Goal: Communication & Community: Answer question/provide support

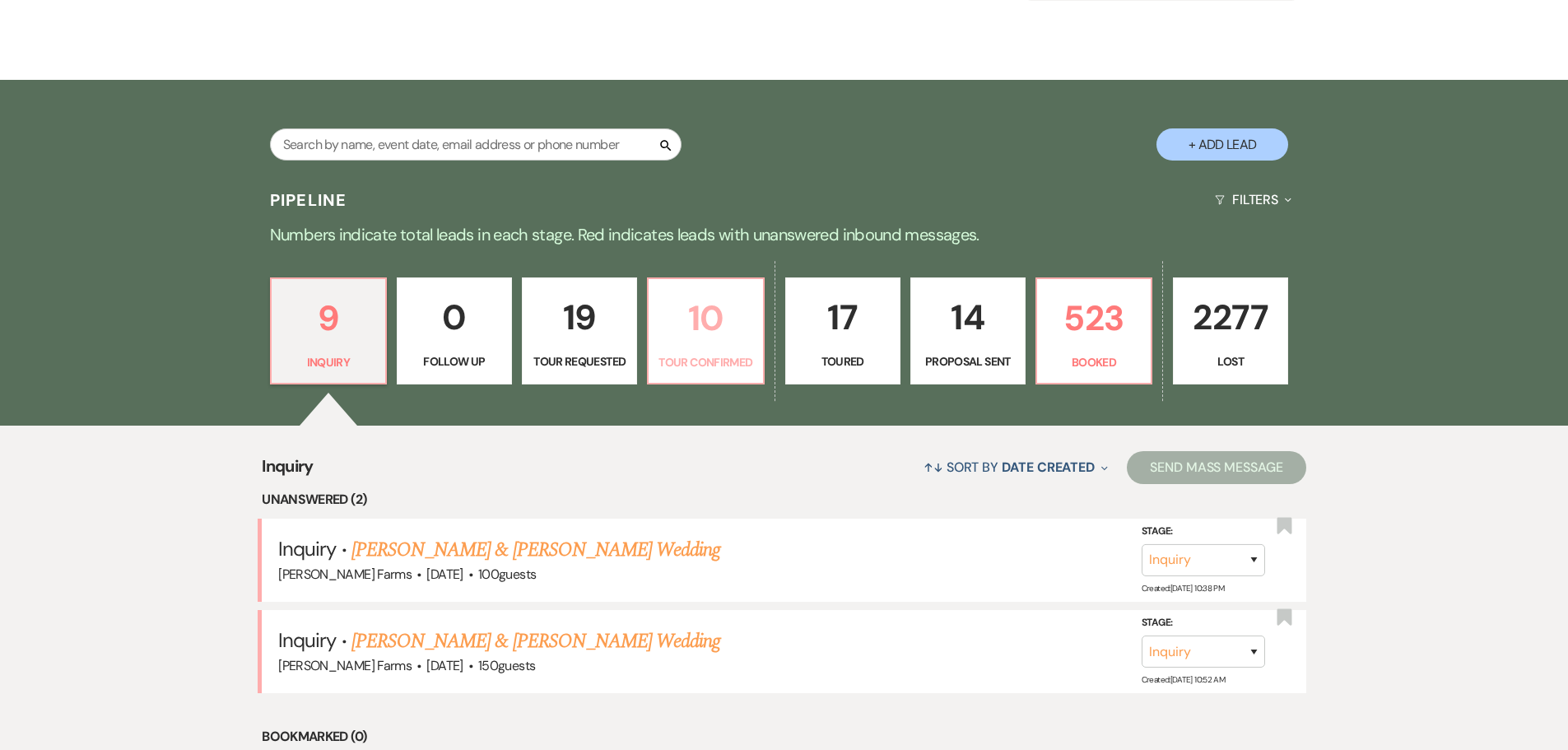
click at [703, 340] on p "10" at bounding box center [706, 318] width 94 height 55
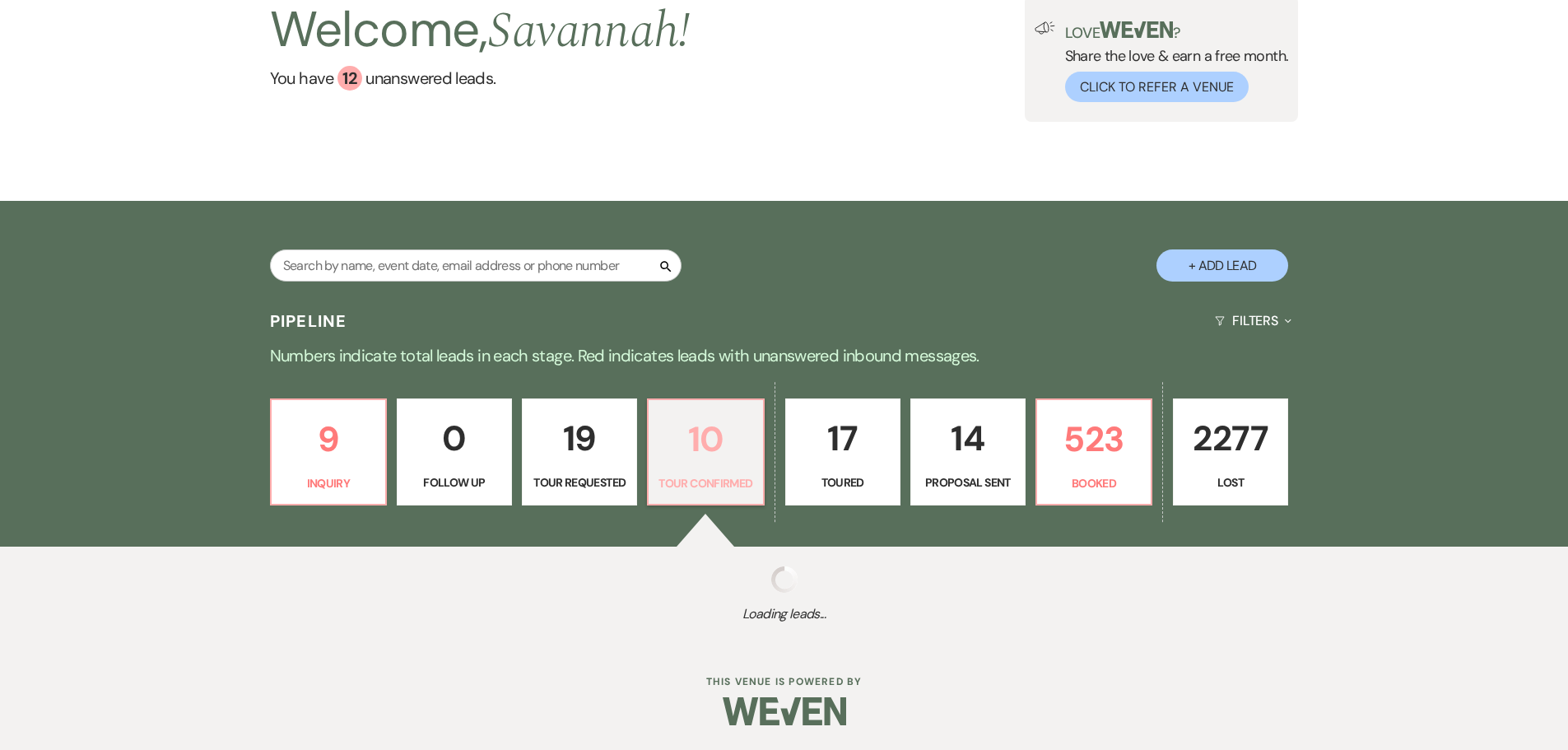
select select "4"
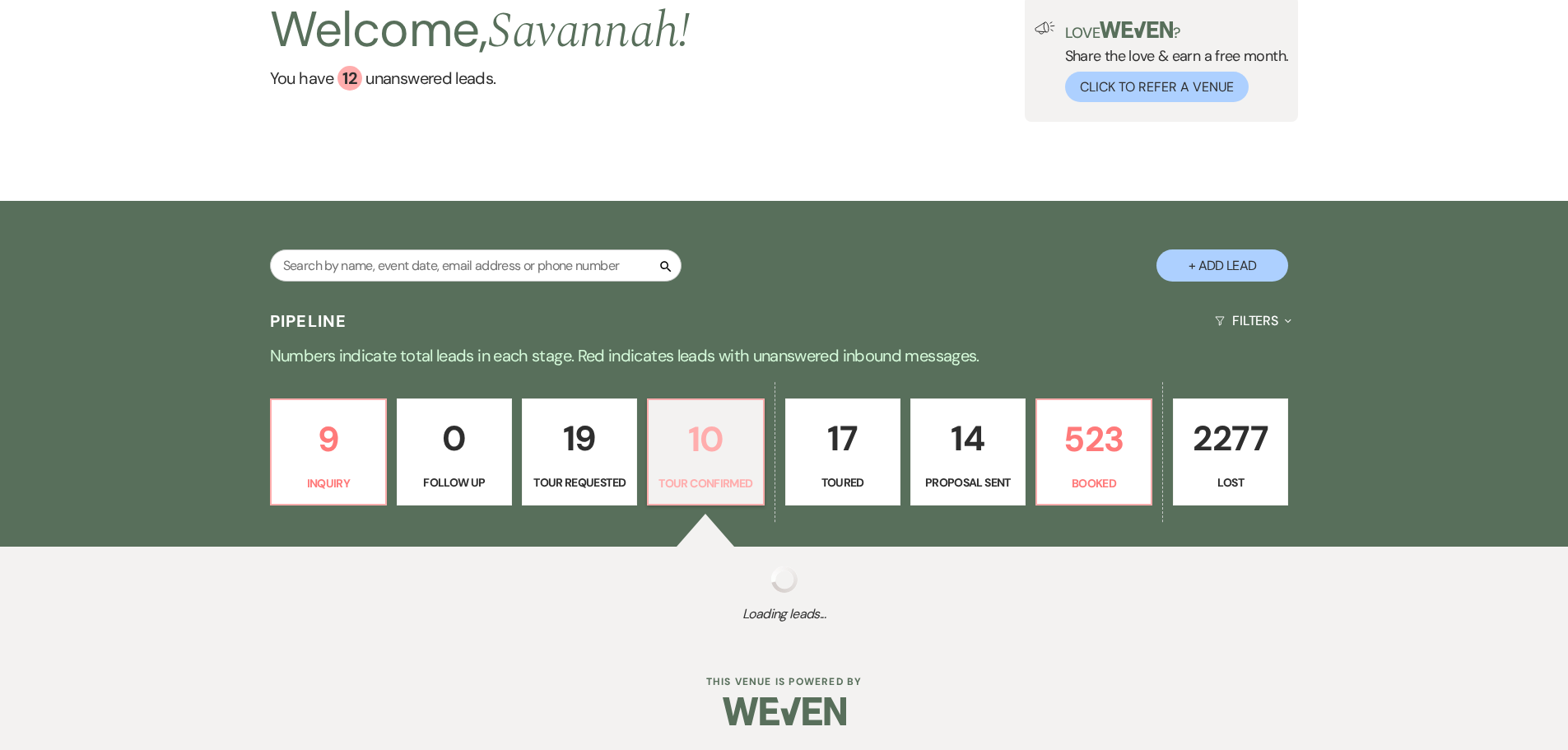
select select "4"
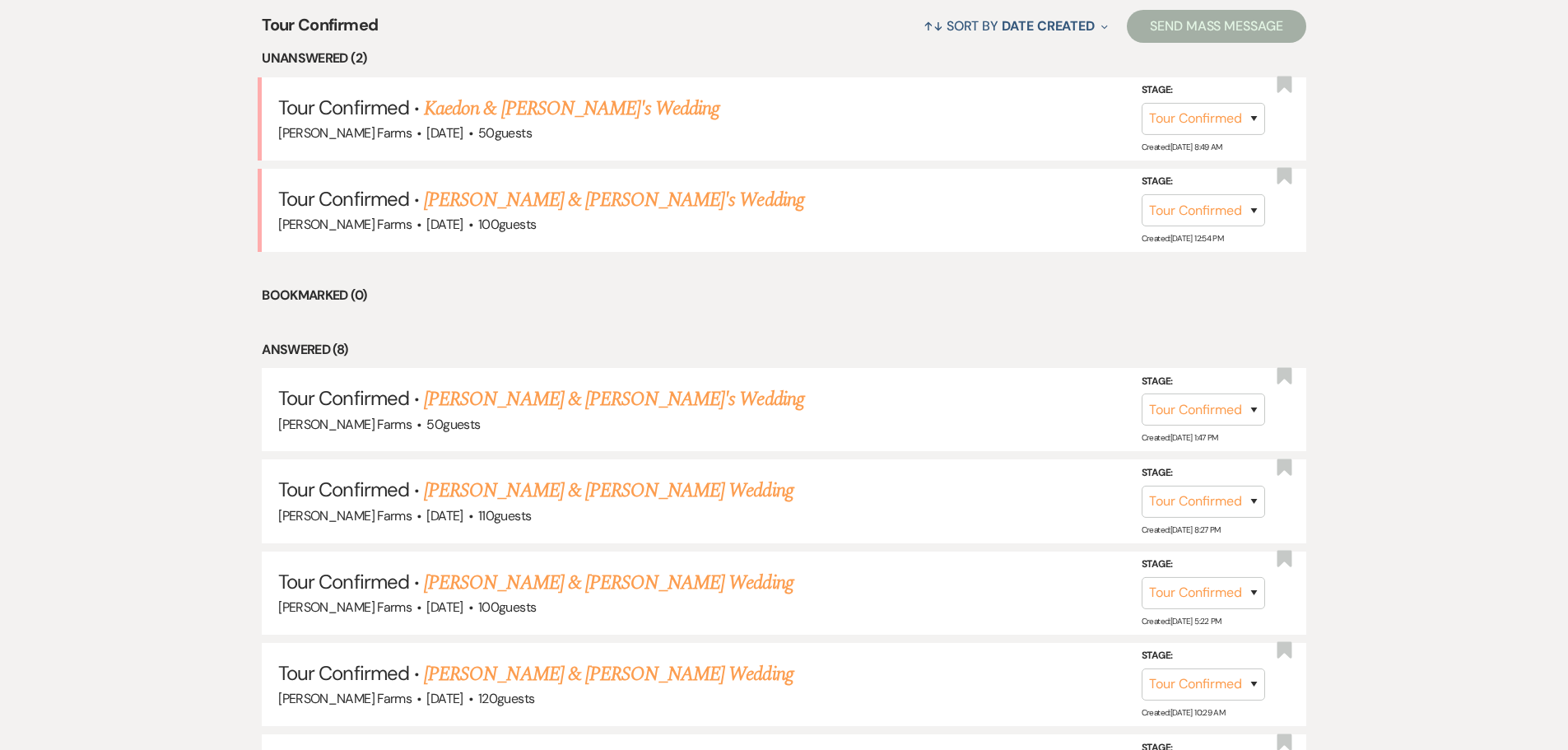
scroll to position [659, 0]
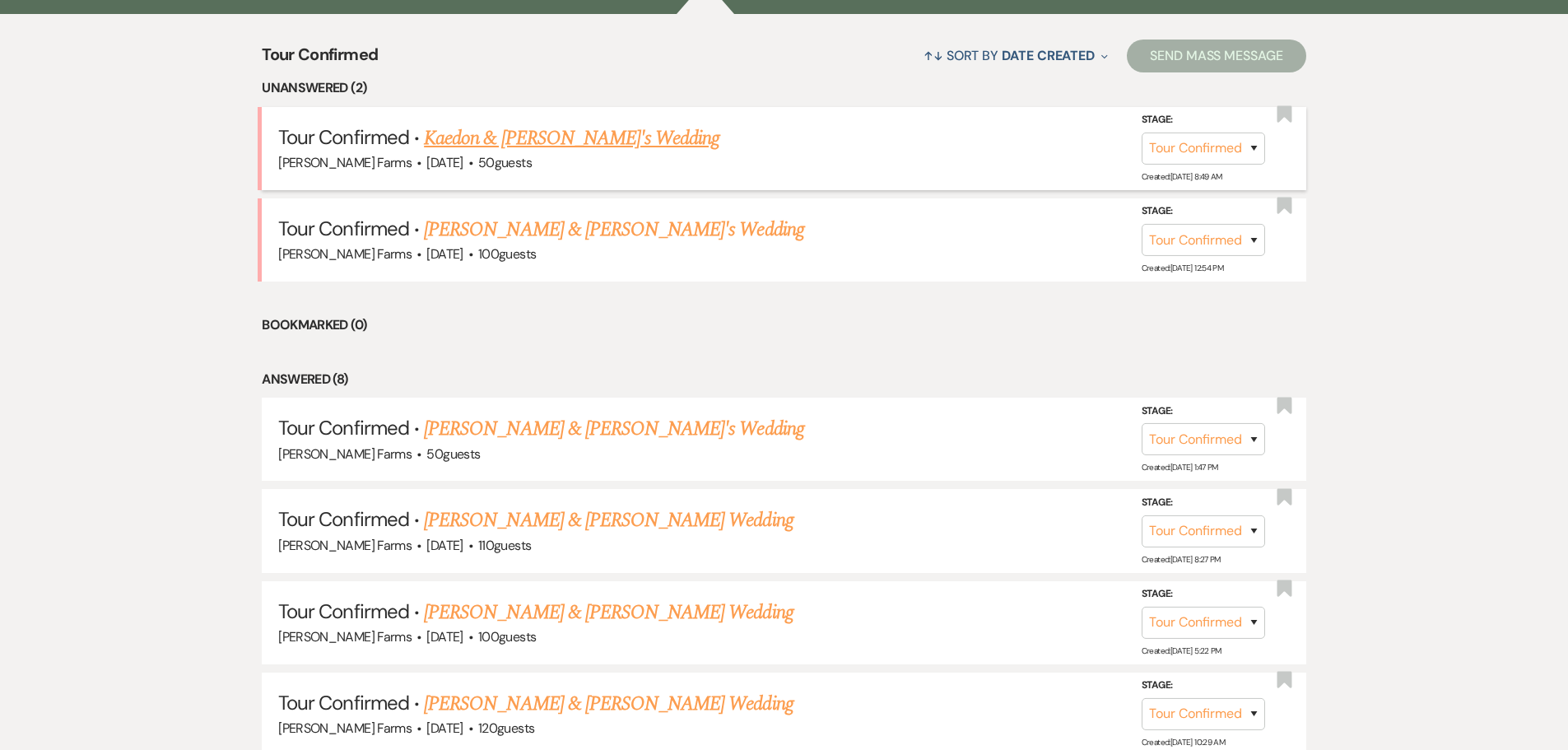
click at [570, 142] on link "Kaedon & Somer's Wedding" at bounding box center [571, 137] width 295 height 29
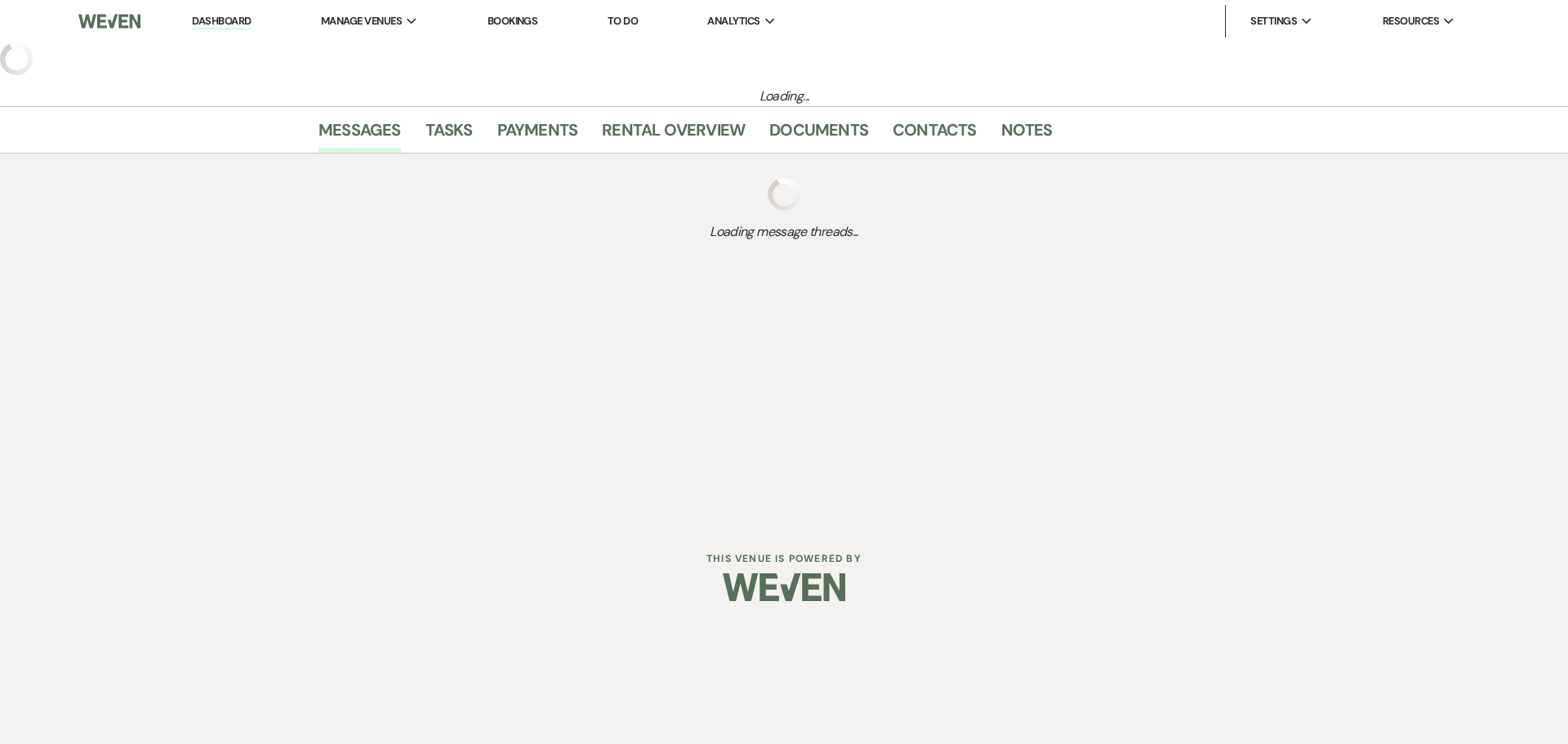
select select "4"
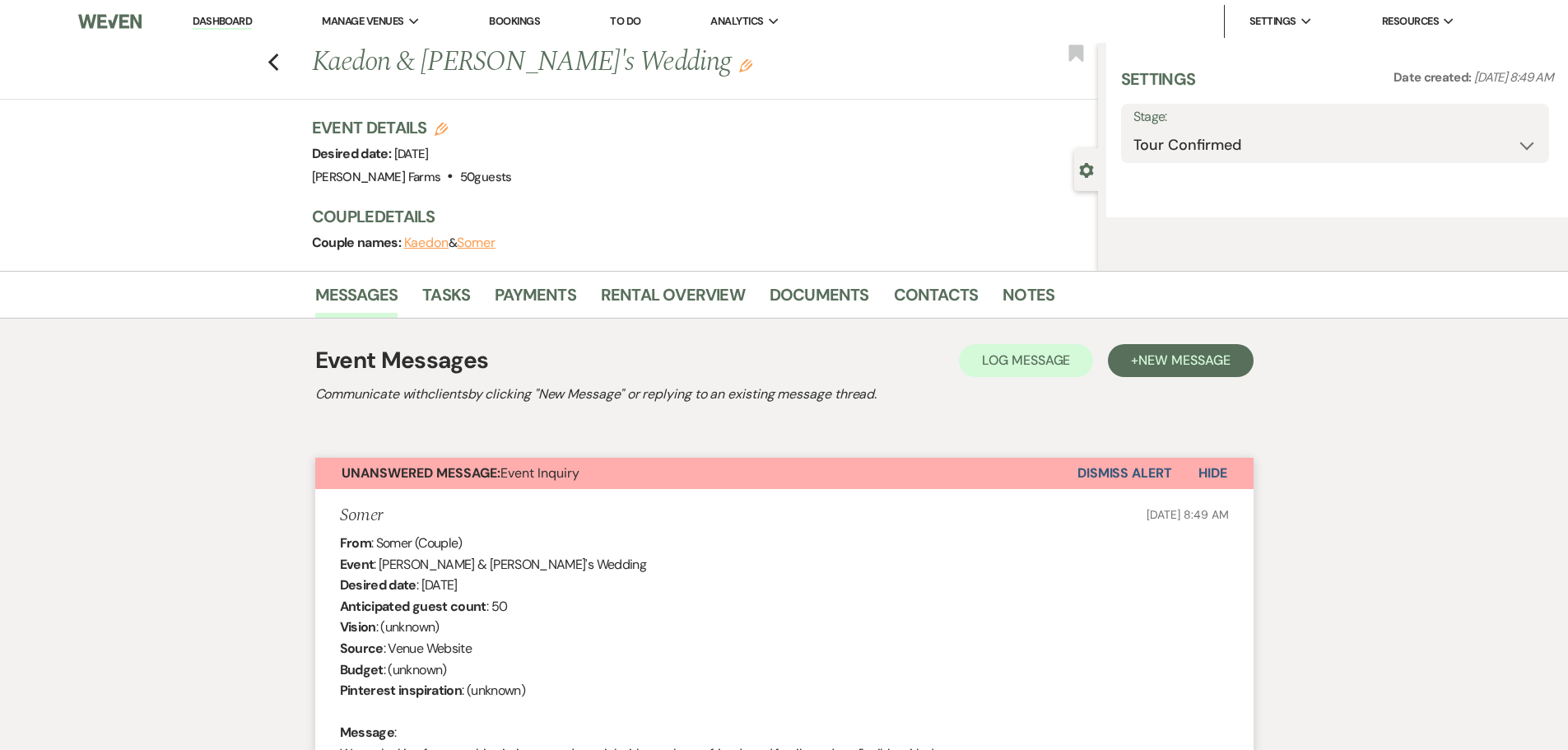
select select "5"
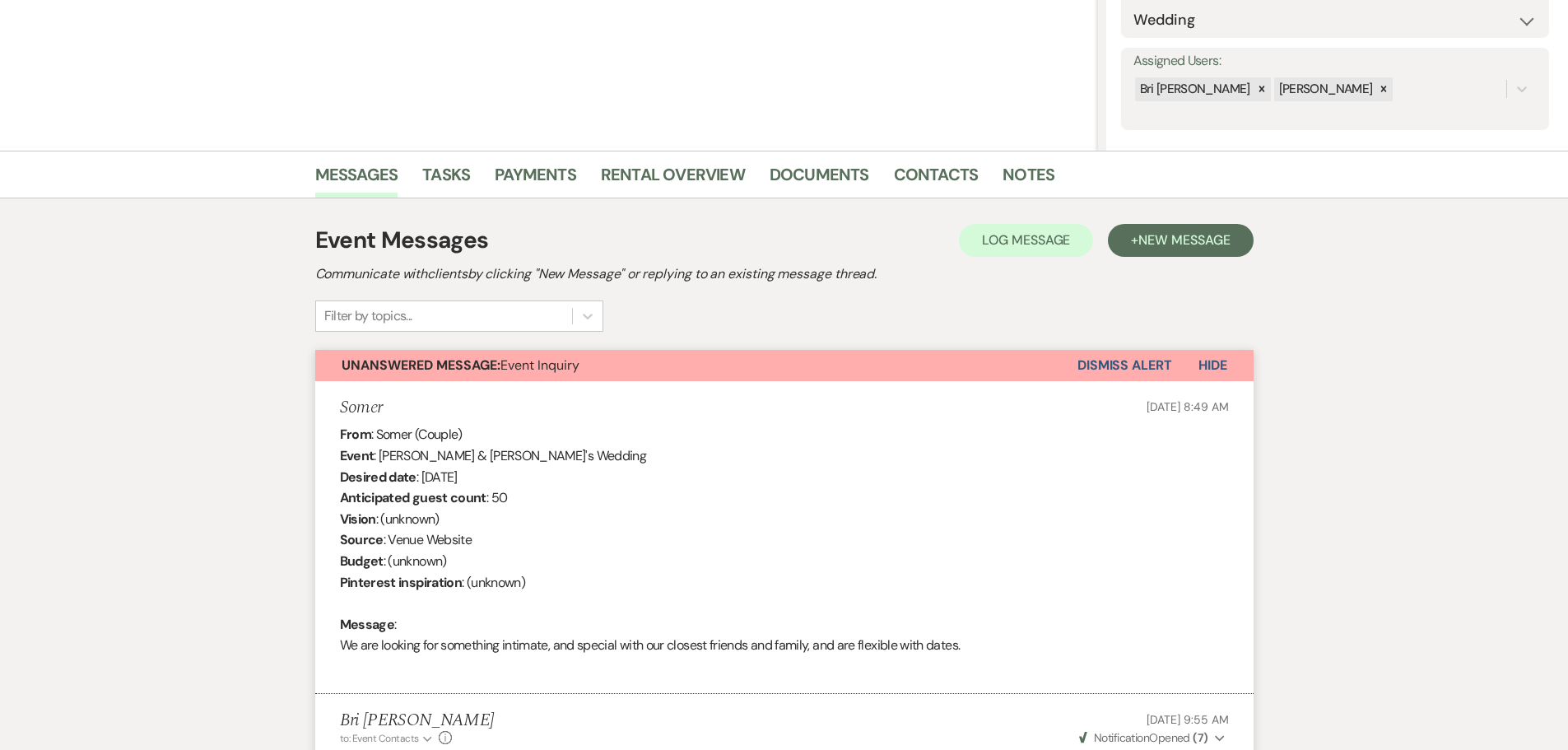
scroll to position [104, 0]
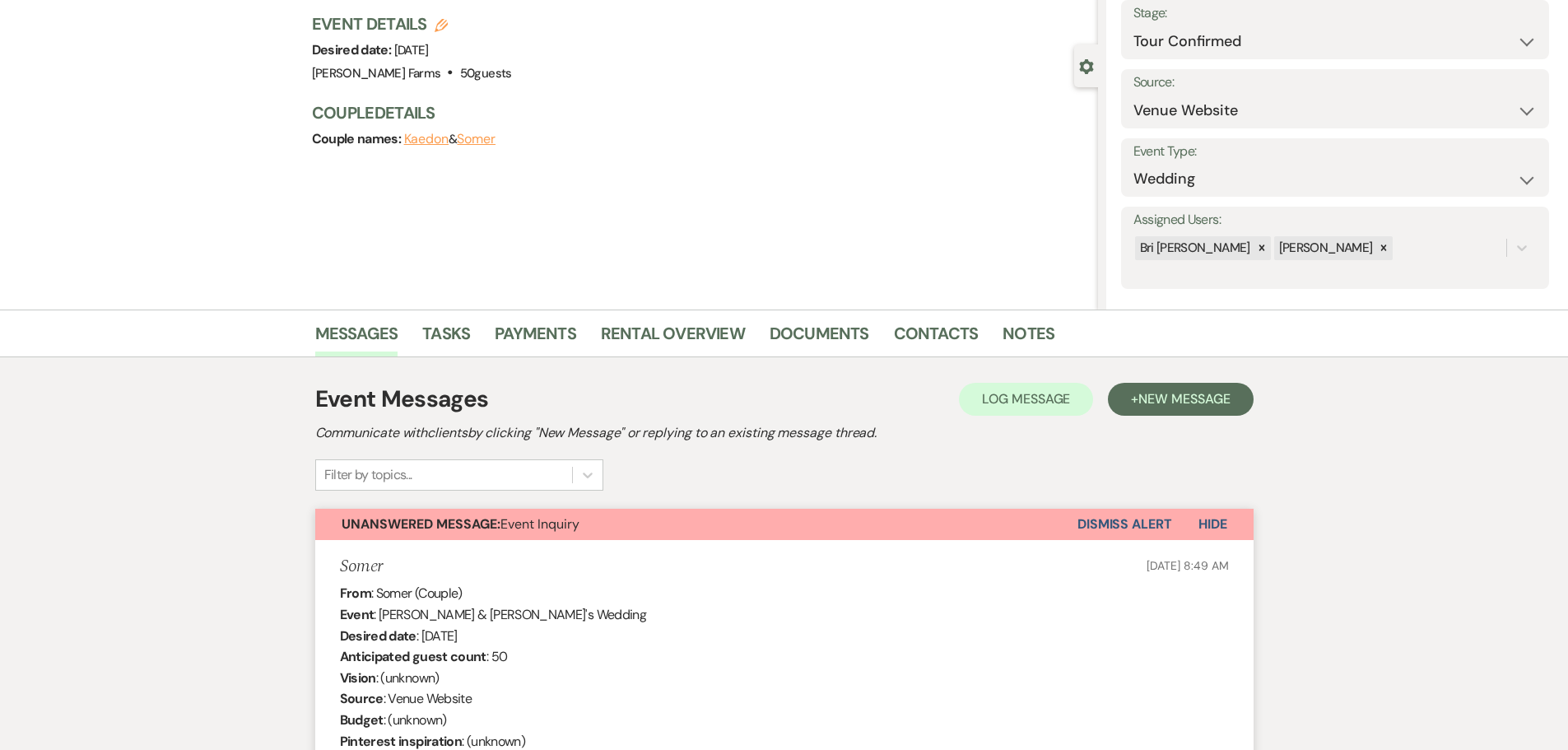
click at [1118, 524] on button "Dismiss Alert" at bounding box center [1124, 524] width 95 height 31
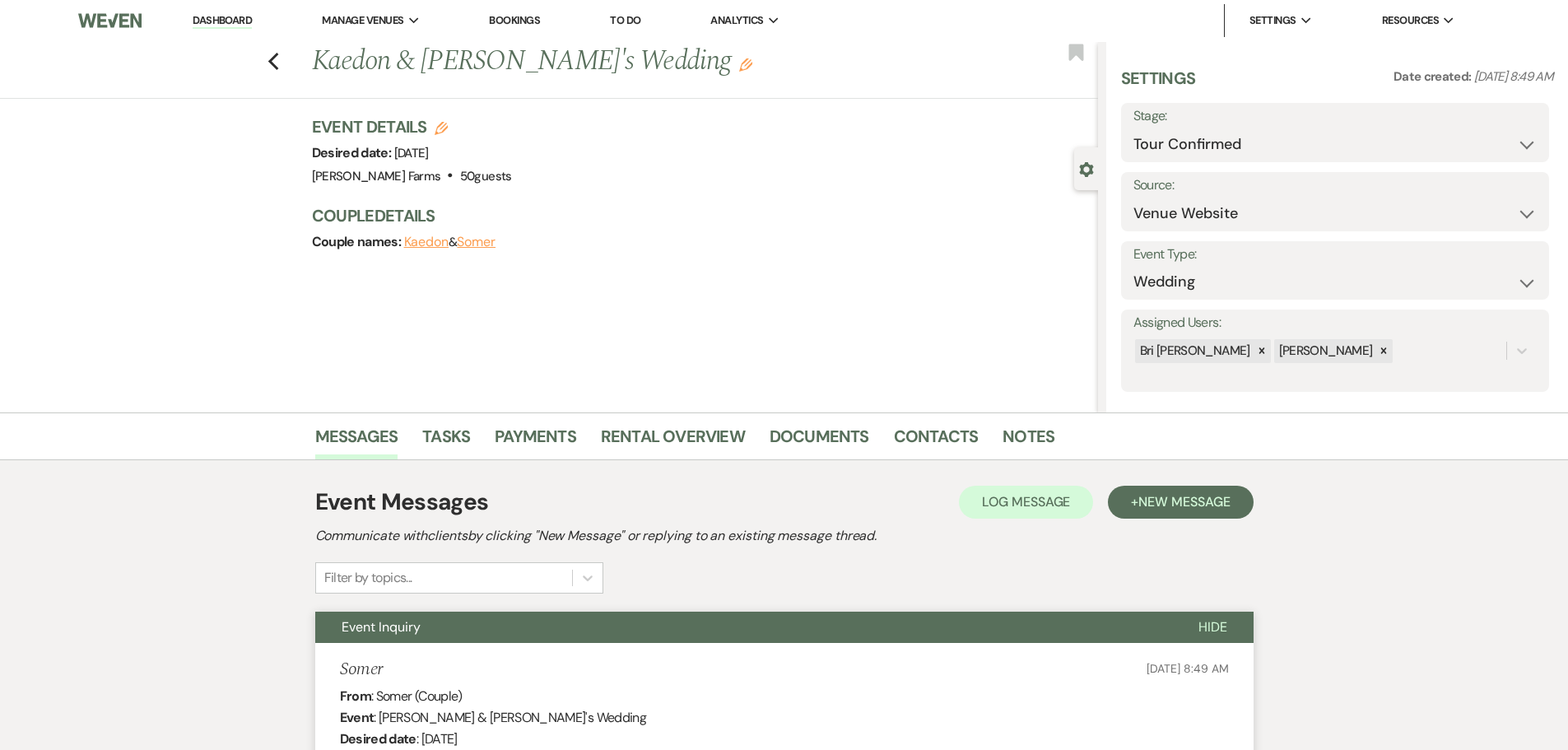
scroll to position [0, 0]
click at [278, 68] on use "button" at bounding box center [273, 62] width 11 height 18
select select "4"
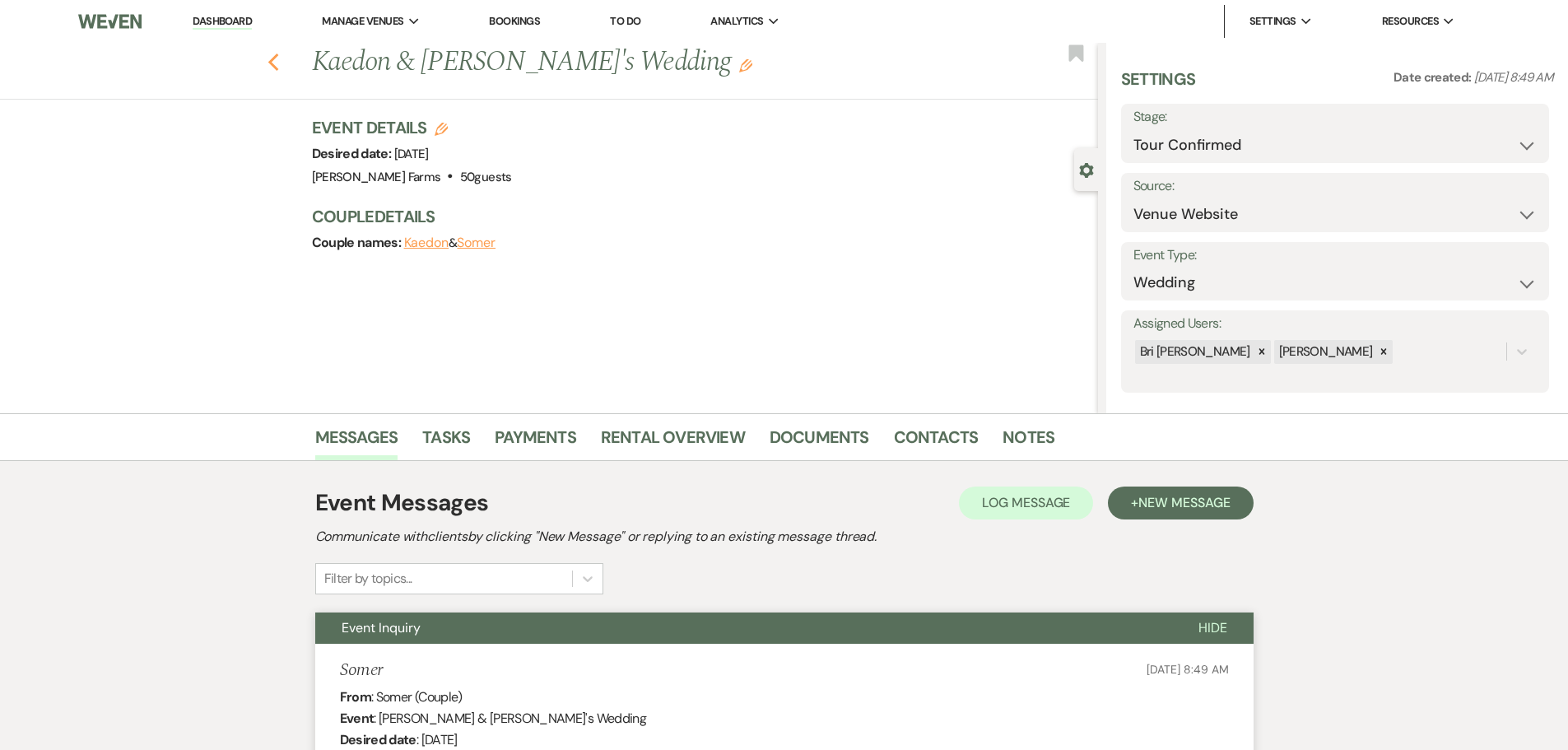
select select "4"
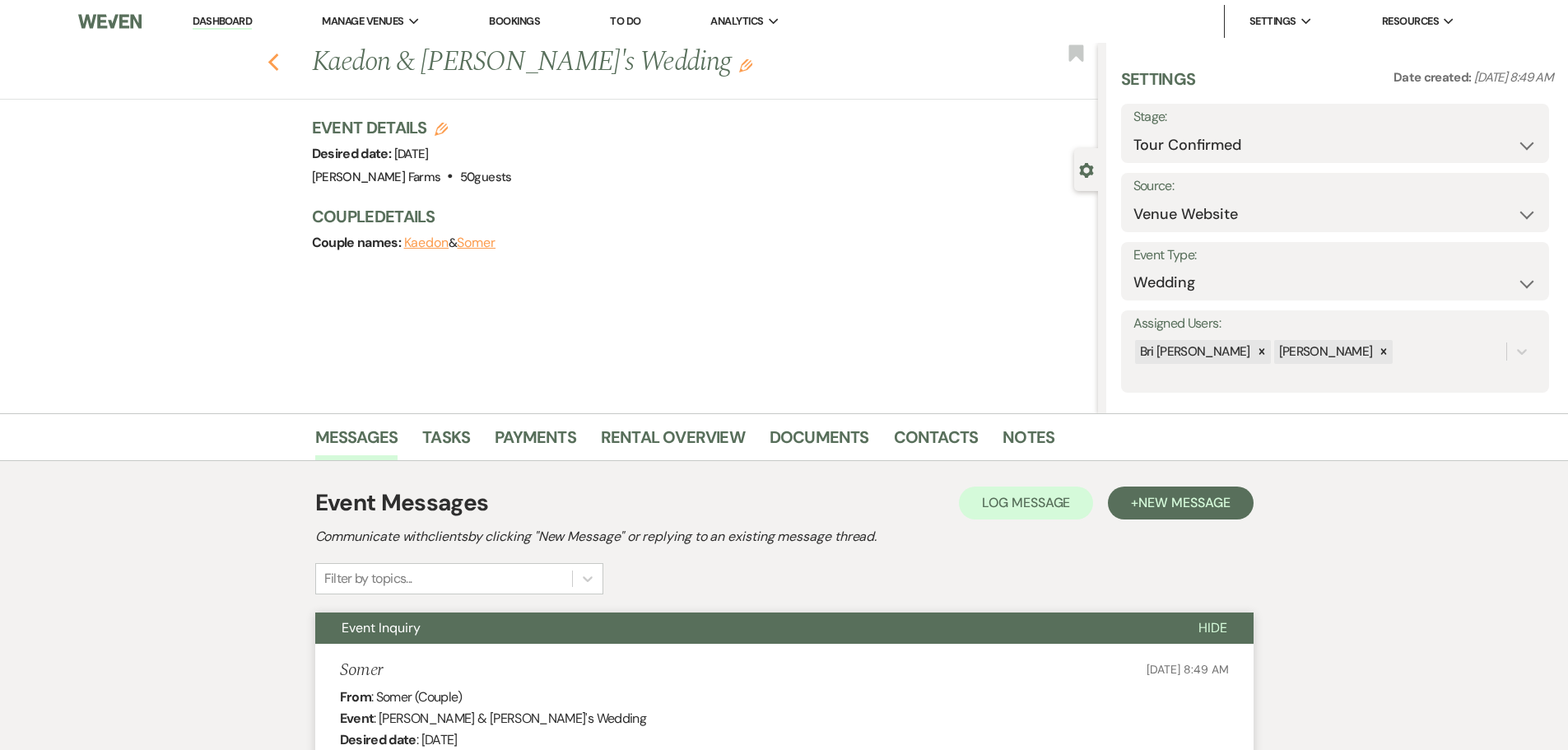
select select "4"
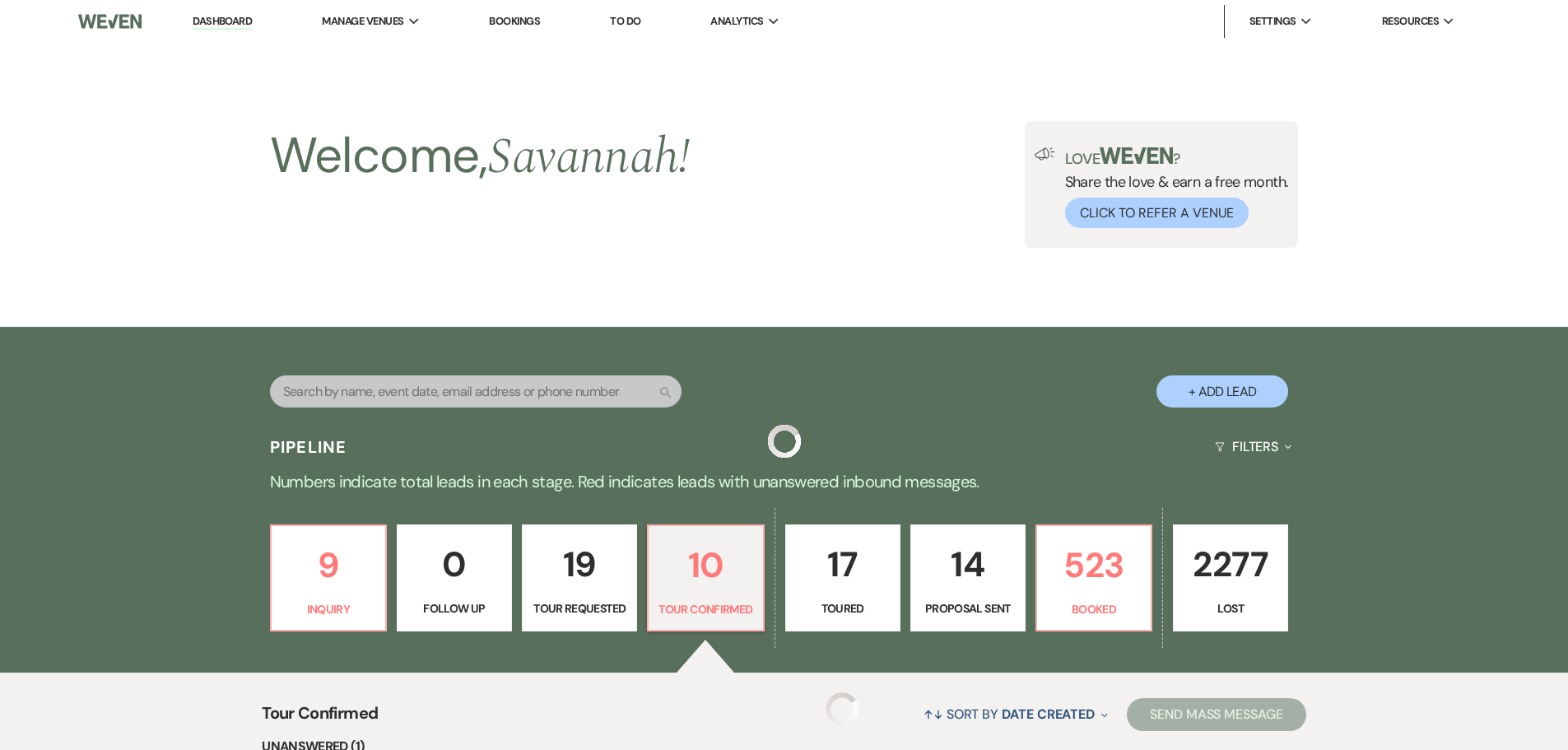
scroll to position [659, 0]
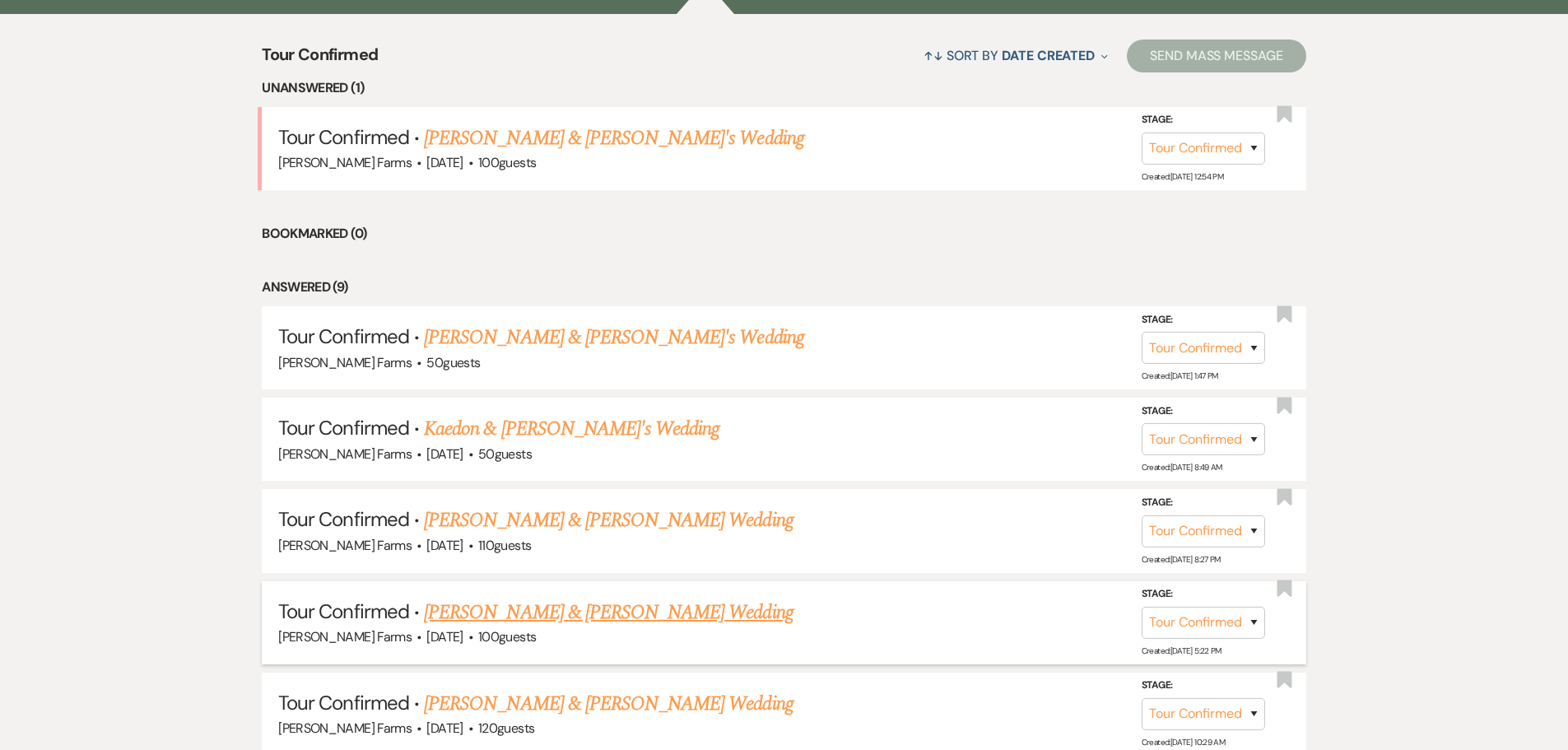
click at [673, 629] on div "Schnepf Farms · Nov 2, 2026 · 100 guests" at bounding box center [784, 637] width 1011 height 21
click at [670, 620] on link "Sydney Dirks & Jacob Bermudez's Wedding" at bounding box center [608, 612] width 369 height 29
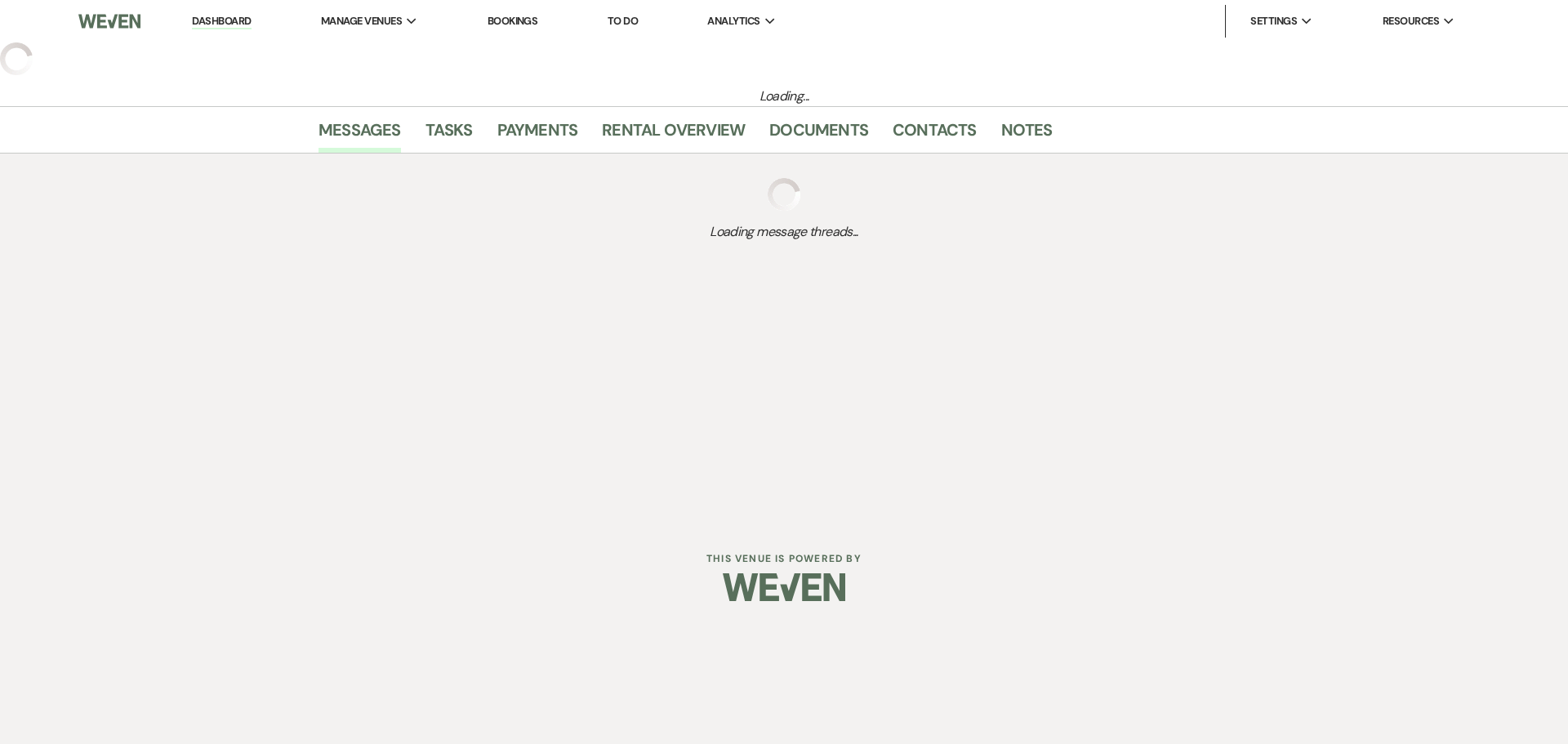
select select "4"
select select "5"
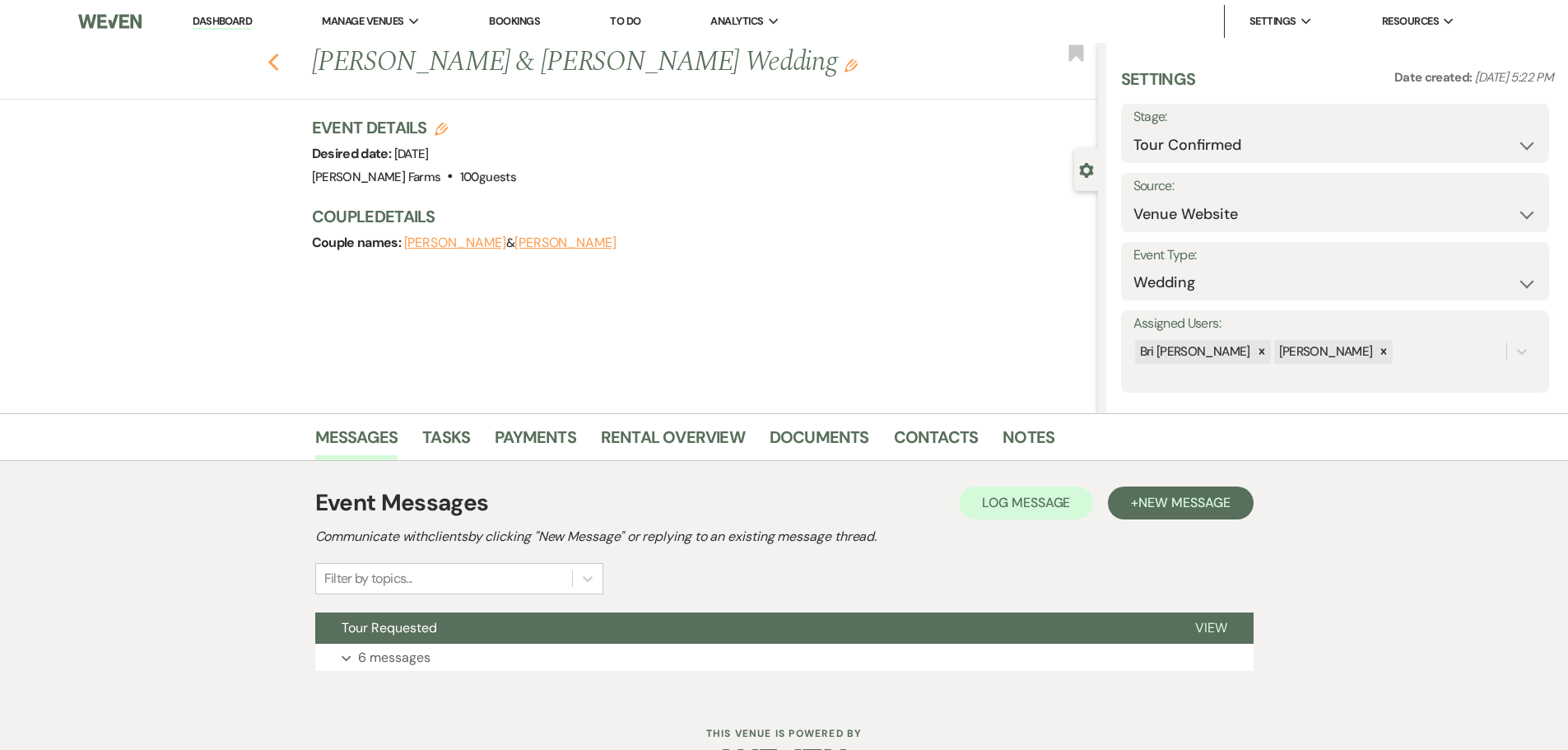
click at [280, 63] on icon "Previous" at bounding box center [274, 62] width 12 height 20
select select "4"
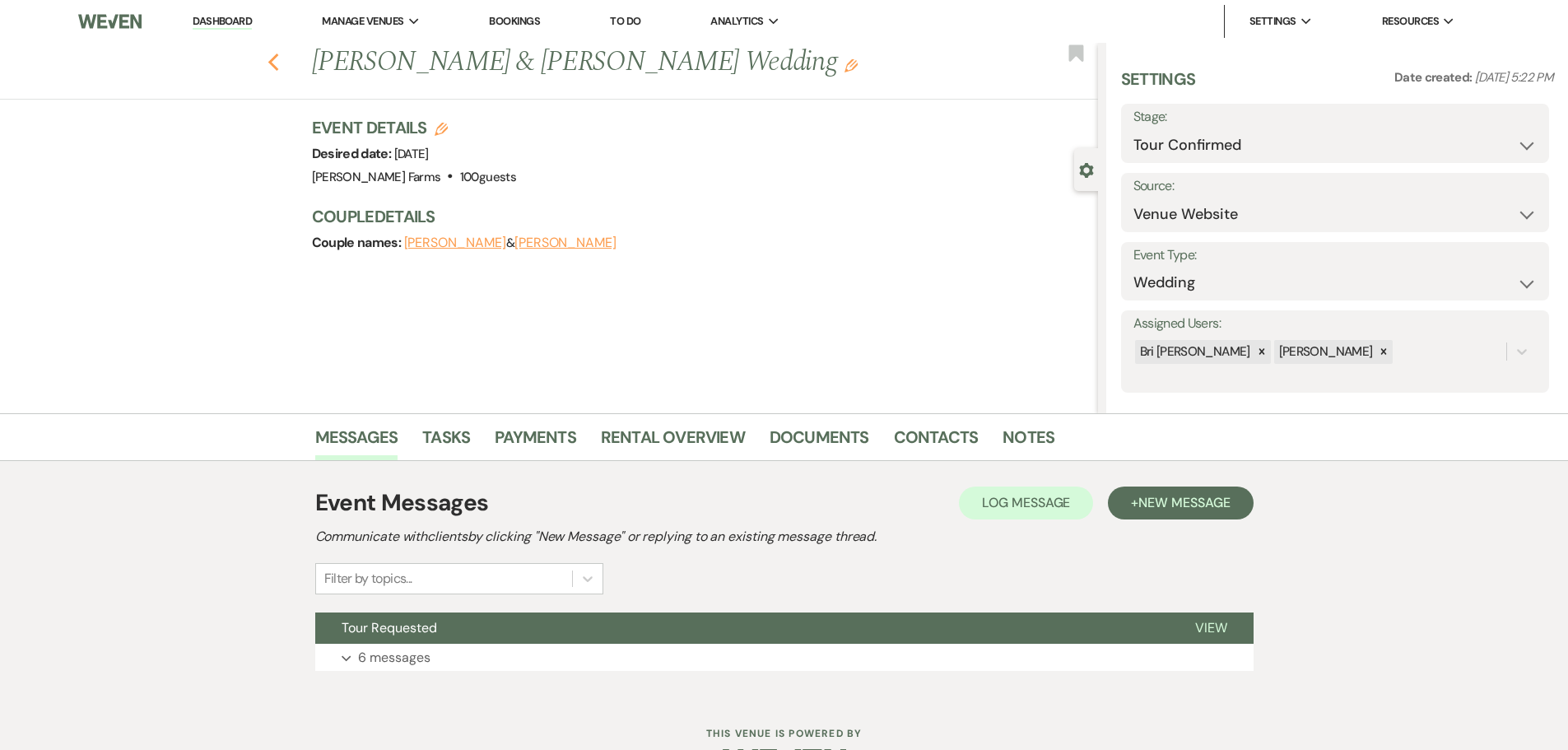
select select "4"
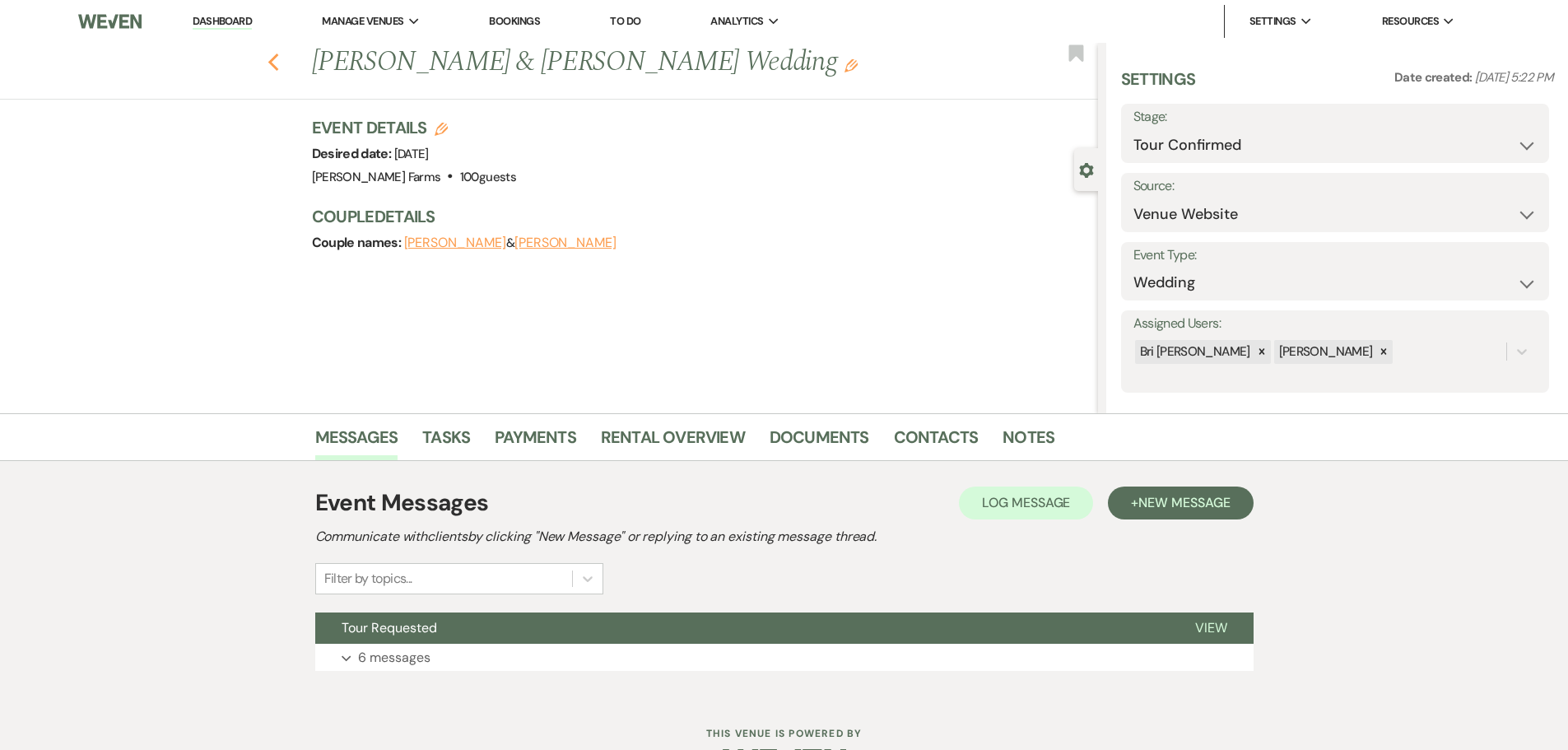
select select "4"
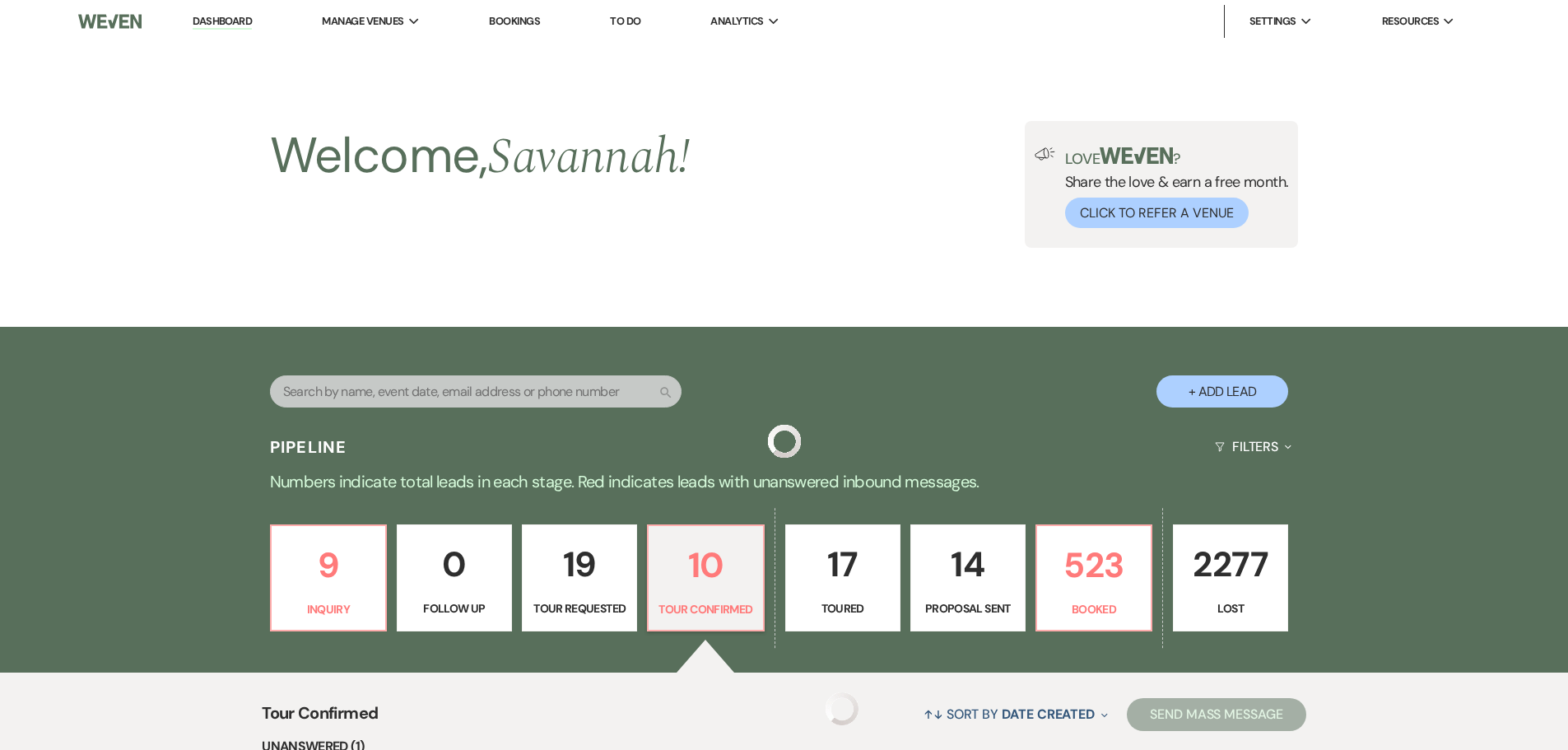
scroll to position [659, 0]
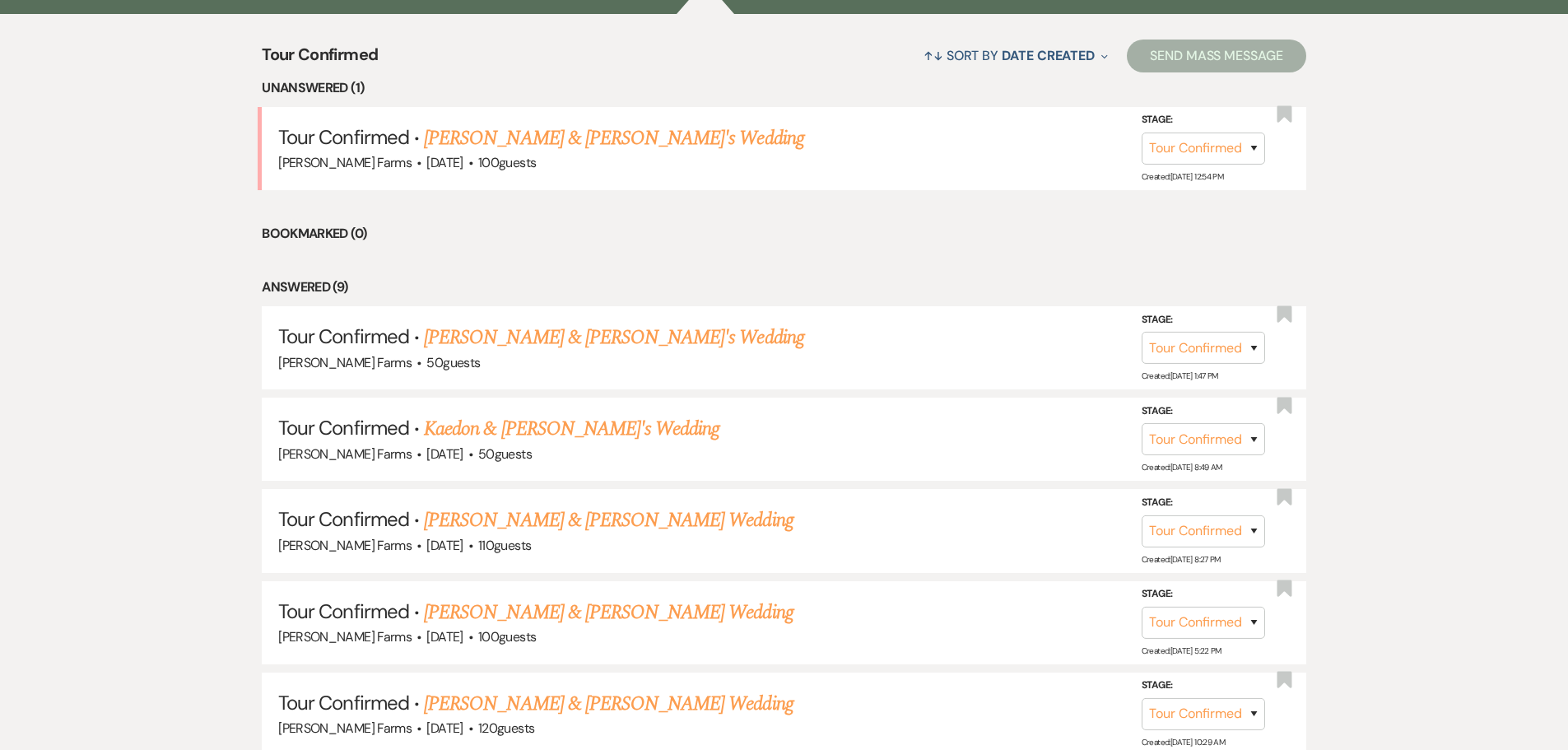
click at [597, 137] on link "[PERSON_NAME] & [PERSON_NAME]'s Wedding" at bounding box center [613, 137] width 380 height 29
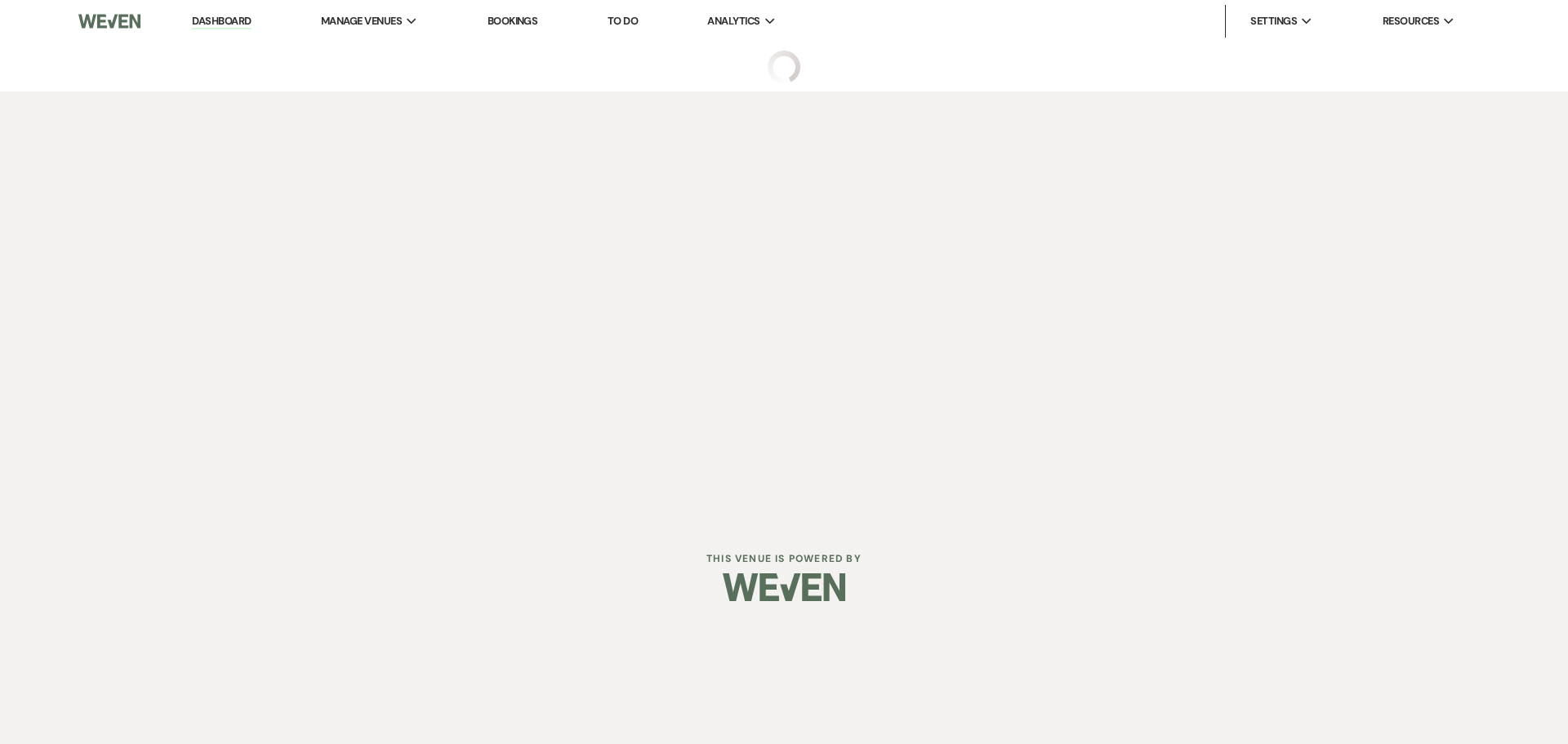
select select "4"
select select "5"
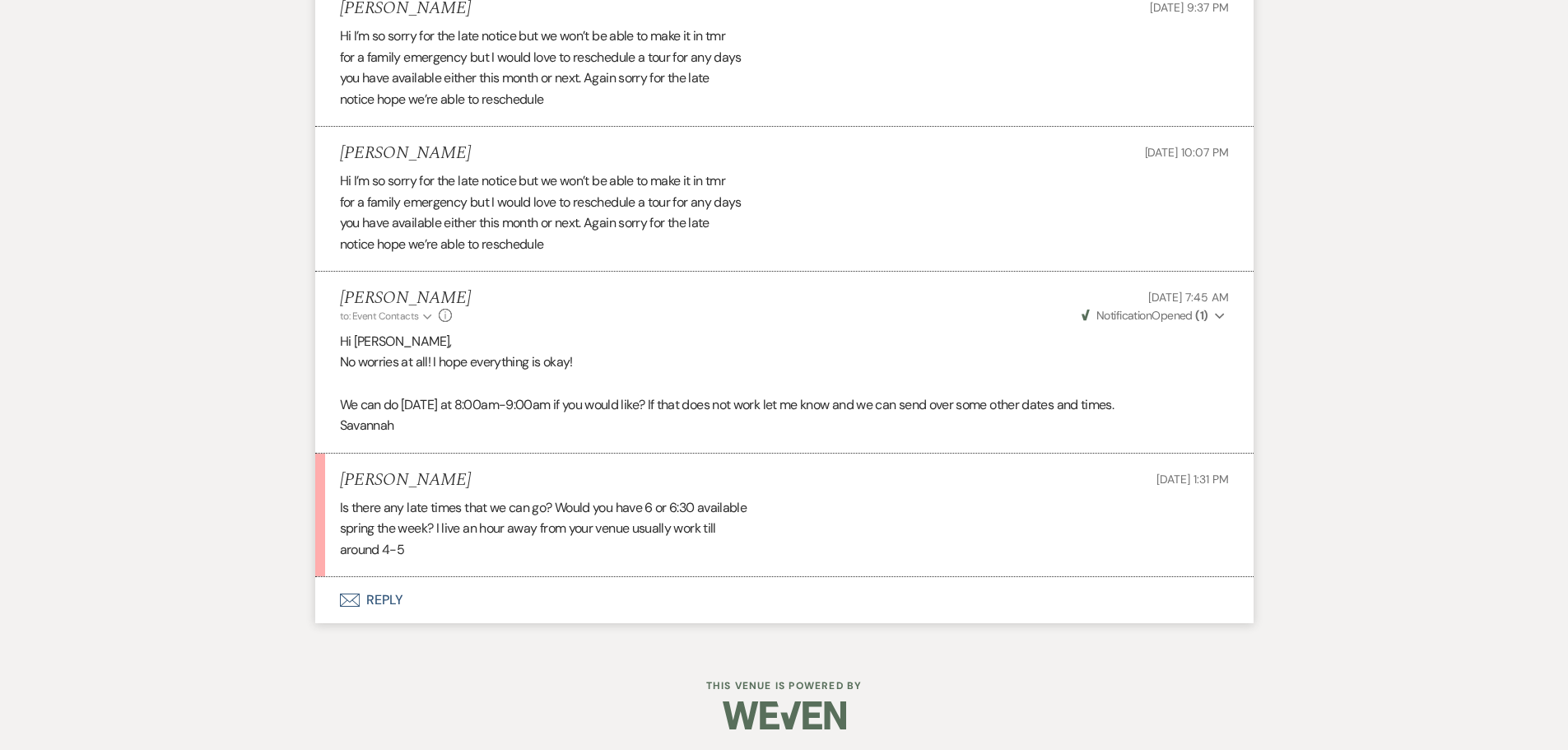
scroll to position [2499, 0]
click at [437, 592] on button "Envelope Reply" at bounding box center [784, 596] width 938 height 46
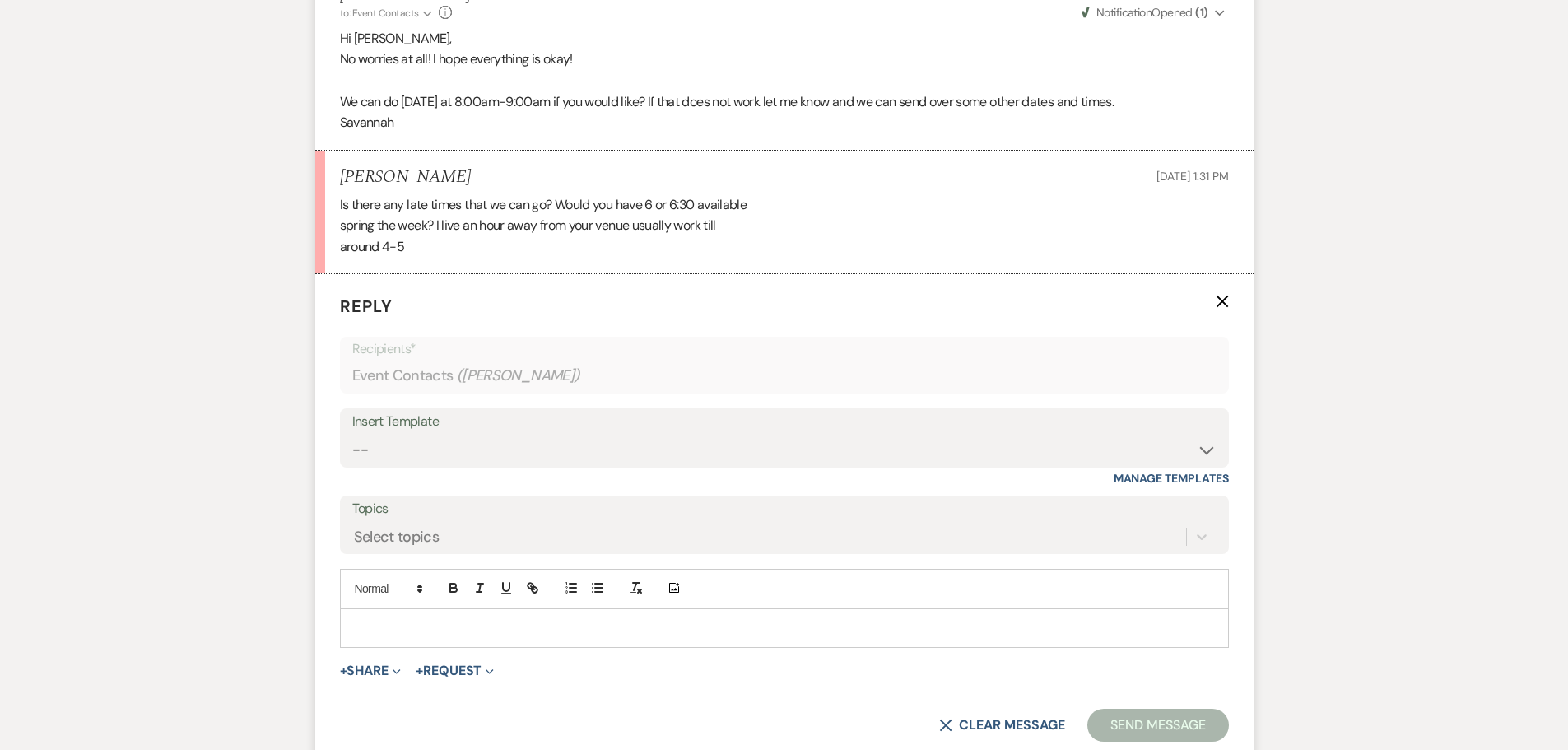
scroll to position [2813, 0]
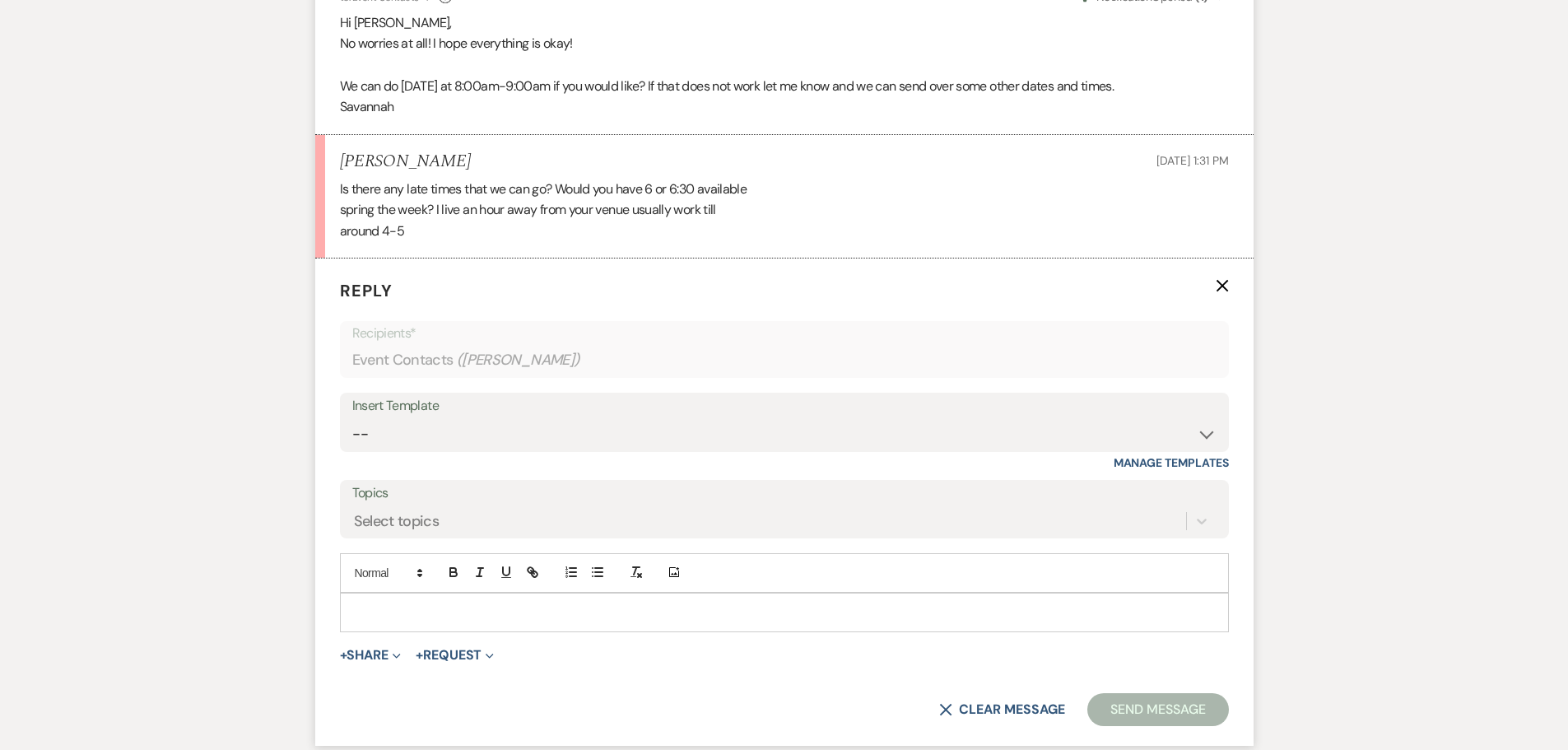
click at [409, 612] on p at bounding box center [784, 613] width 862 height 18
click at [447, 619] on p "Would Wednesday at 6:30pm work for you?" at bounding box center [784, 613] width 862 height 18
click at [687, 619] on p "Would [DATE] 6:30pm work for you?" at bounding box center [784, 613] width 862 height 18
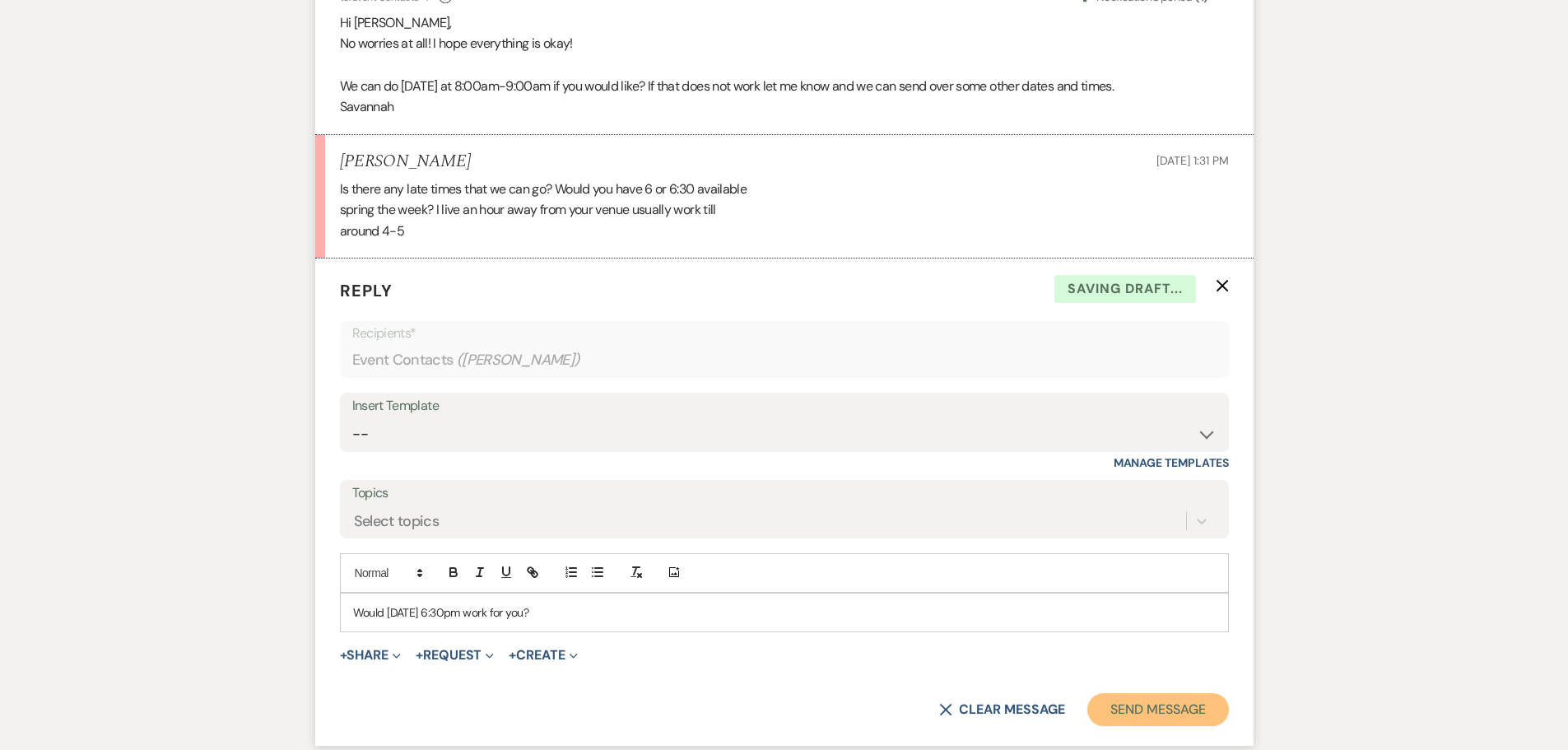
click at [1150, 716] on button "Send Message" at bounding box center [1157, 709] width 141 height 33
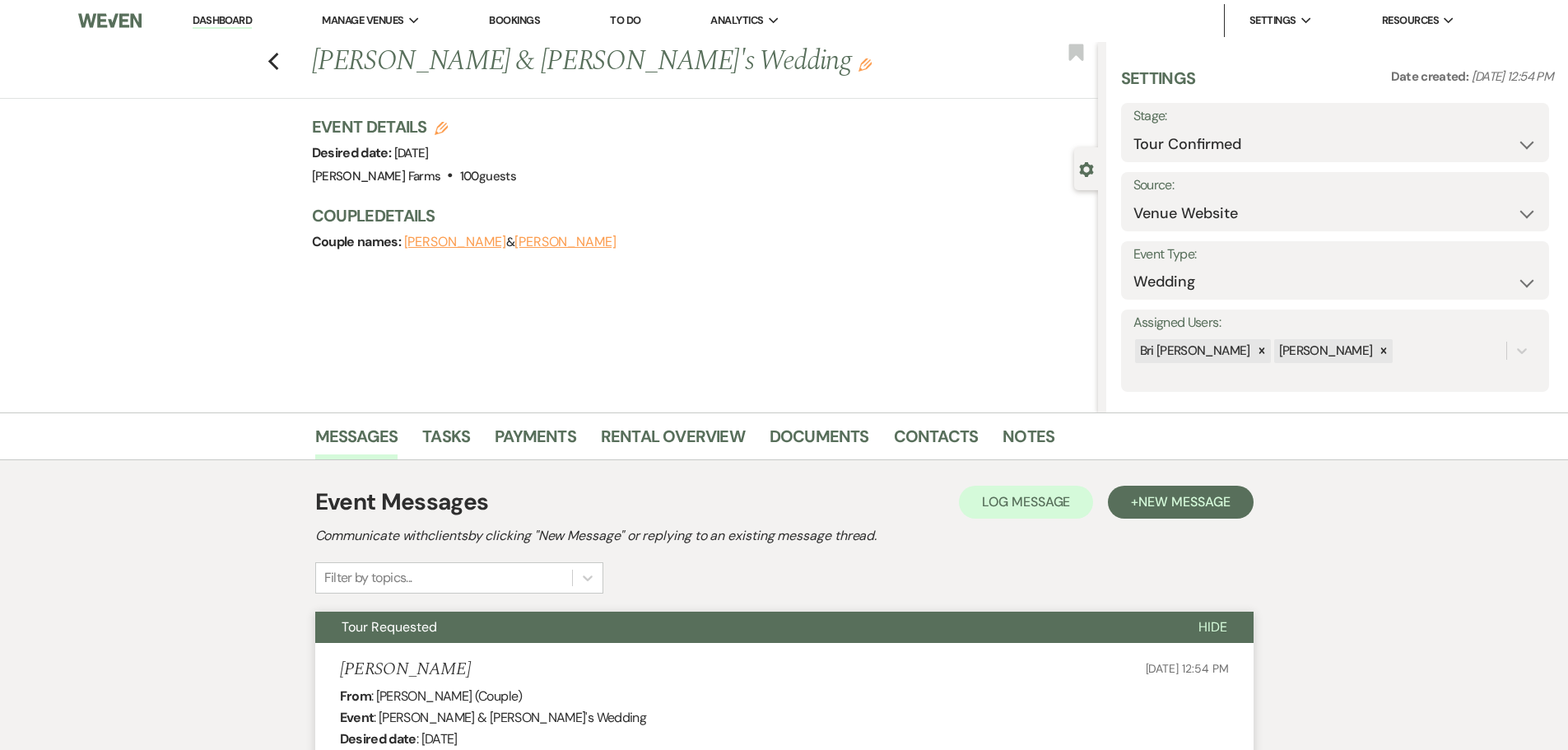
scroll to position [0, 0]
click at [280, 64] on icon "Previous" at bounding box center [274, 62] width 12 height 20
select select "4"
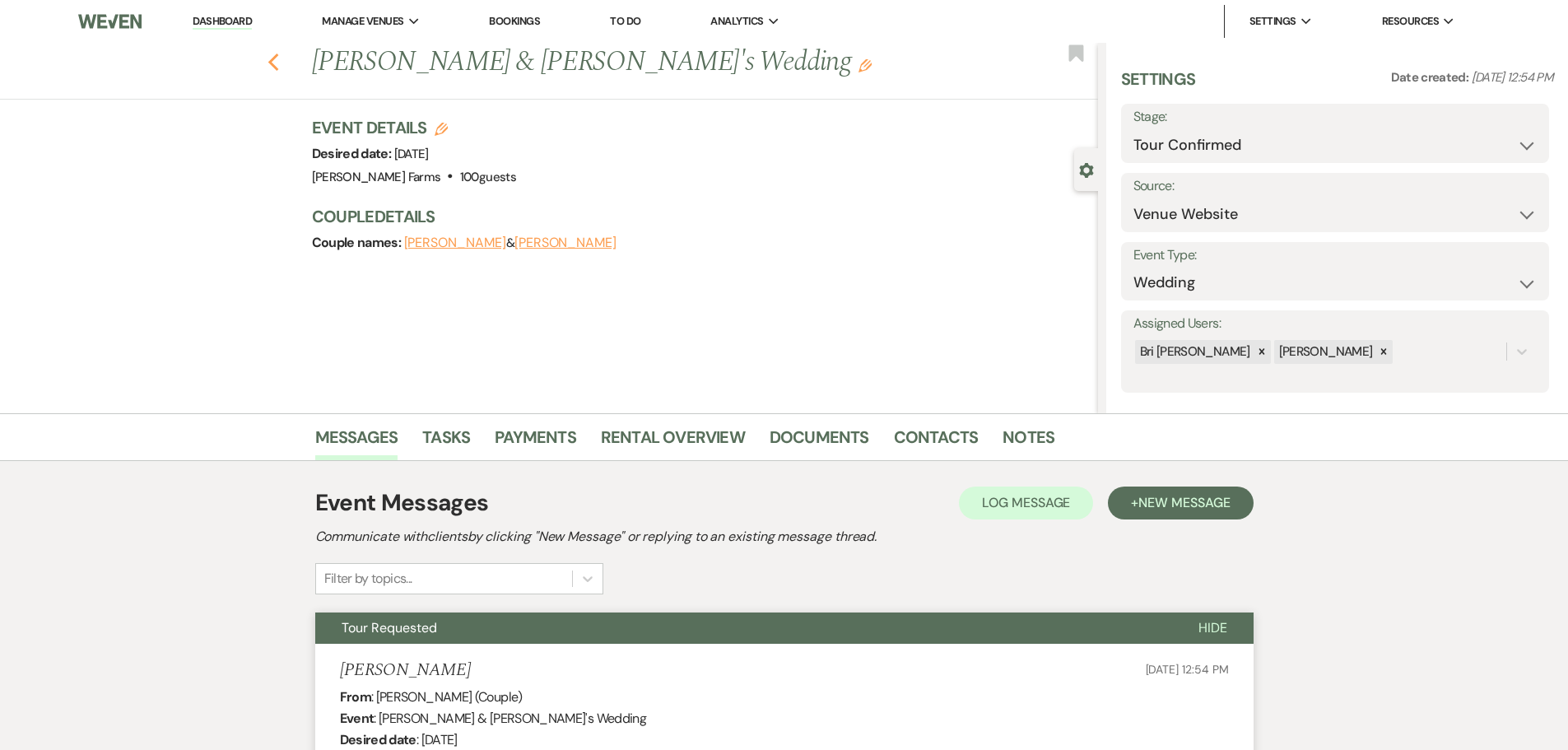
select select "4"
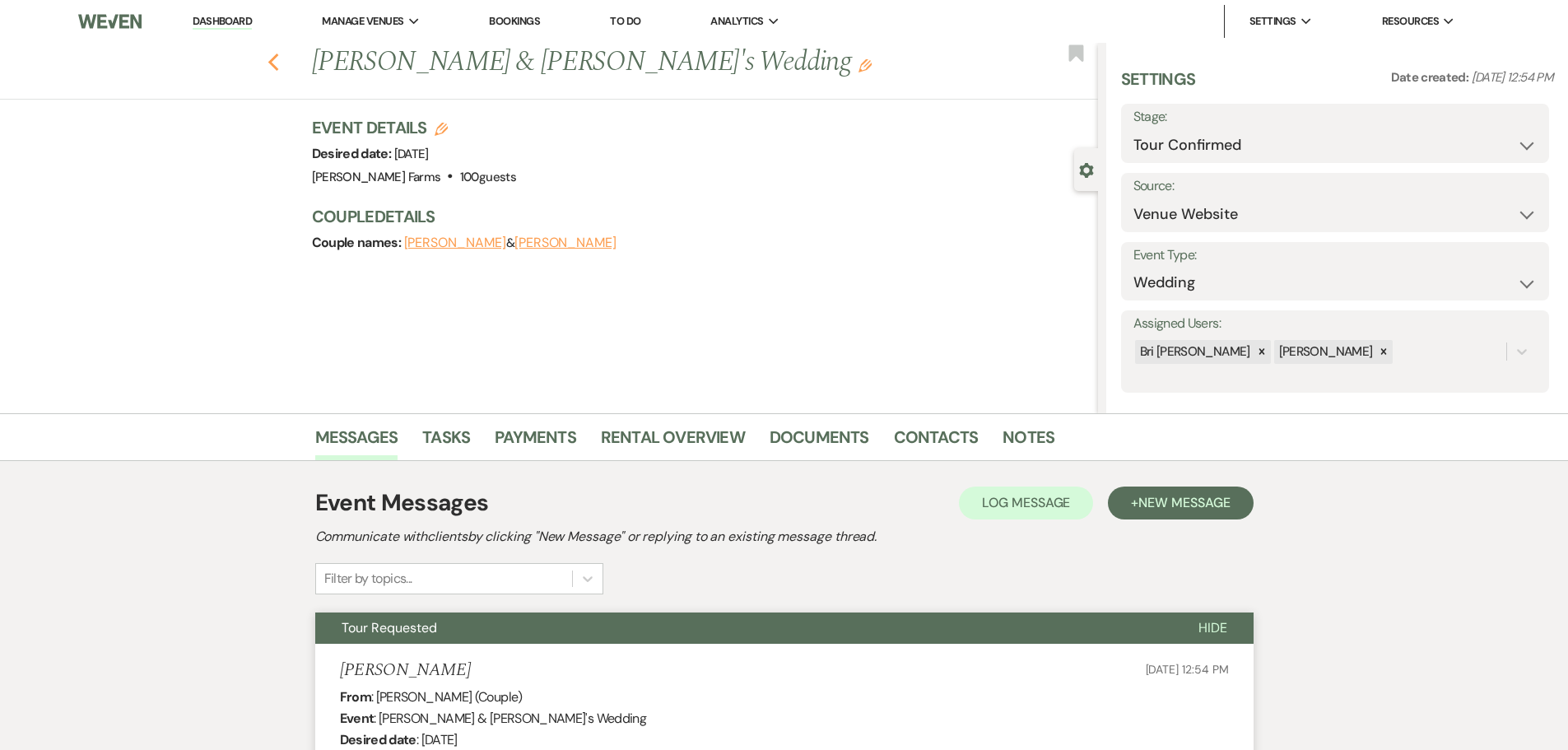
select select "4"
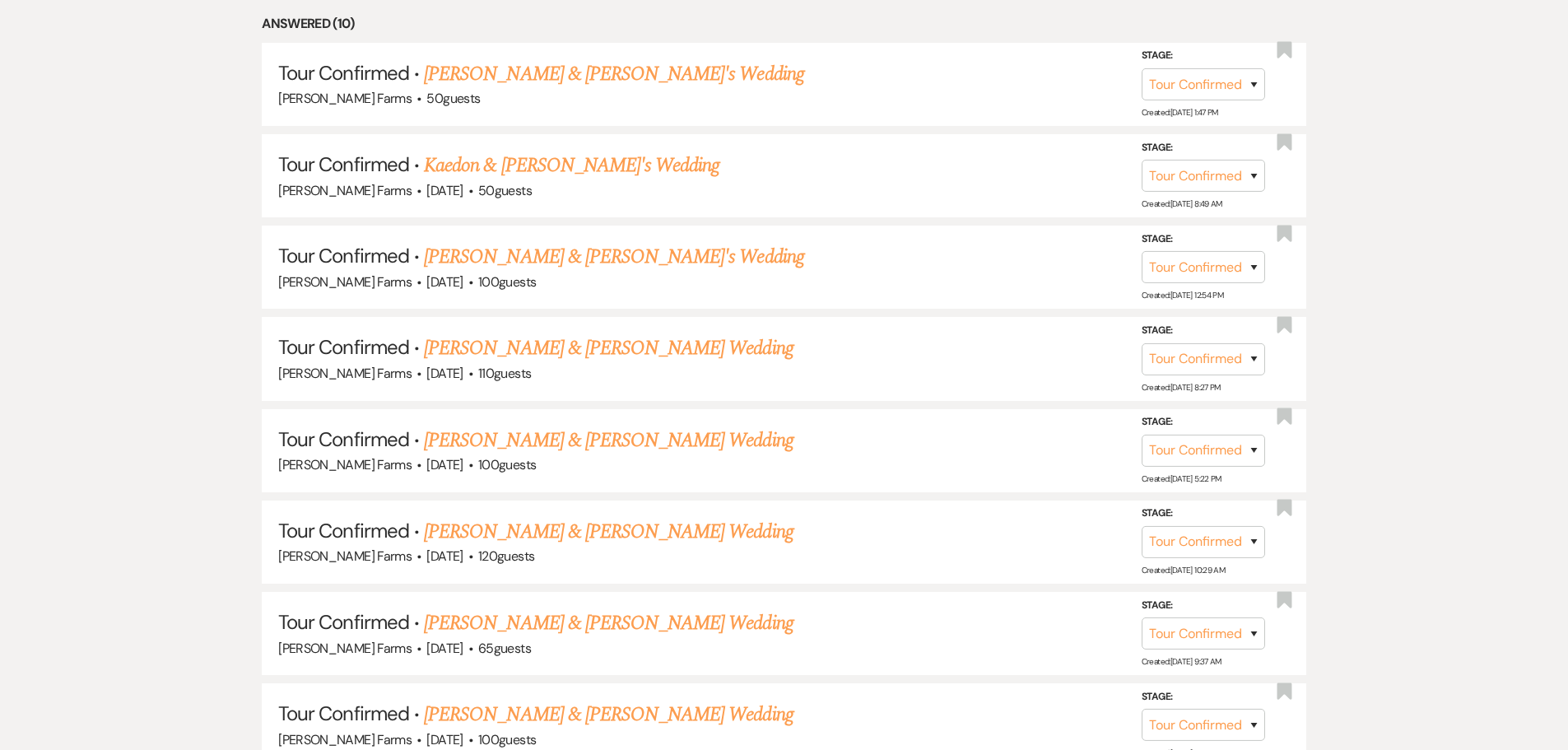
scroll to position [824, 0]
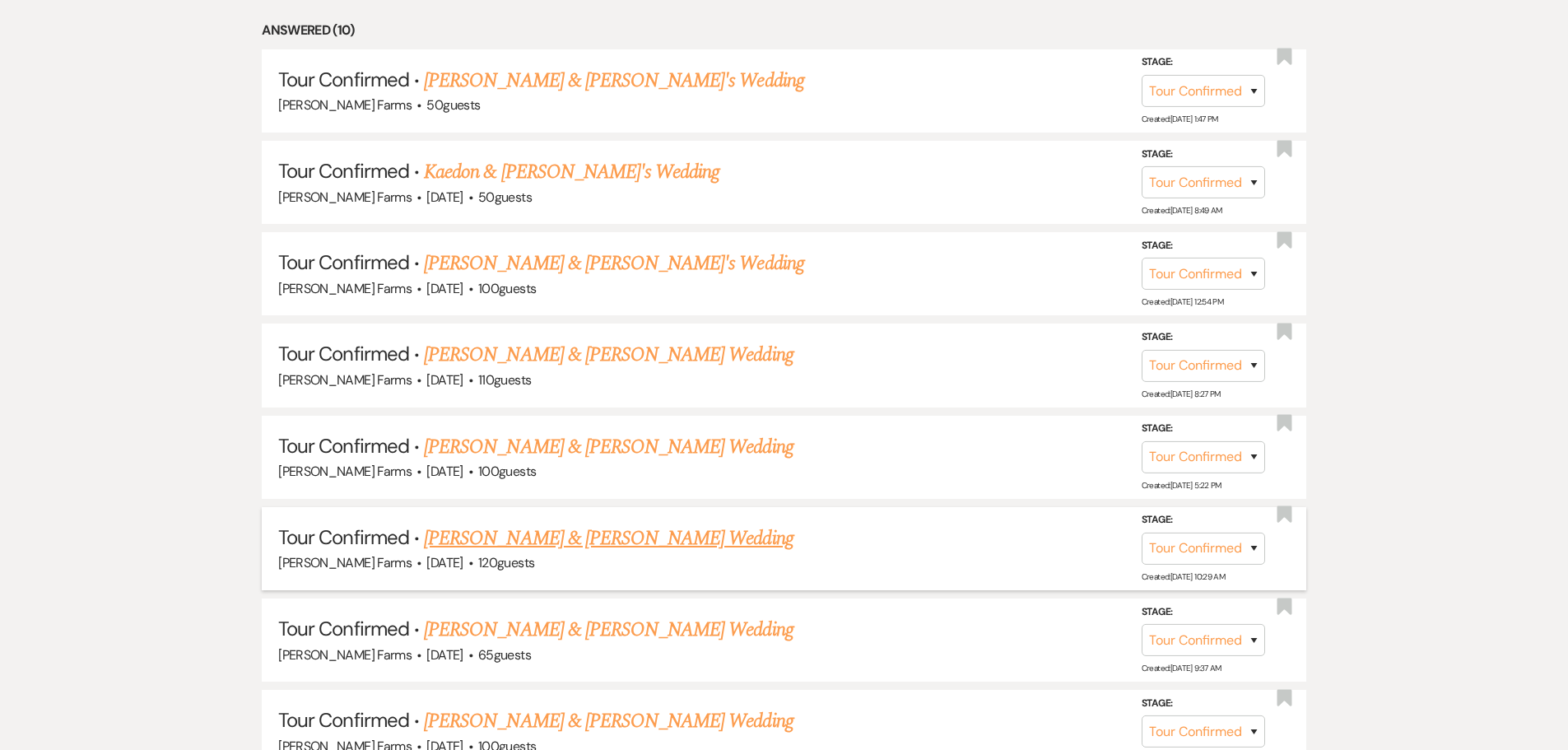
click at [651, 541] on link "Cole Chesney & Aubree Bell's Wedding" at bounding box center [608, 538] width 369 height 29
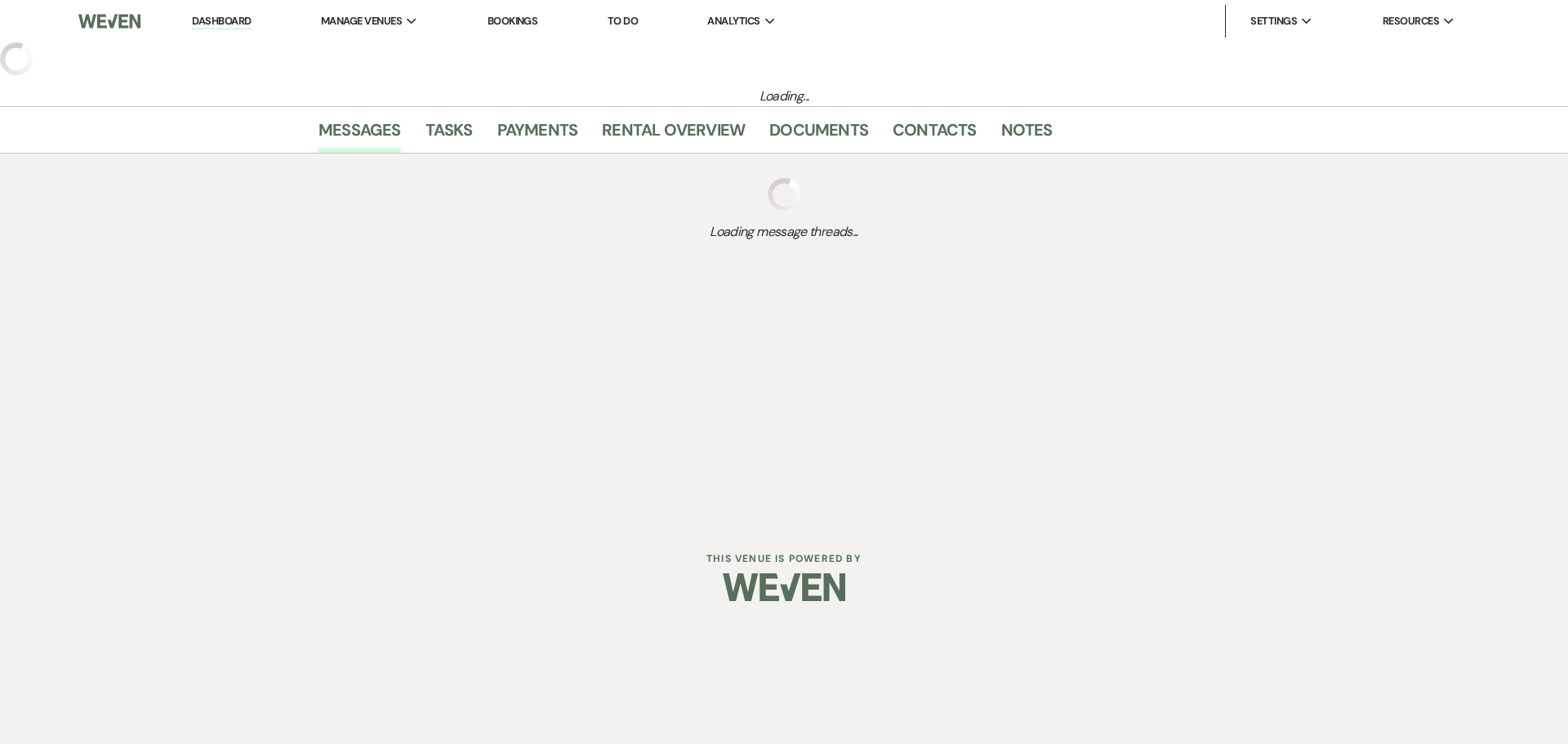
select select "4"
select select "5"
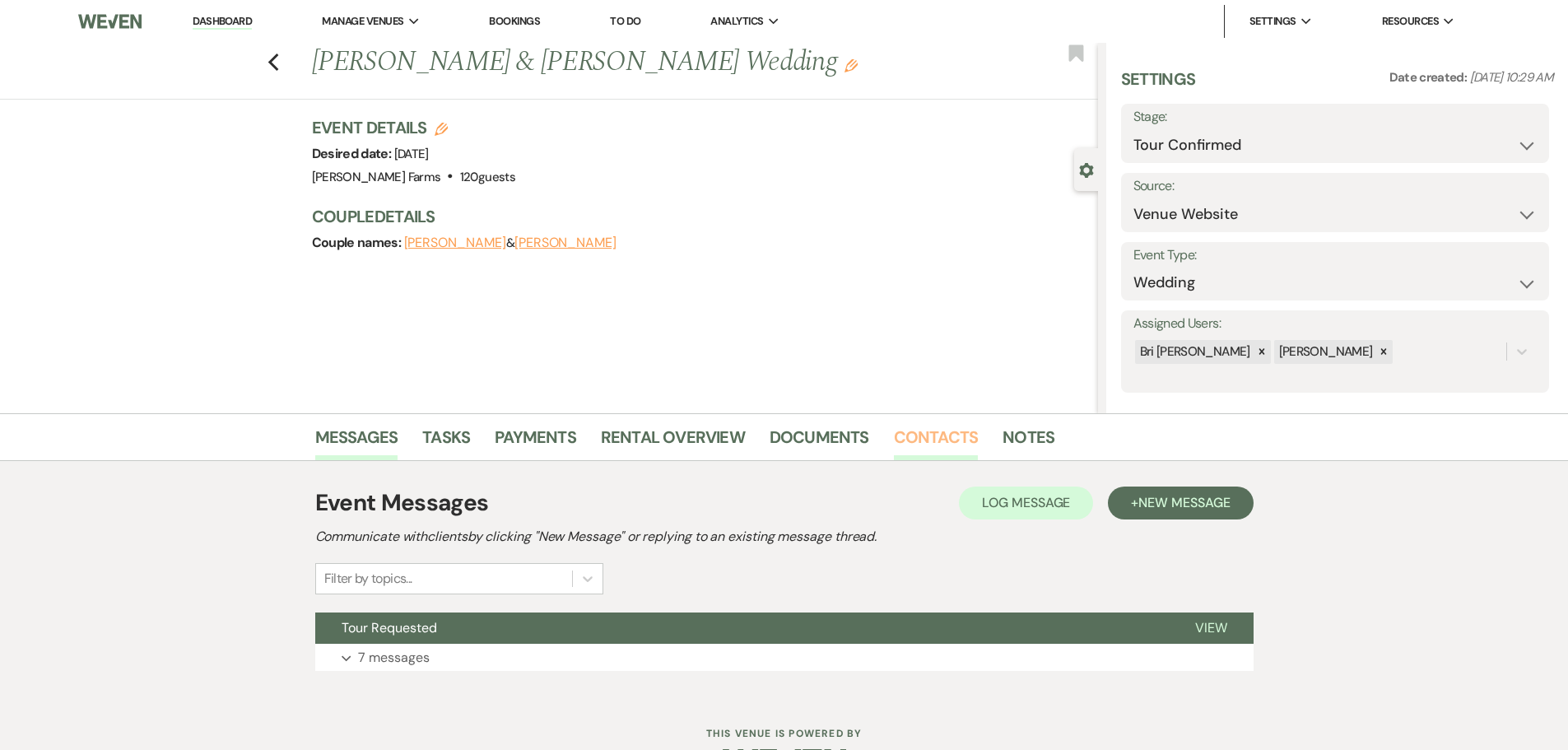
click at [948, 444] on link "Contacts" at bounding box center [936, 441] width 85 height 36
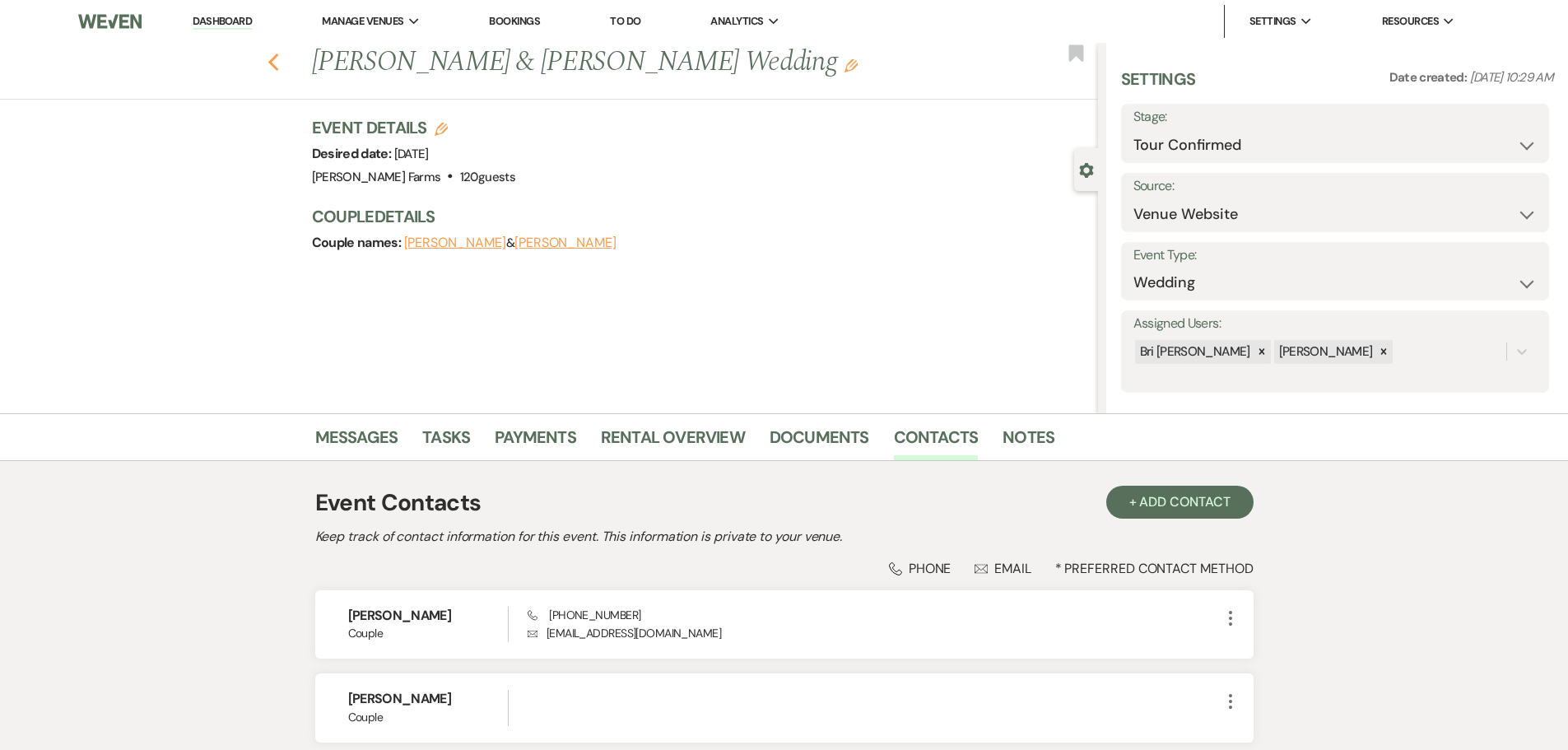
click at [280, 70] on icon "Previous" at bounding box center [274, 62] width 12 height 20
select select "4"
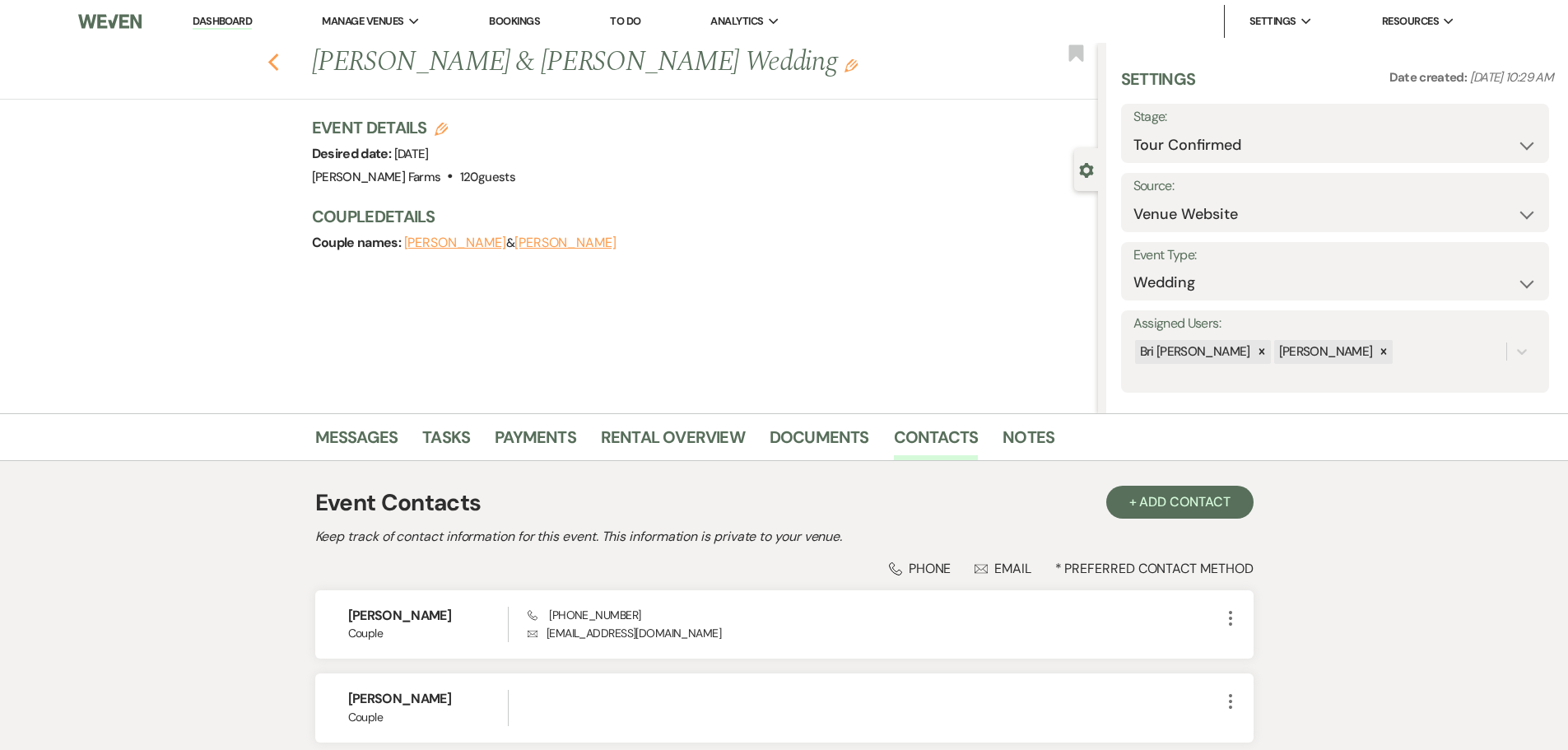
select select "4"
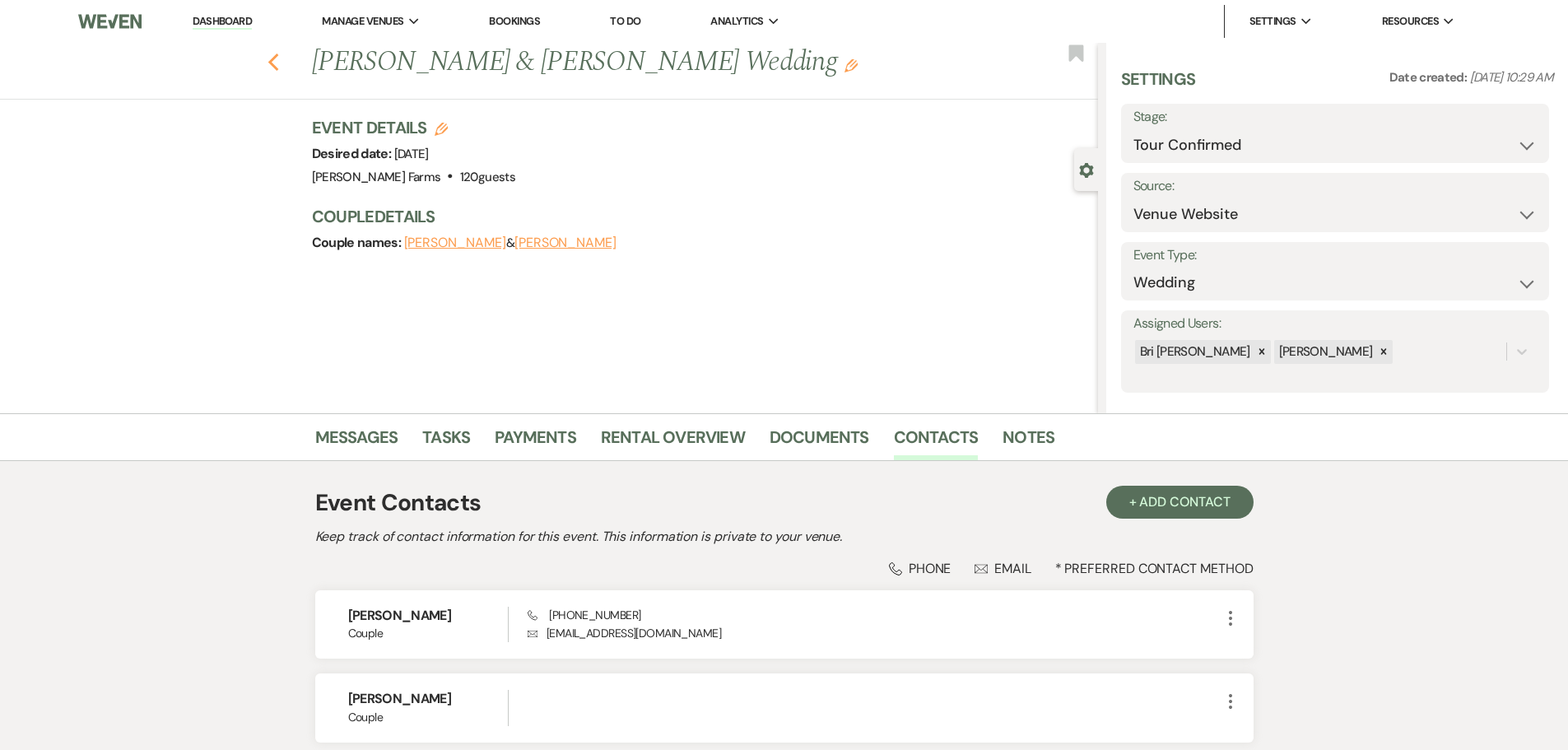
select select "4"
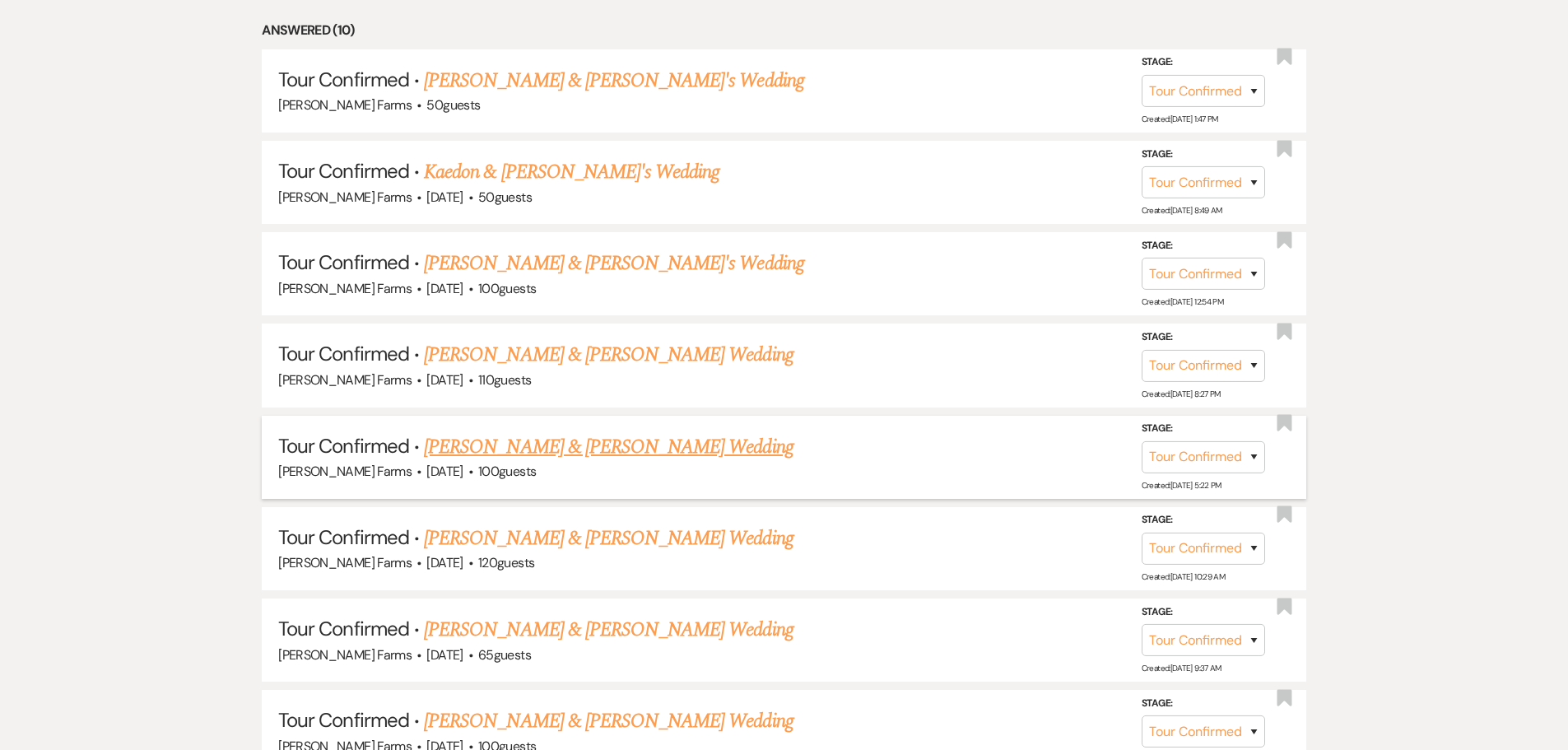
select select "4"
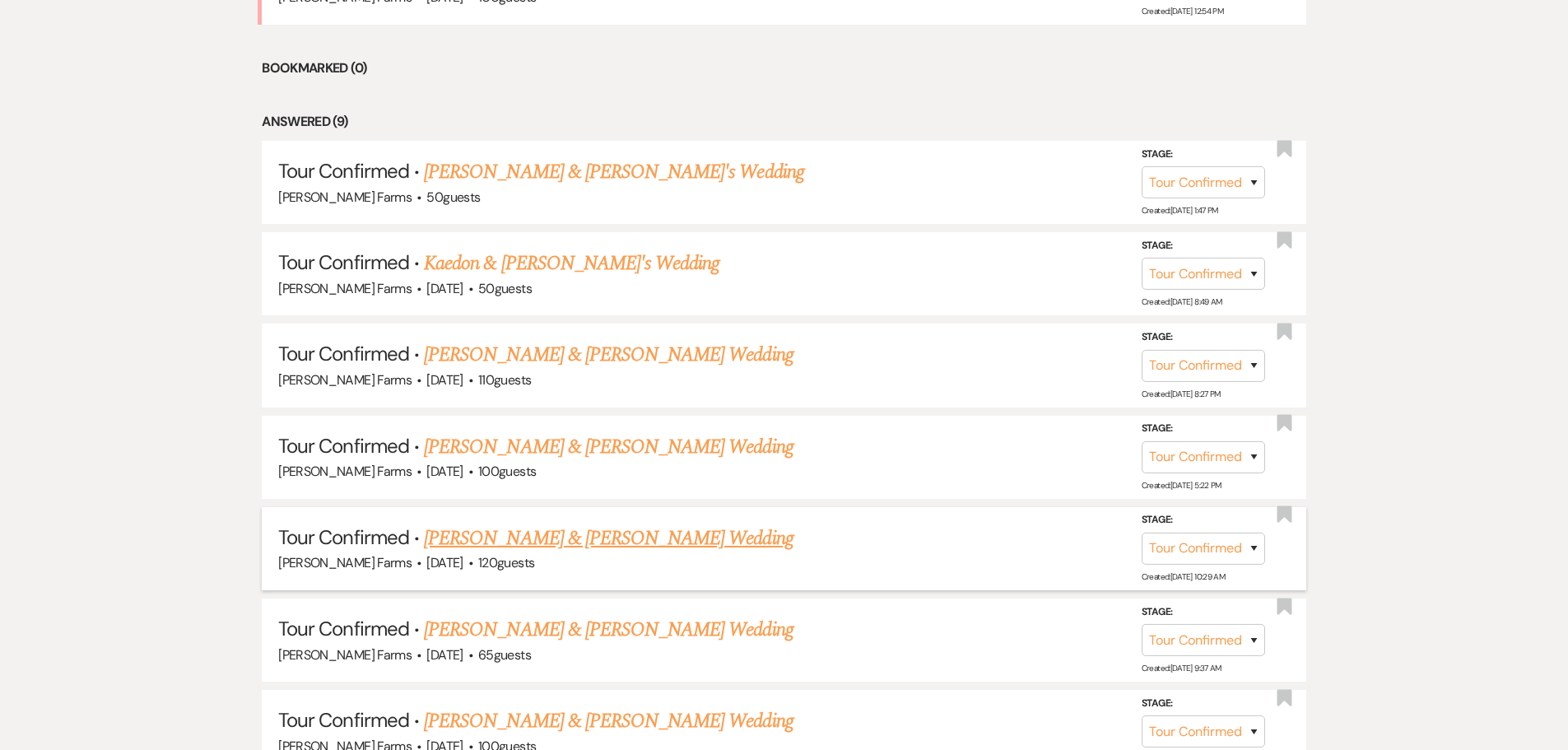
scroll to position [915, 0]
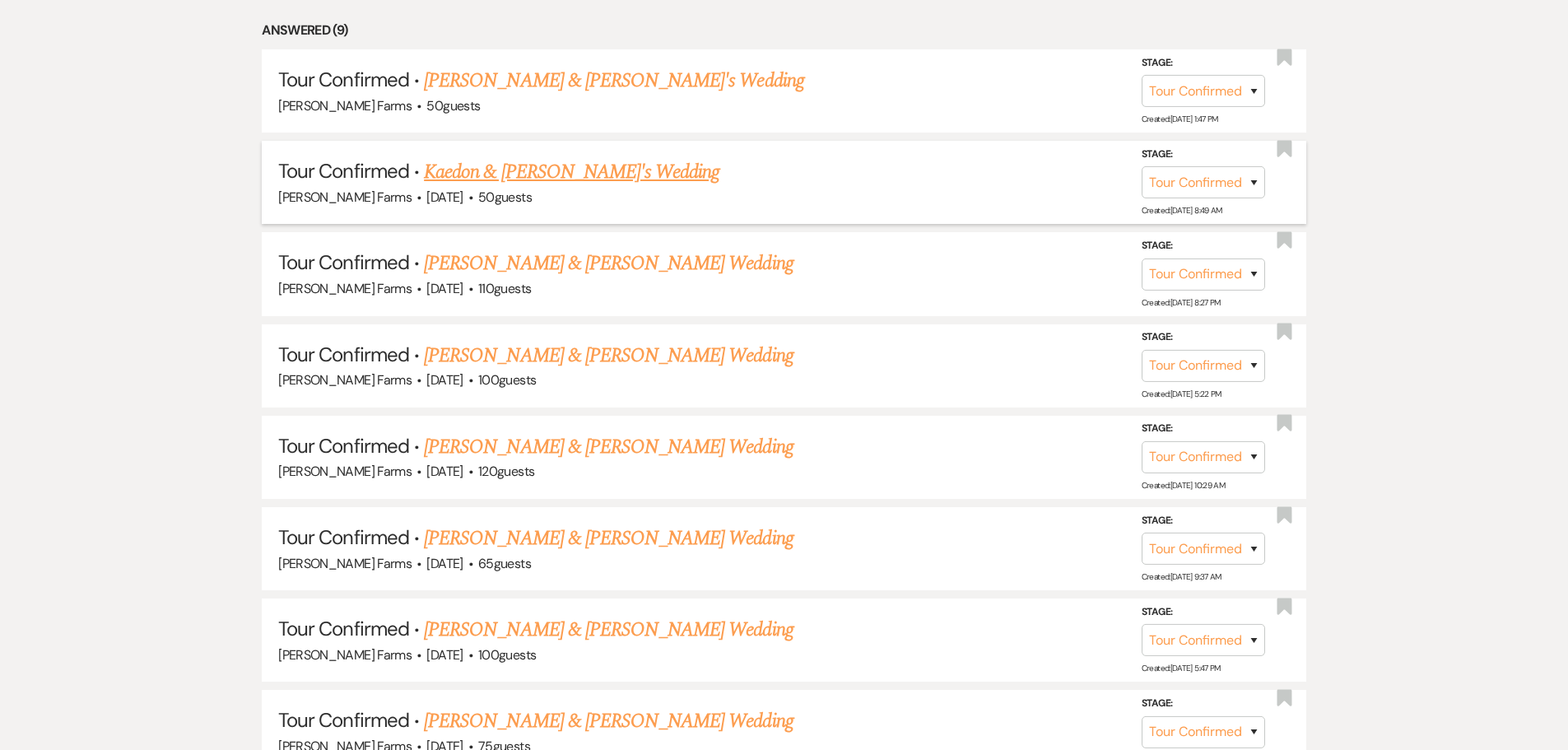
click at [575, 176] on link "Kaedon & Somer's Wedding" at bounding box center [571, 171] width 295 height 29
select select "4"
select select "5"
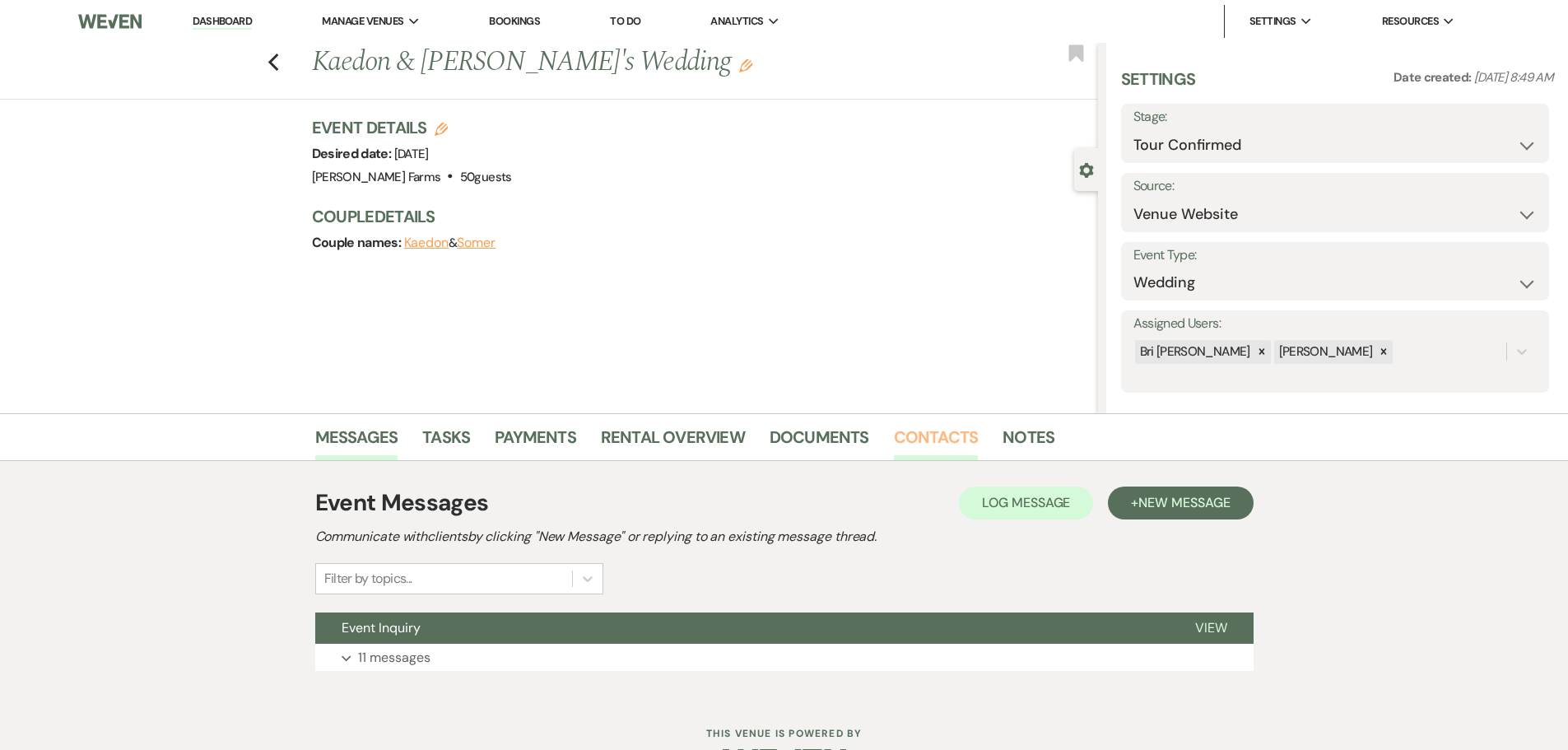
click at [927, 440] on link "Contacts" at bounding box center [936, 441] width 85 height 36
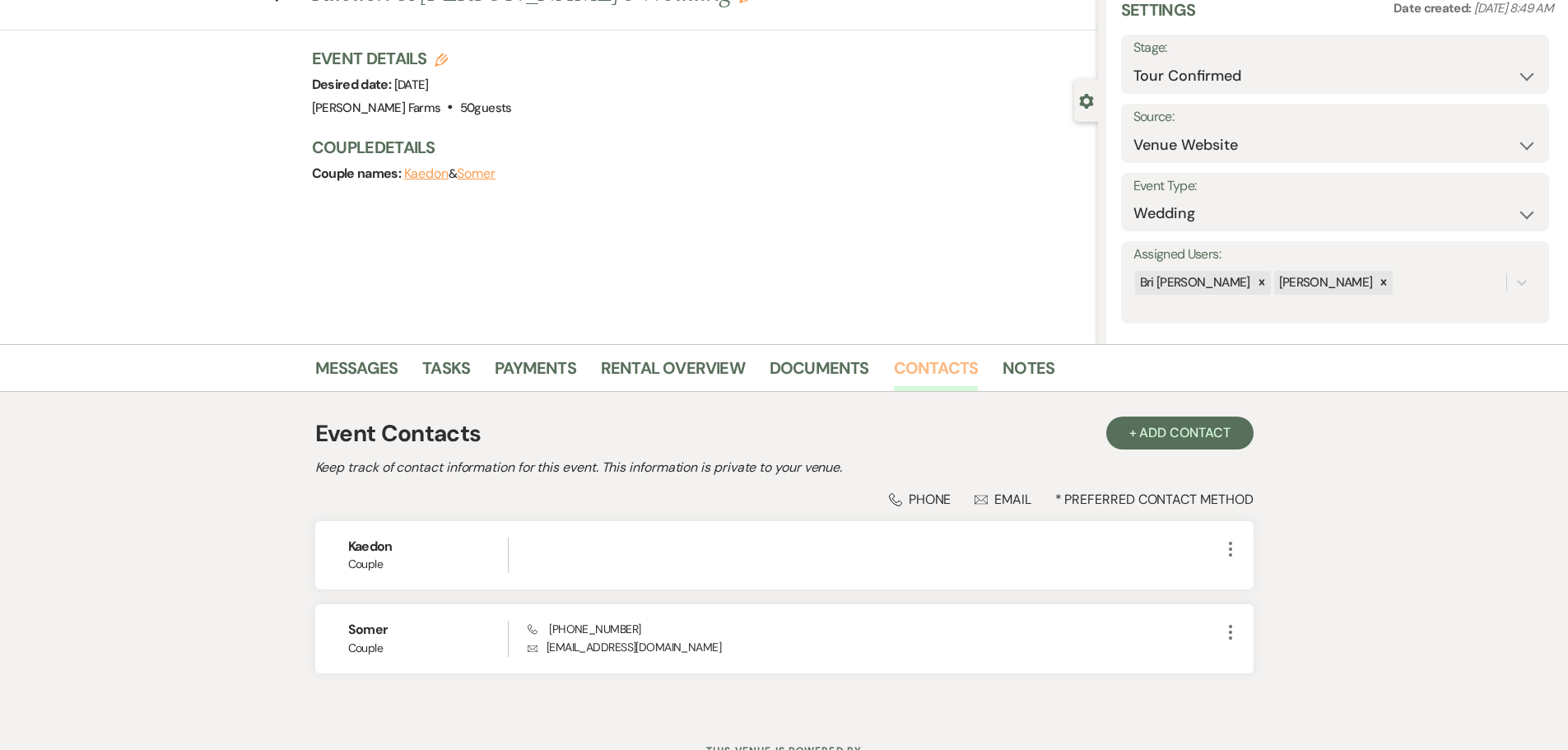
scroll to position [138, 0]
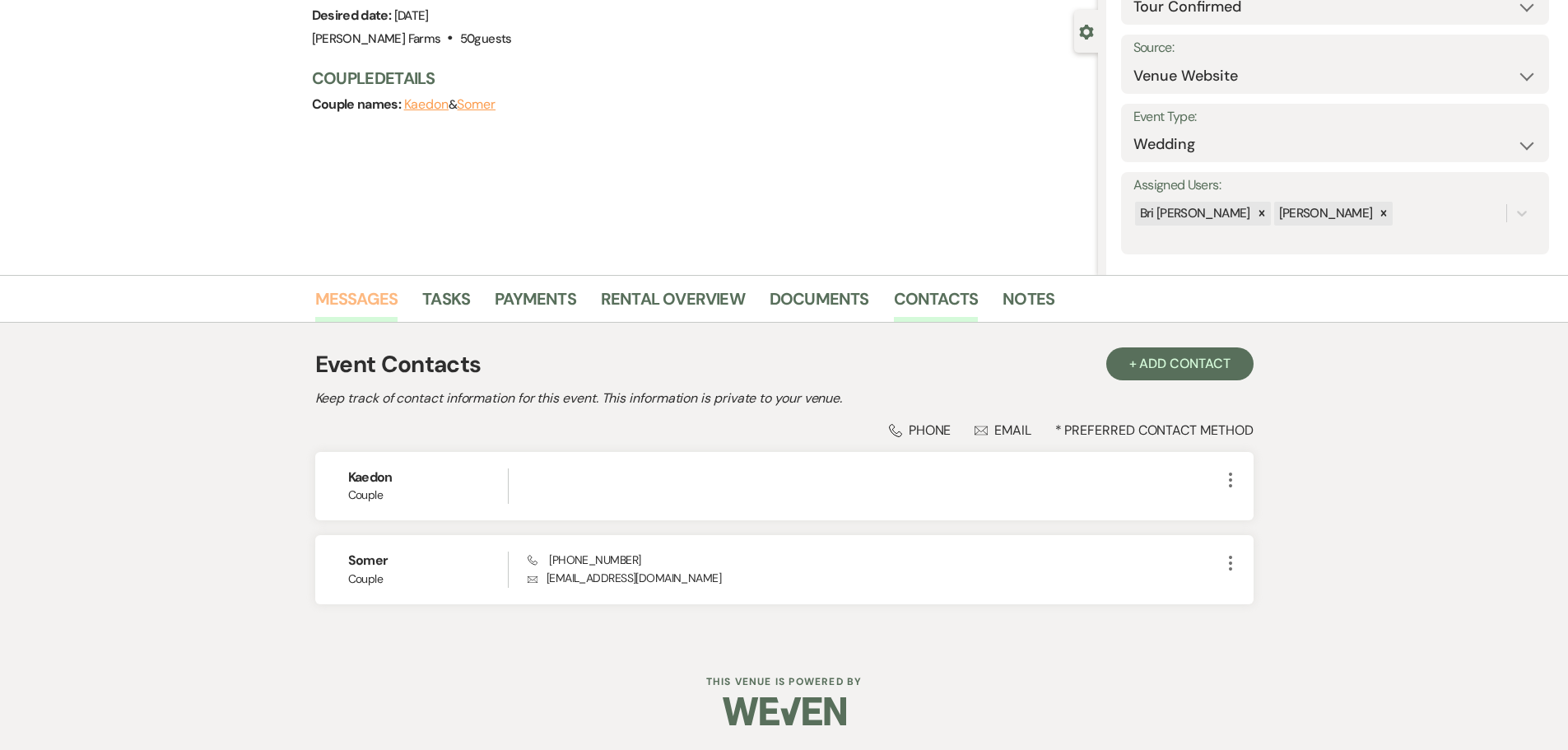
click at [329, 305] on link "Messages" at bounding box center [357, 303] width 83 height 36
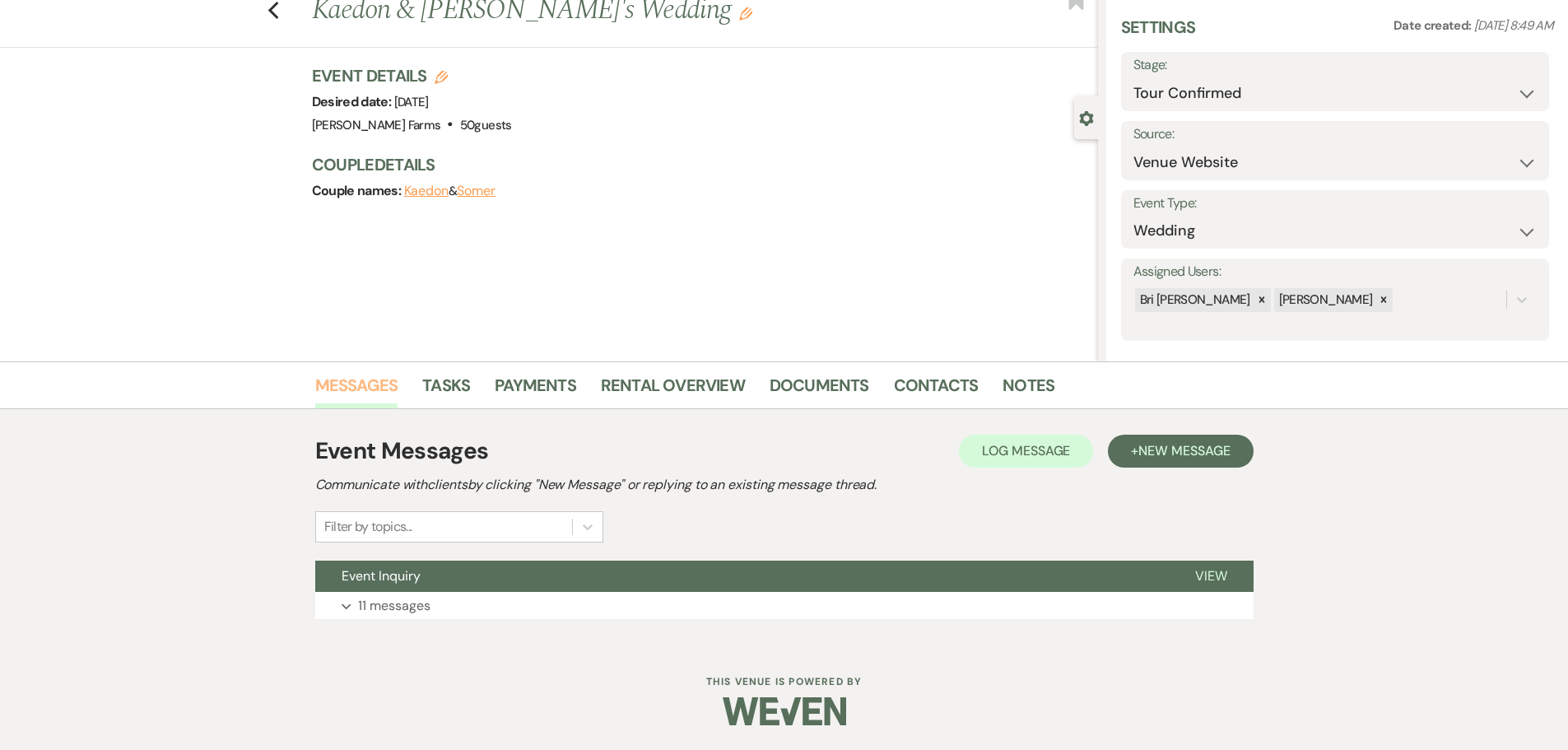
scroll to position [51, 0]
click at [278, 17] on use "button" at bounding box center [273, 11] width 11 height 18
select select "4"
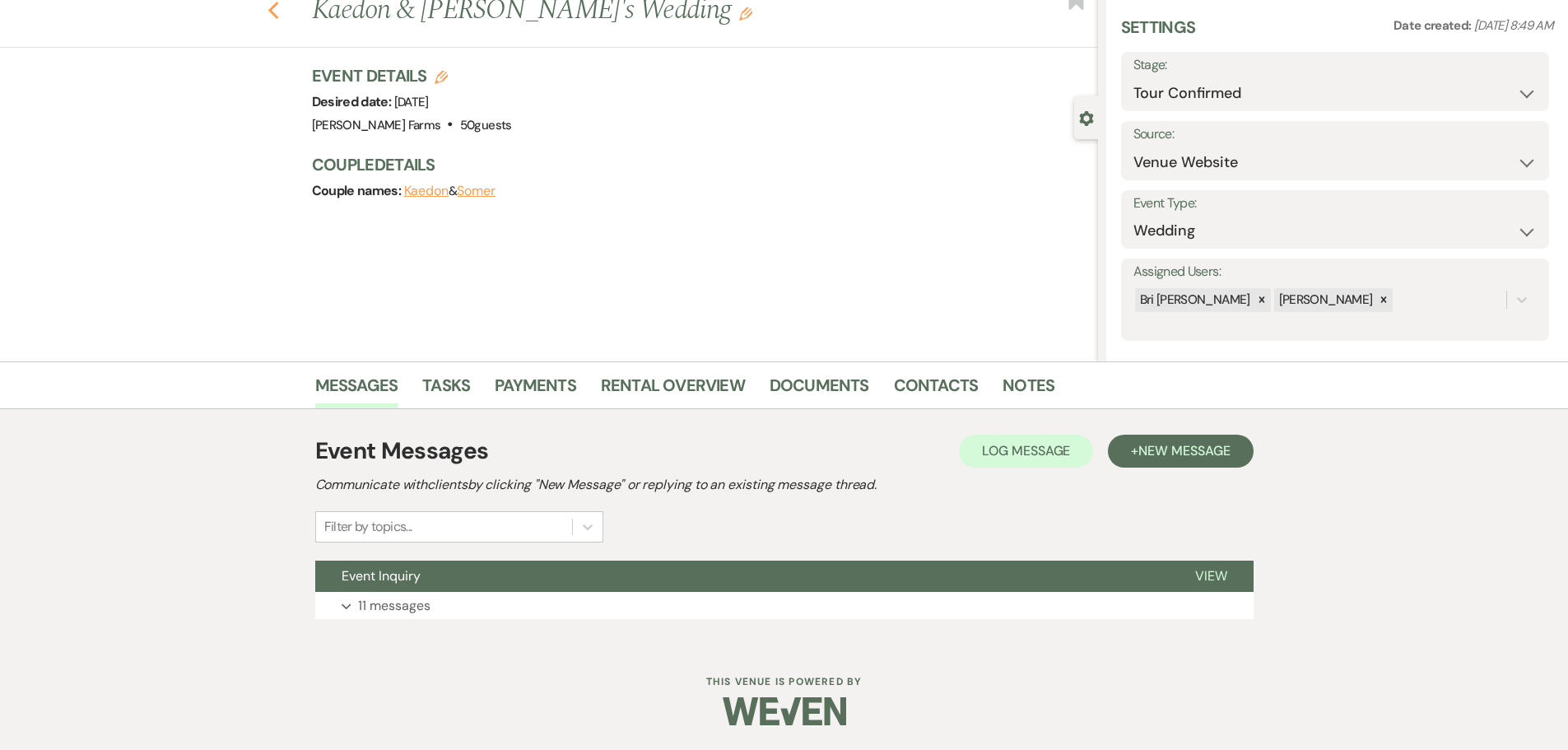
select select "4"
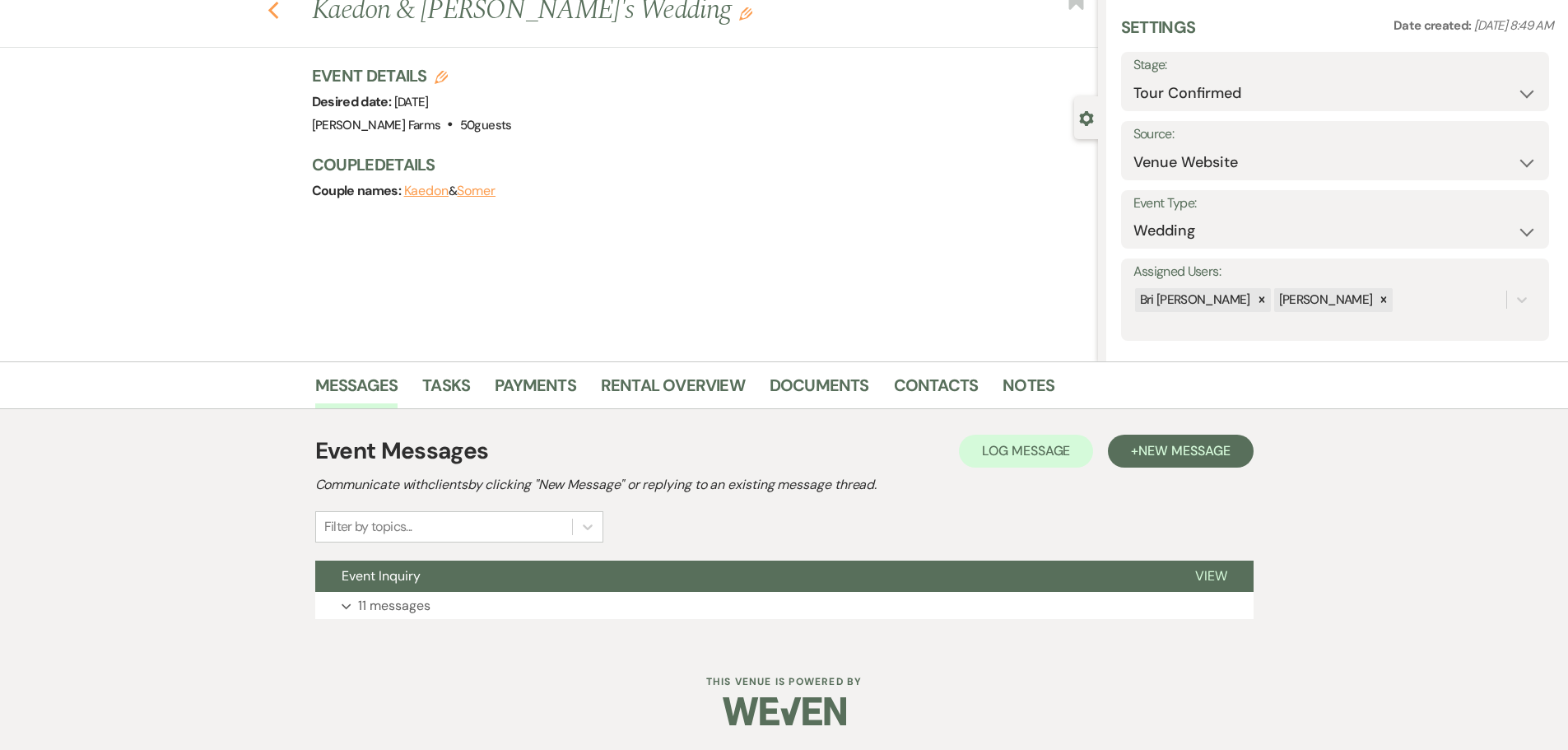
select select "4"
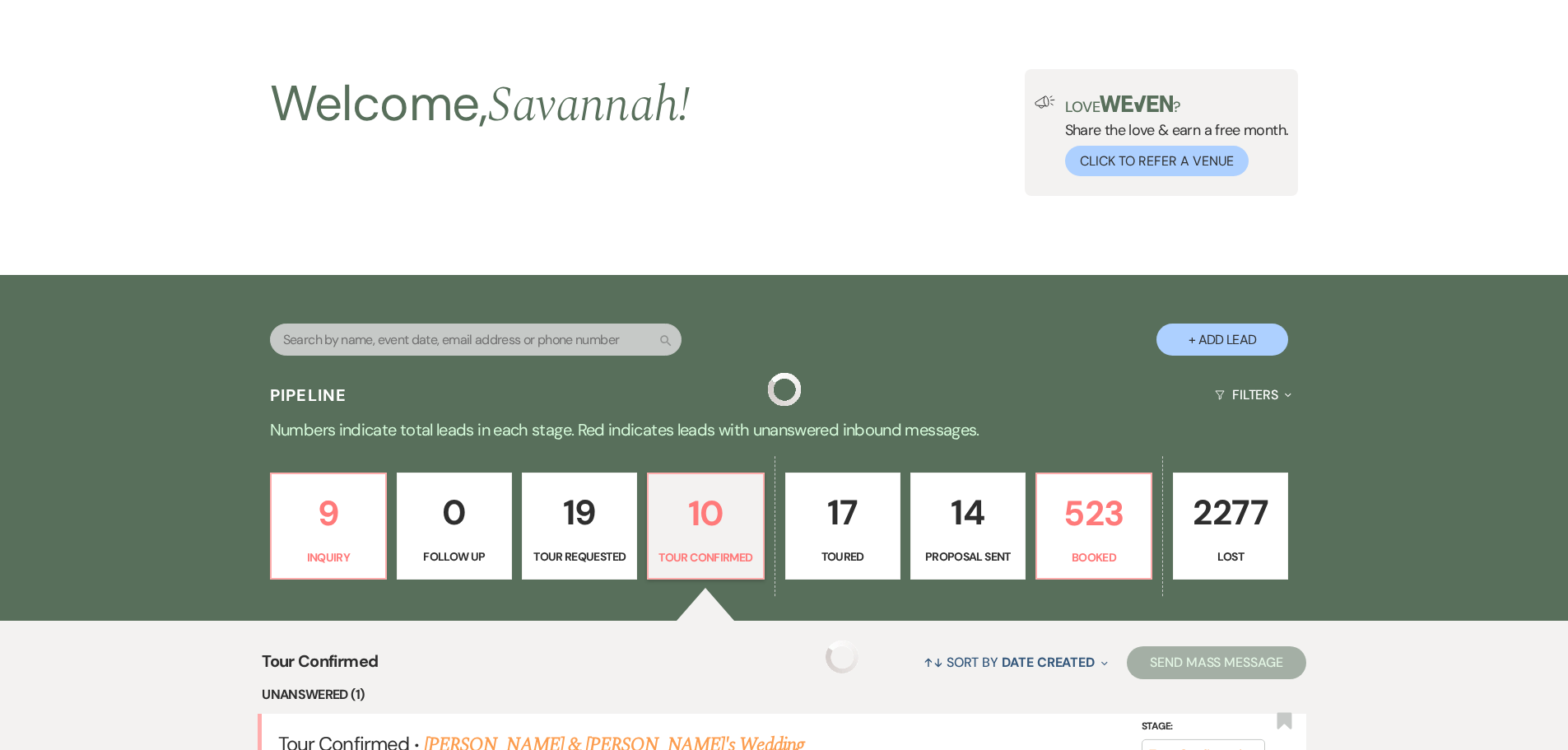
scroll to position [915, 0]
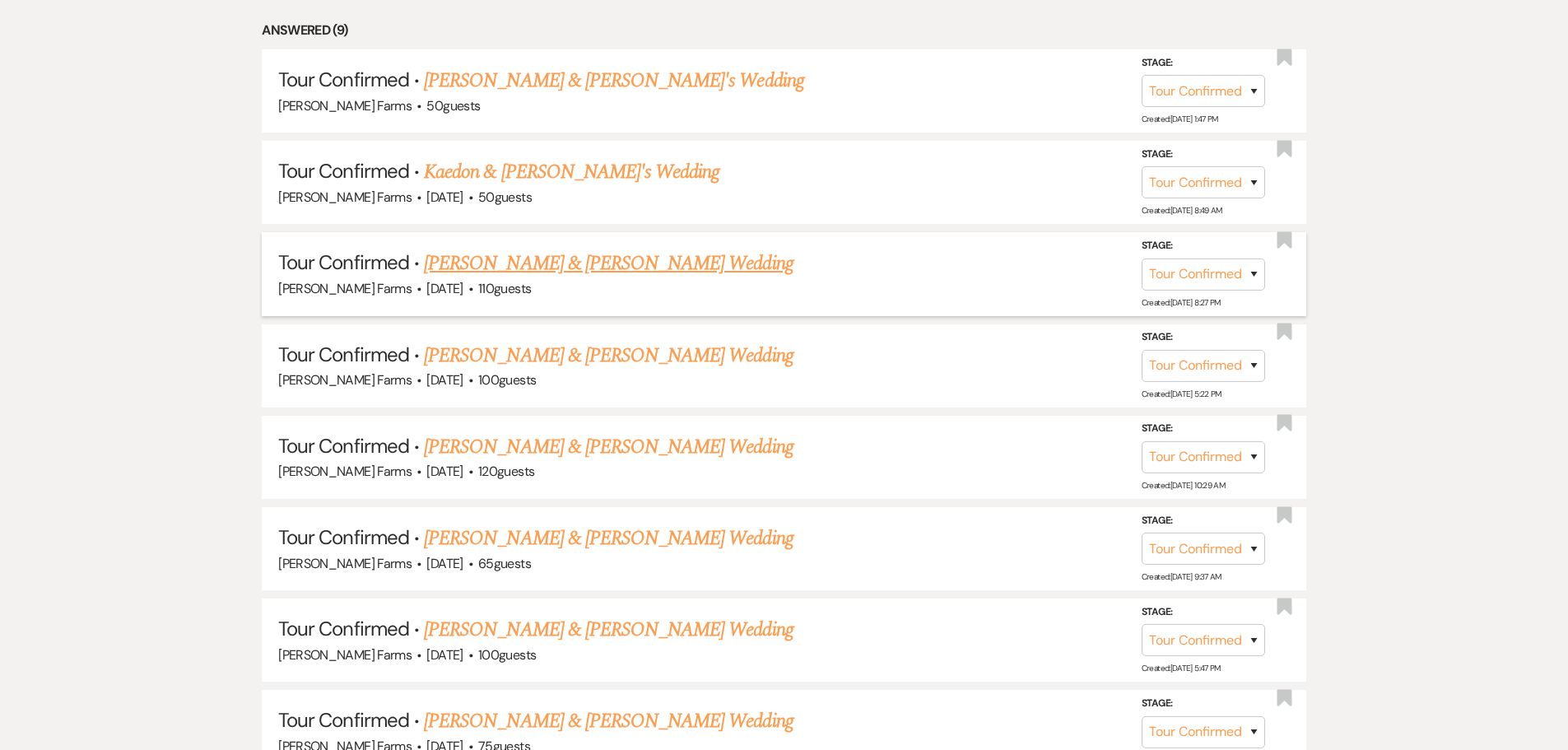
click at [683, 271] on link "Arly Melendrez & Dominic Weyker's Wedding" at bounding box center [608, 262] width 369 height 29
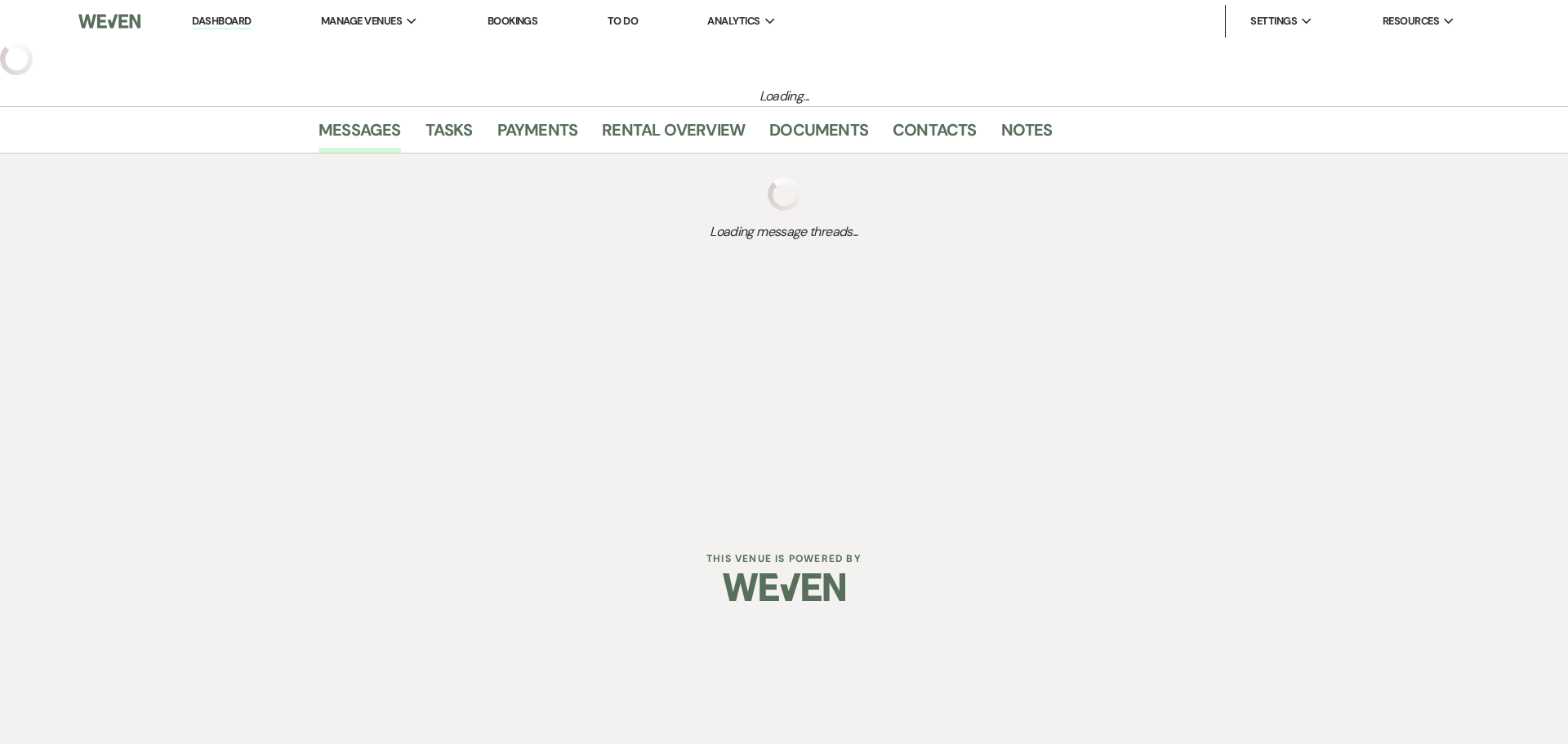
select select "4"
select select "5"
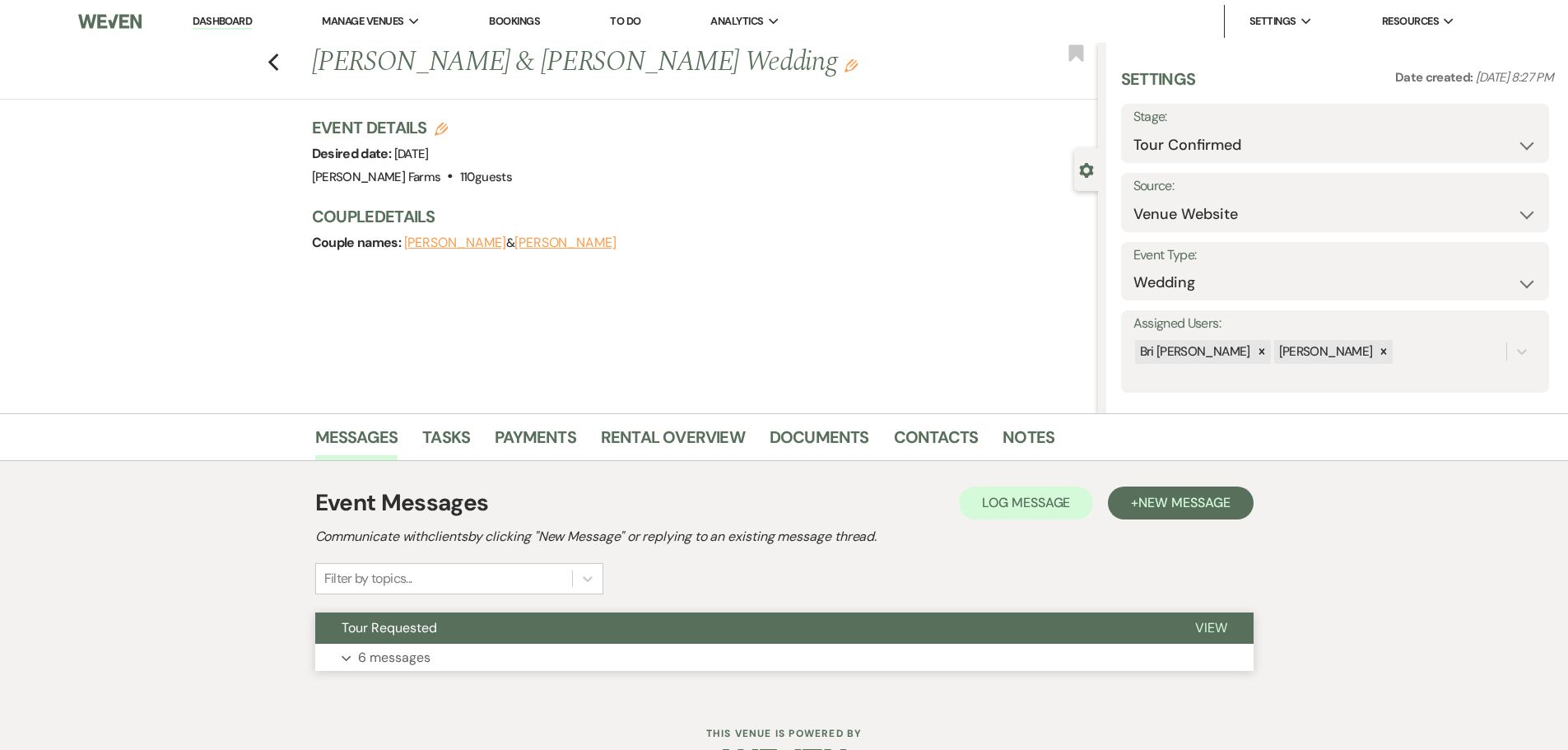
click at [639, 641] on button "Tour Requested" at bounding box center [742, 628] width 854 height 31
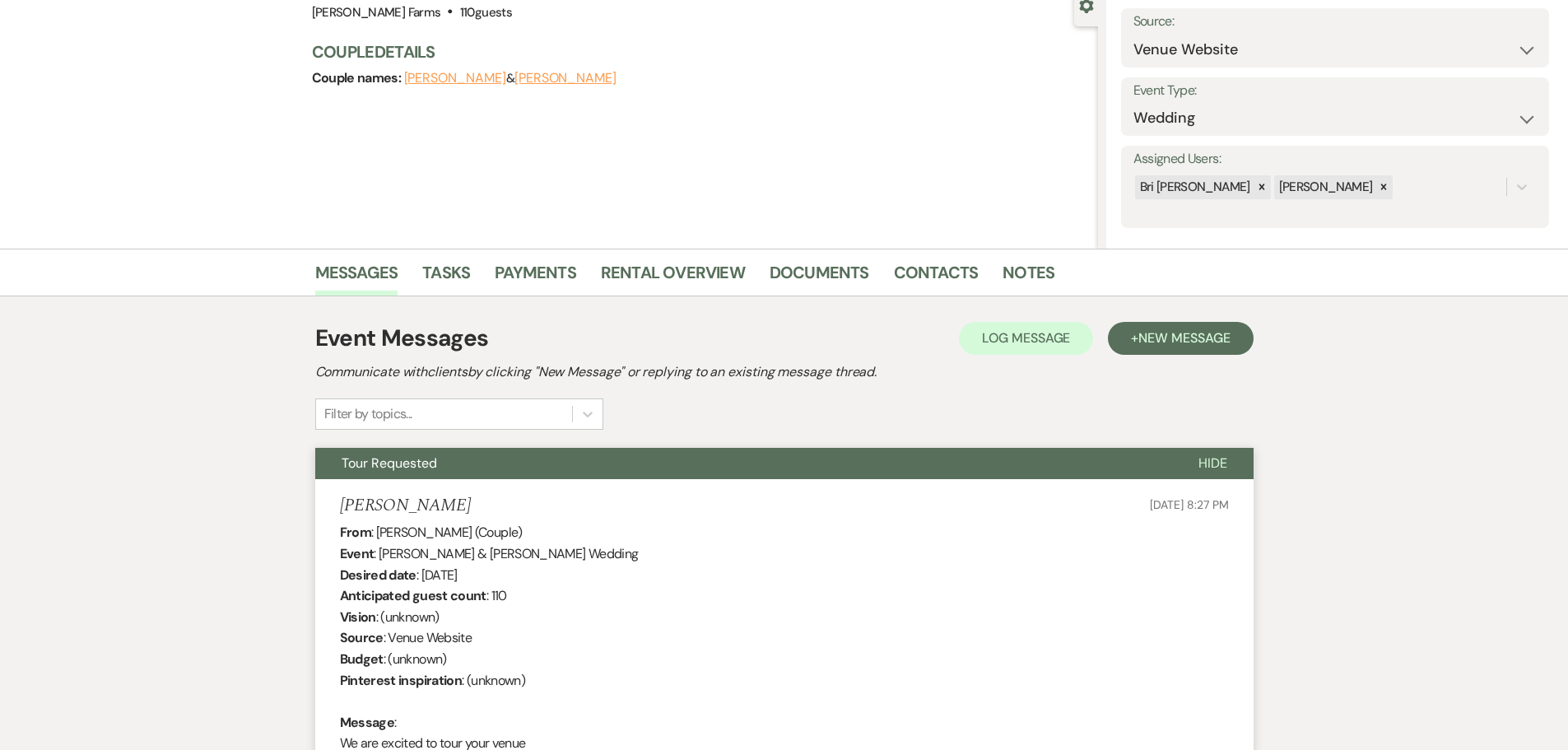
click at [1202, 462] on span "Hide" at bounding box center [1213, 463] width 28 height 17
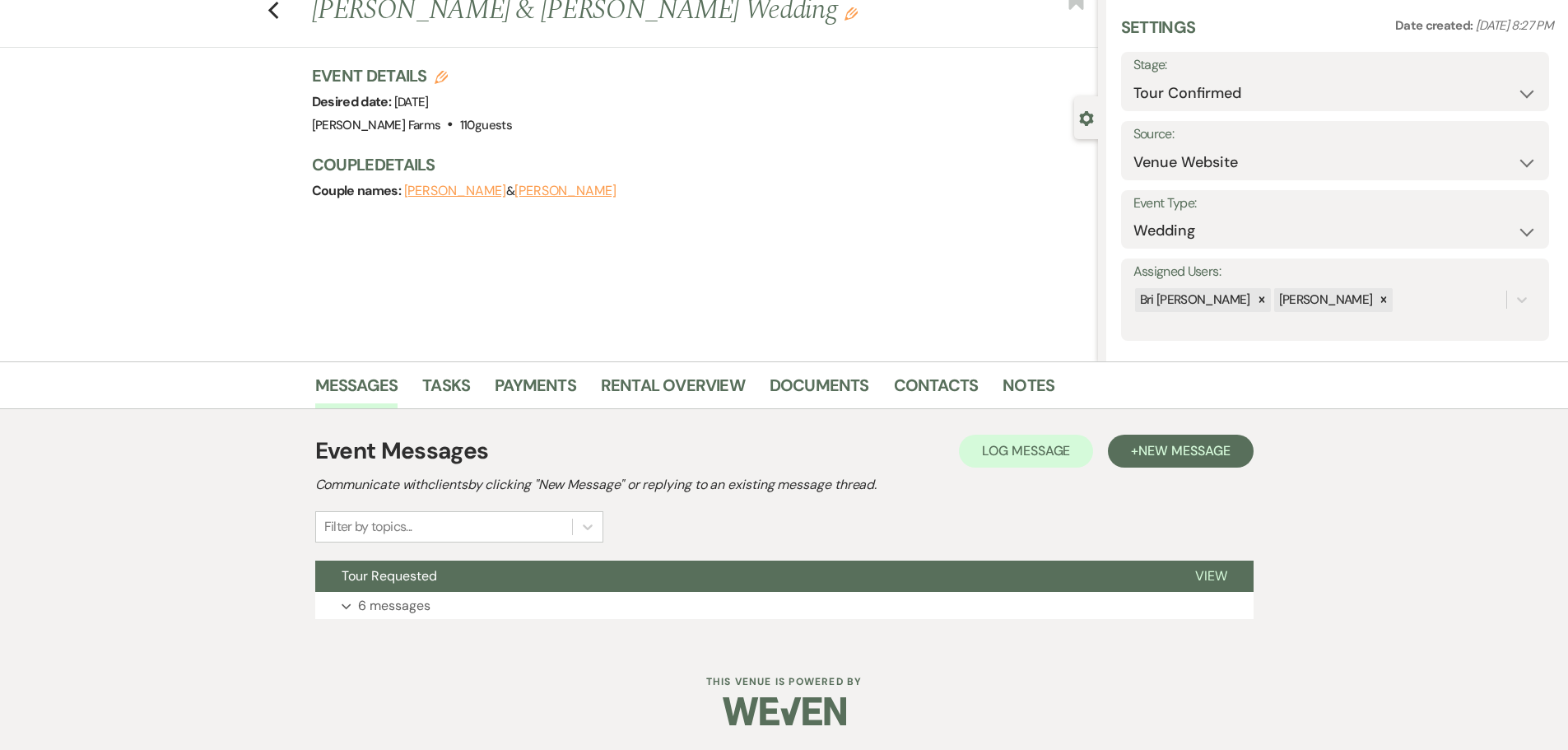
scroll to position [51, 0]
click at [1011, 391] on link "Notes" at bounding box center [1028, 390] width 51 height 36
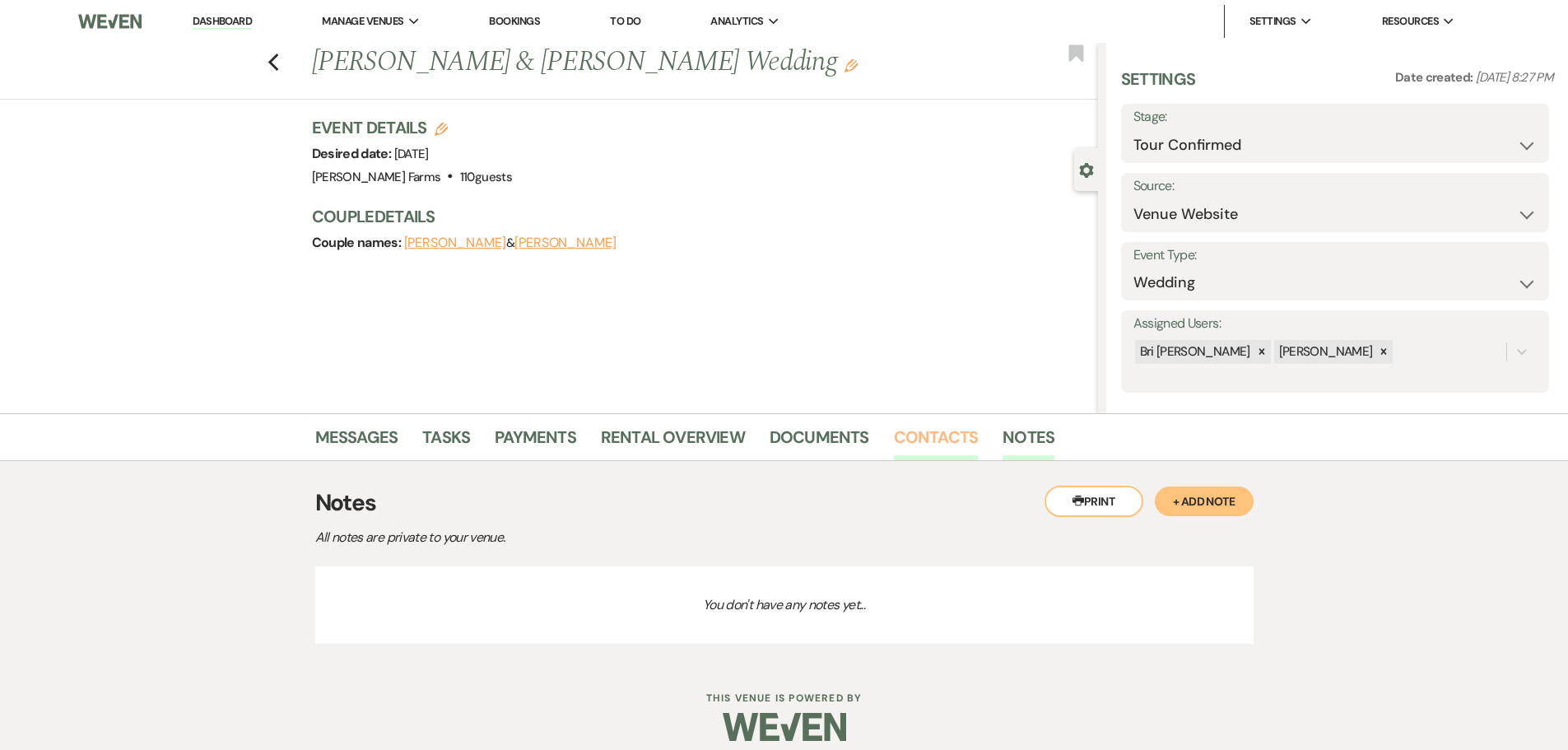
click at [926, 443] on link "Contacts" at bounding box center [936, 441] width 85 height 36
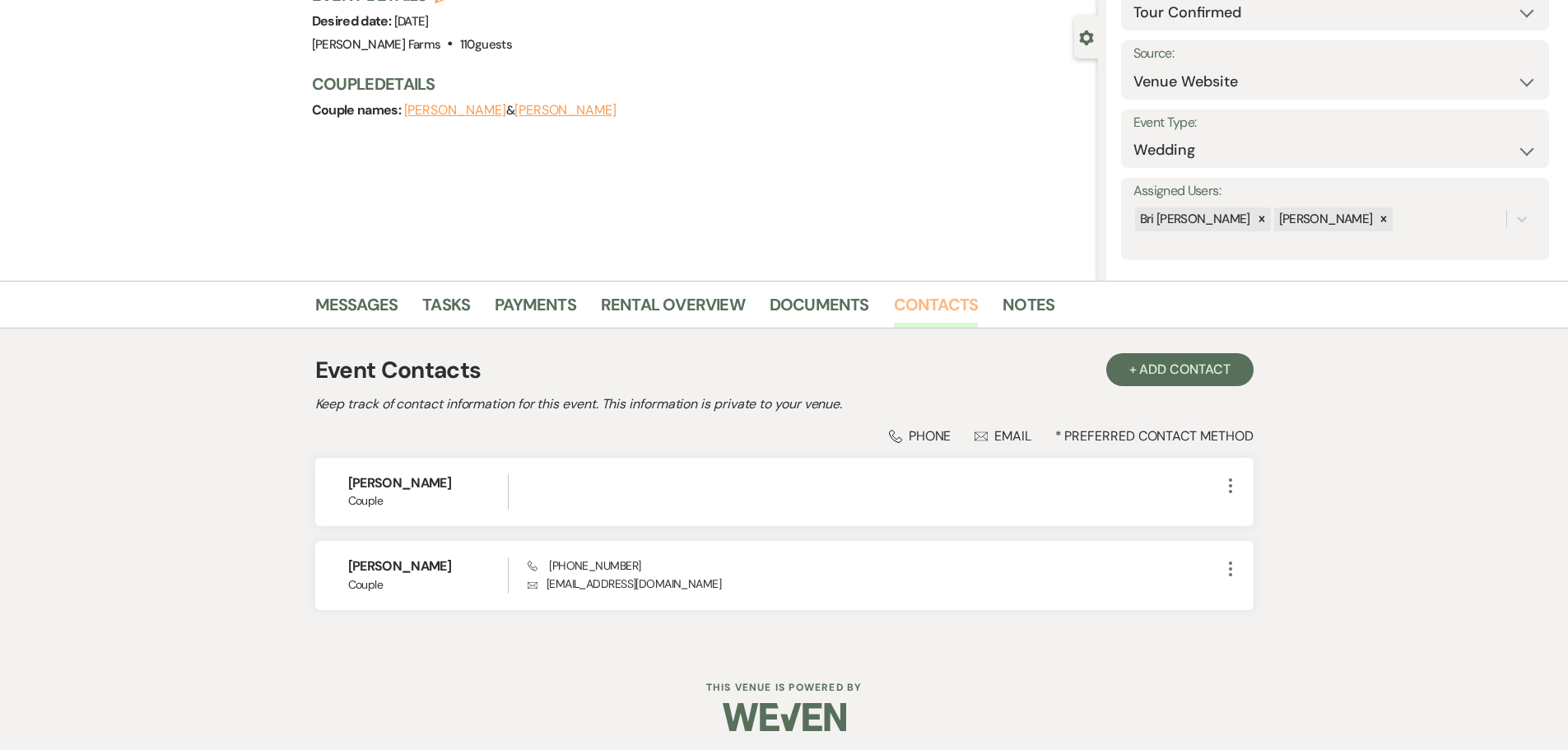
scroll to position [138, 0]
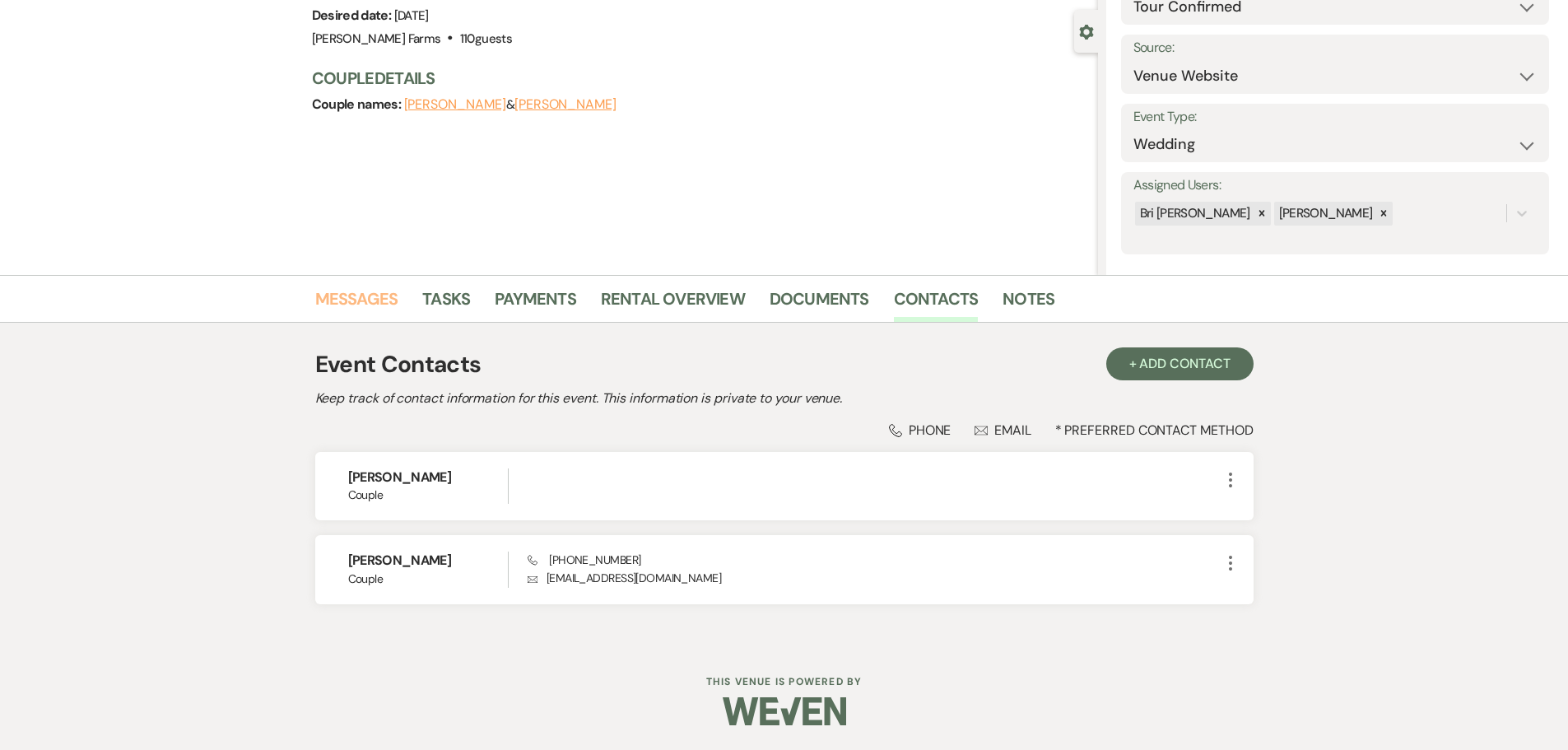
click at [385, 301] on link "Messages" at bounding box center [357, 303] width 83 height 36
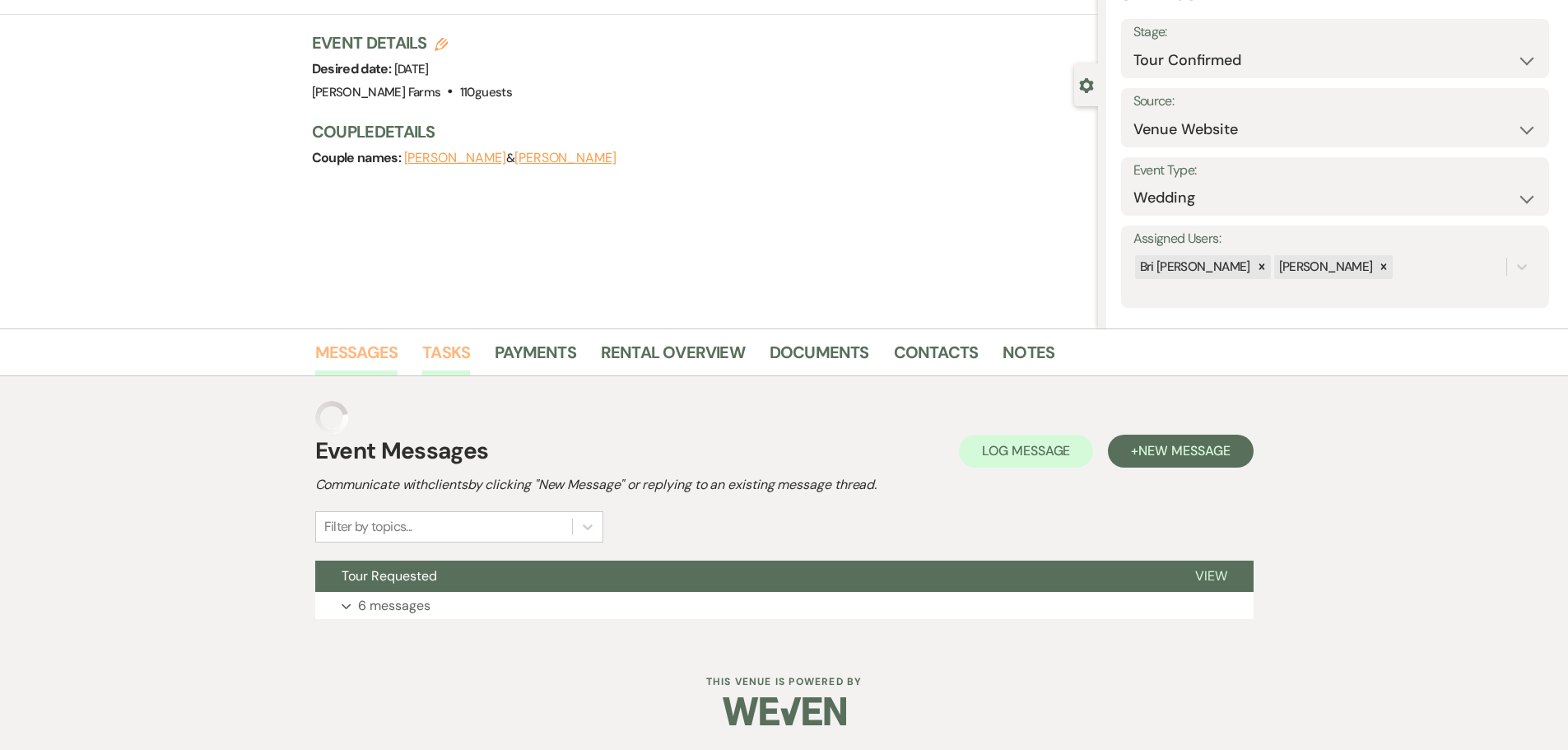
scroll to position [51, 0]
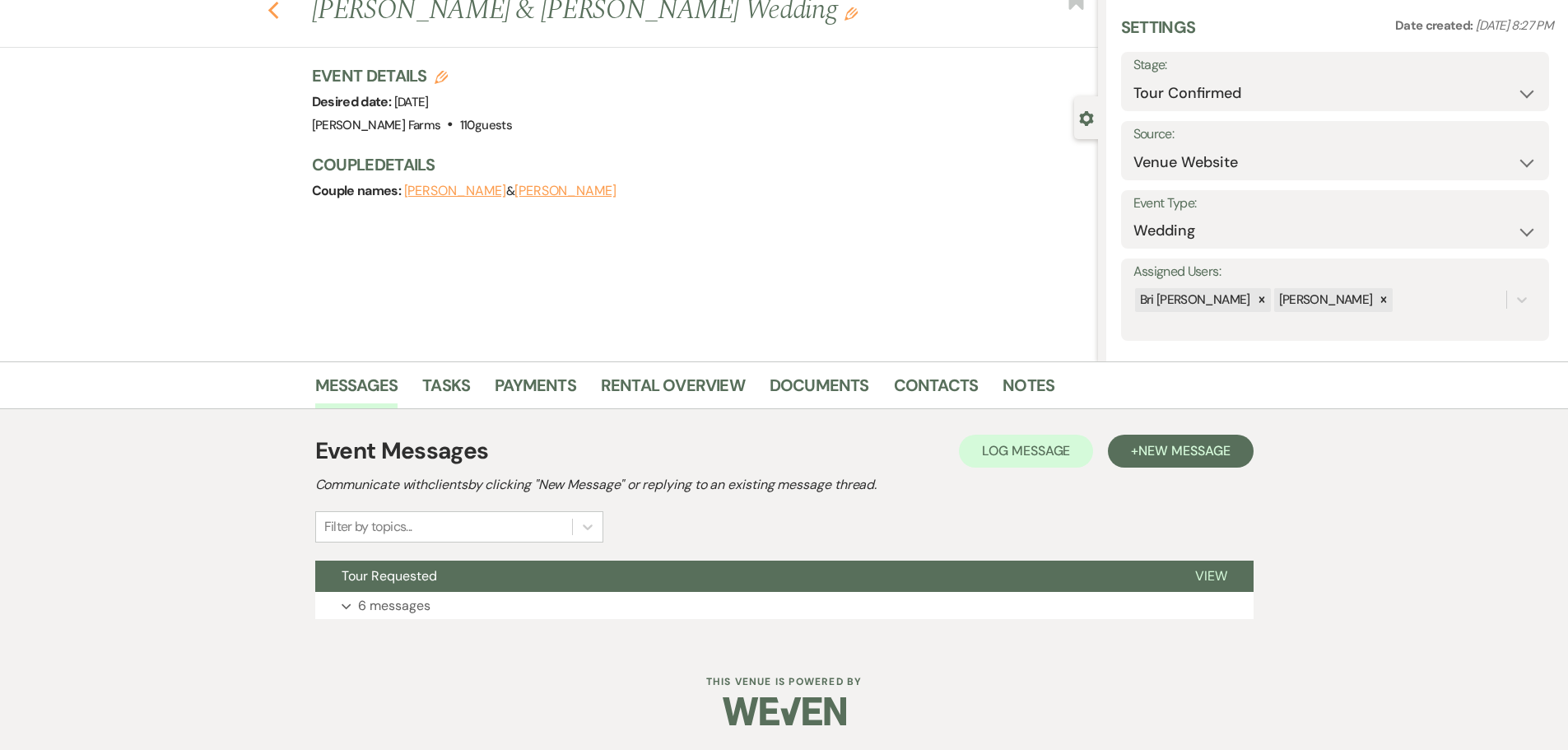
click at [280, 15] on icon "Previous" at bounding box center [274, 11] width 12 height 20
select select "4"
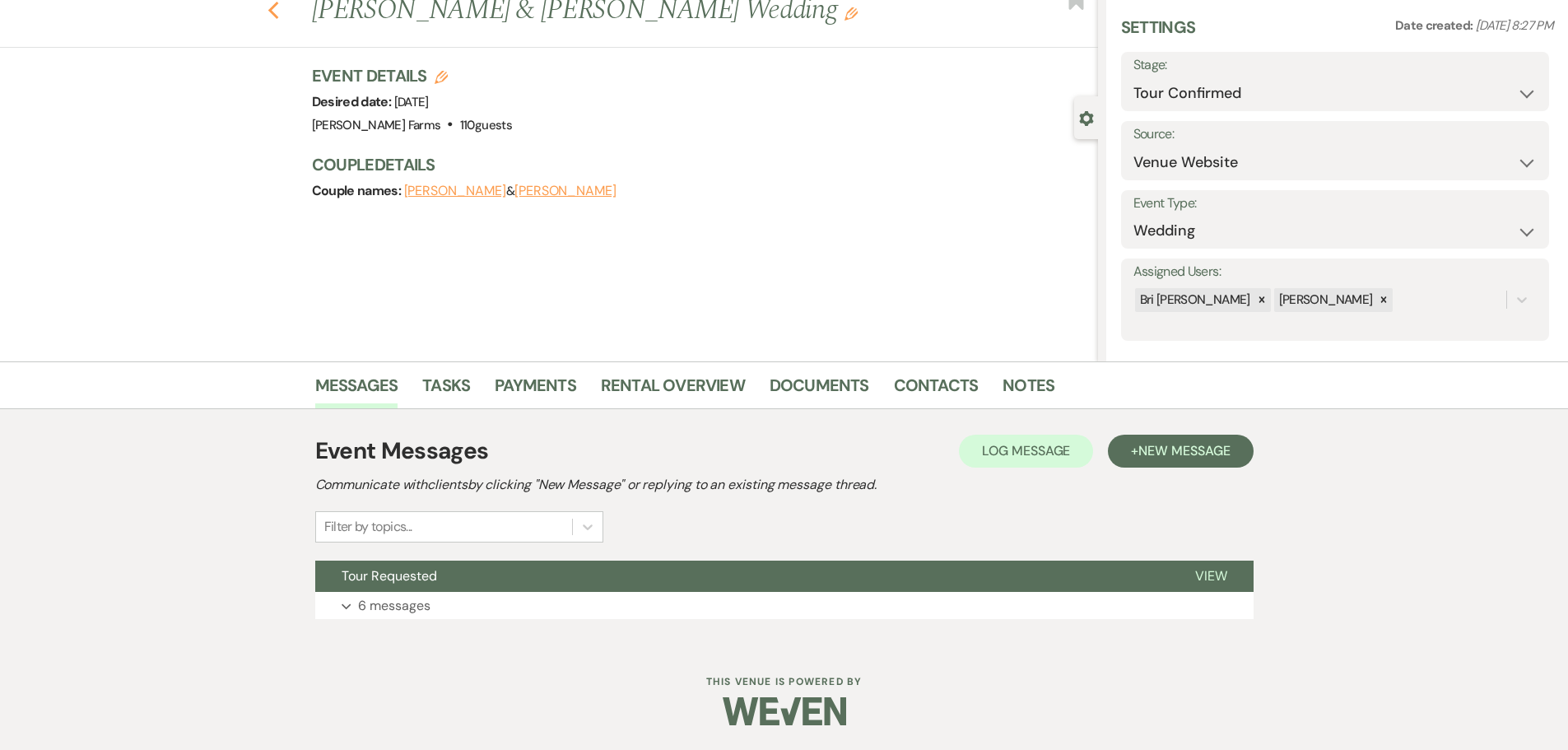
select select "4"
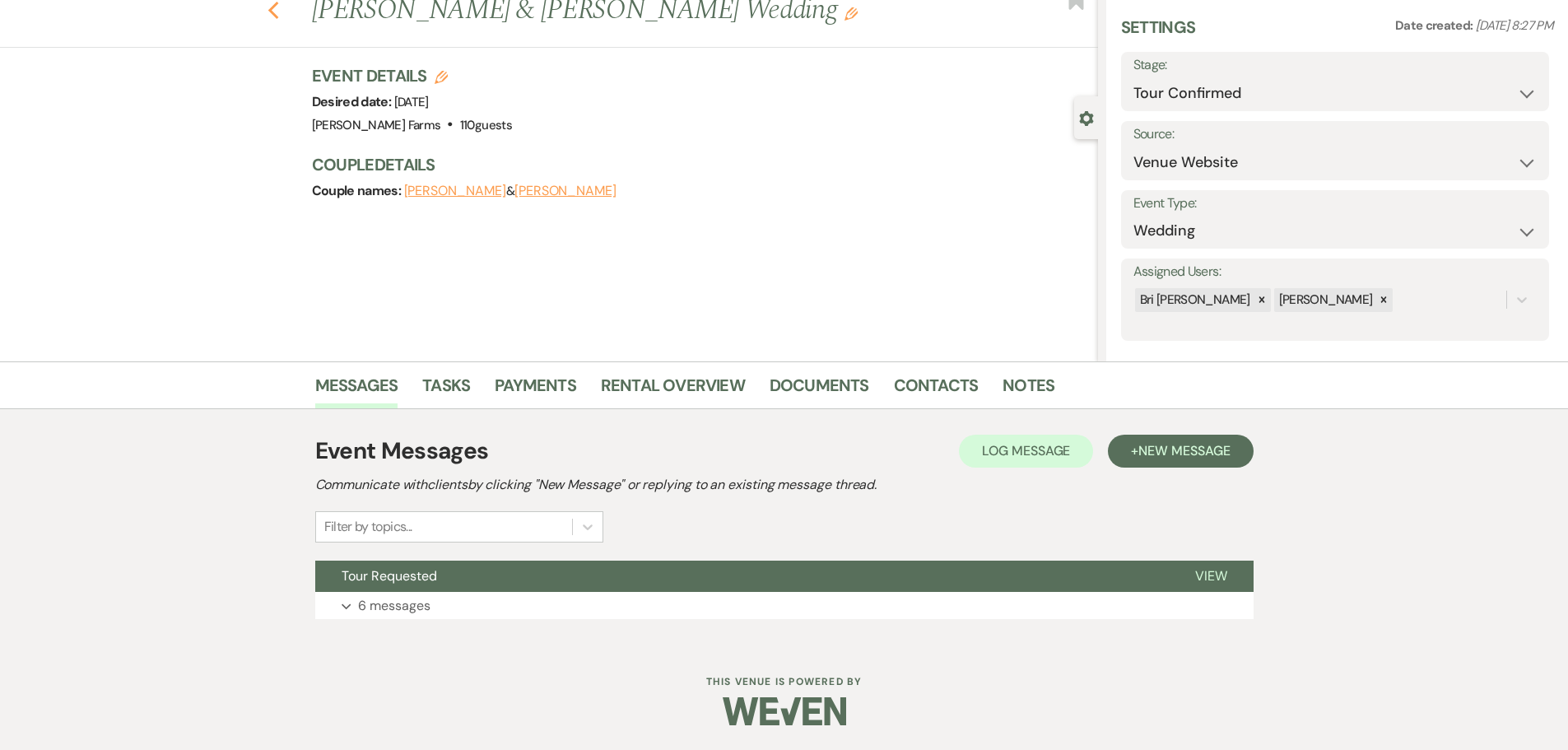
select select "4"
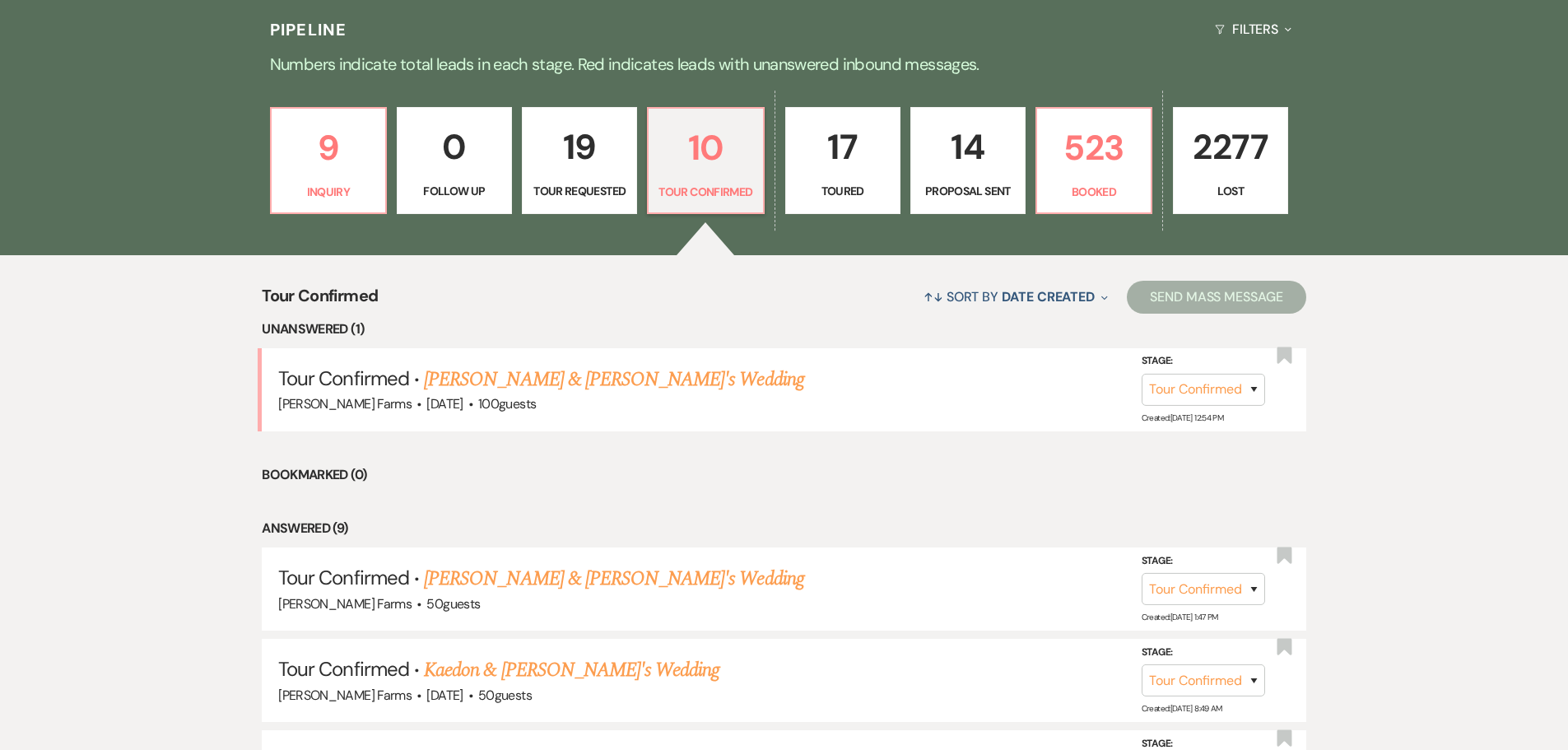
scroll to position [257, 0]
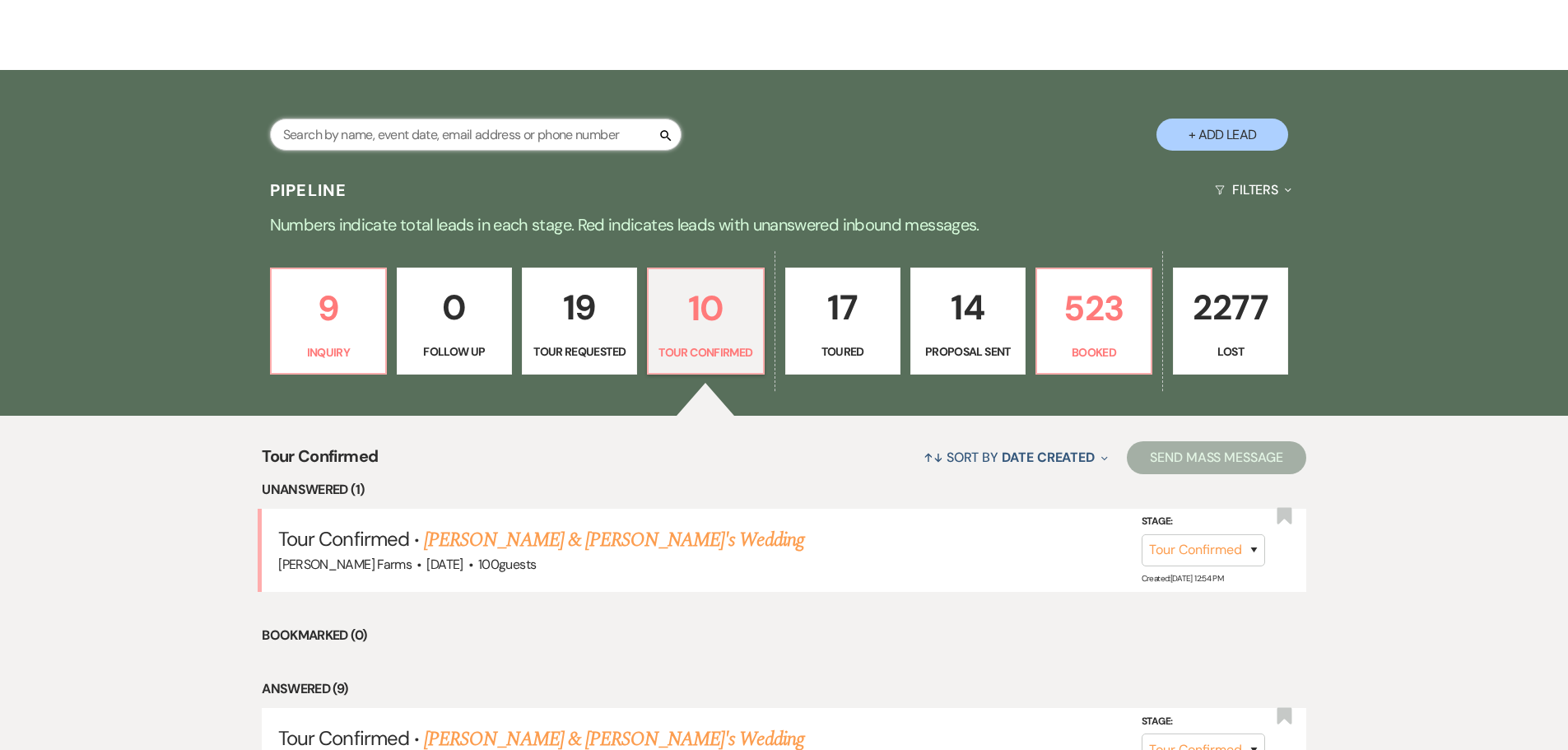
click at [484, 137] on input "text" at bounding box center [476, 135] width 411 height 32
type input "husar"
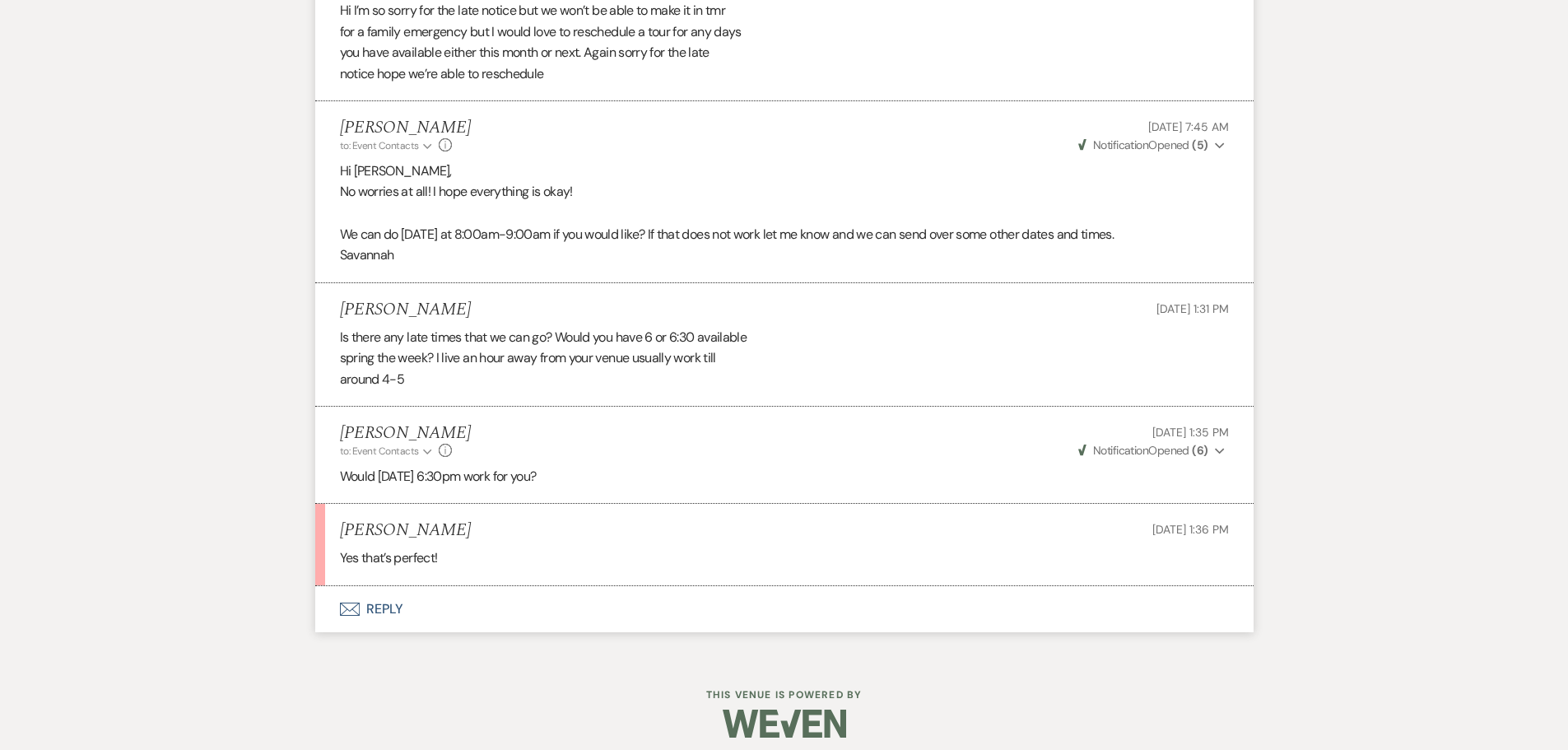
click at [461, 617] on button "Envelope Reply" at bounding box center [784, 609] width 938 height 46
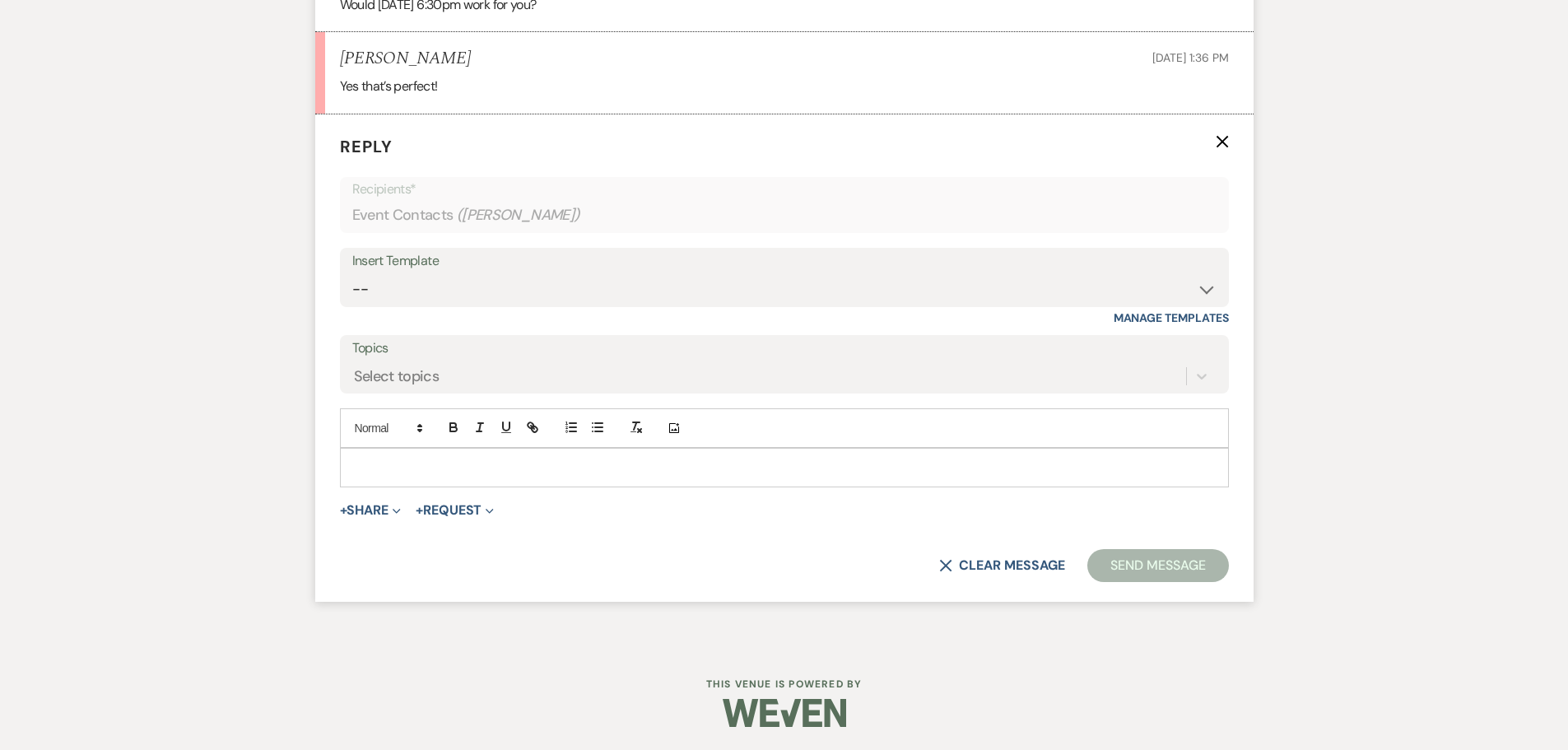
scroll to position [3138, 0]
click at [406, 465] on p at bounding box center [784, 465] width 862 height 18
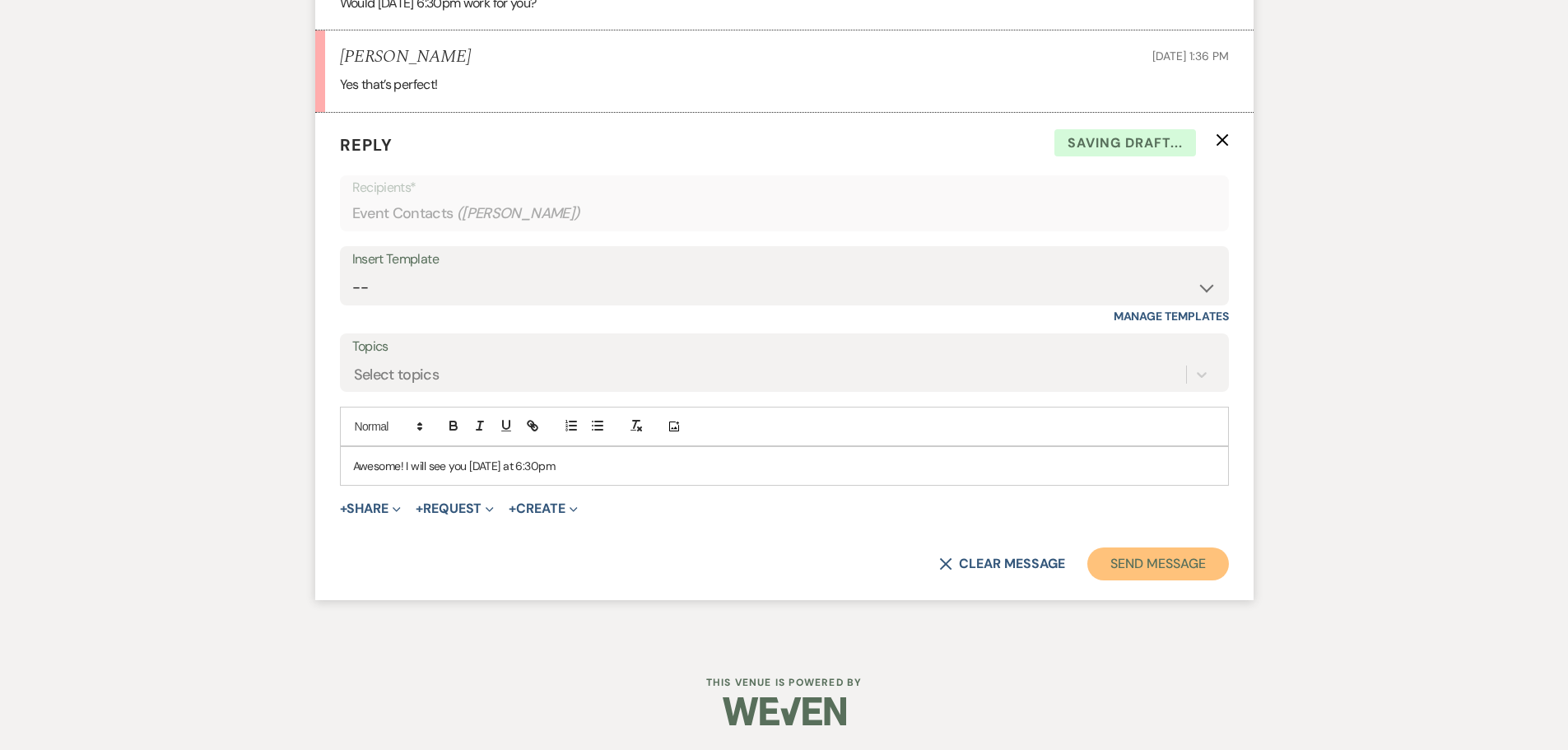
click at [1122, 575] on button "Send Message" at bounding box center [1157, 563] width 141 height 33
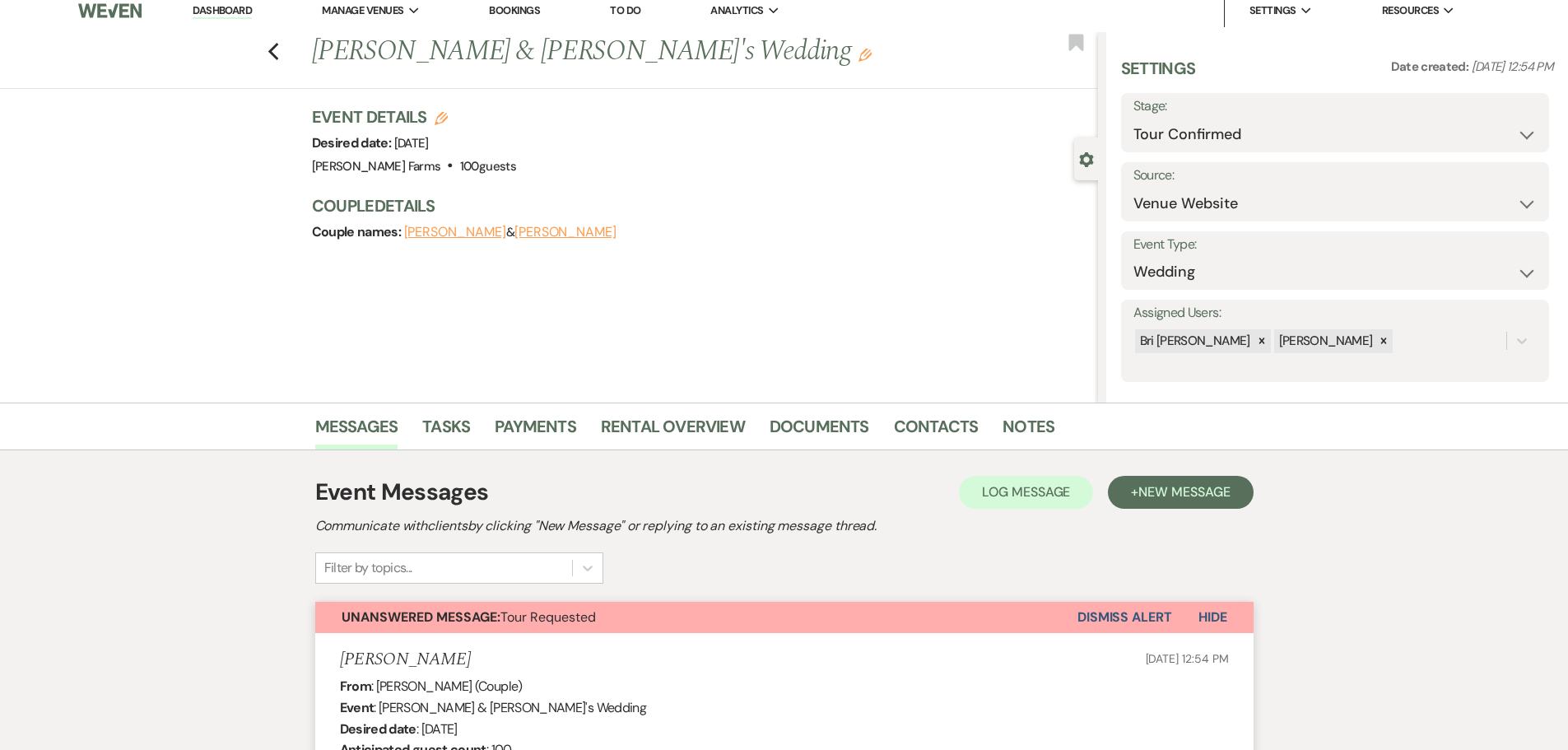
scroll to position [0, 0]
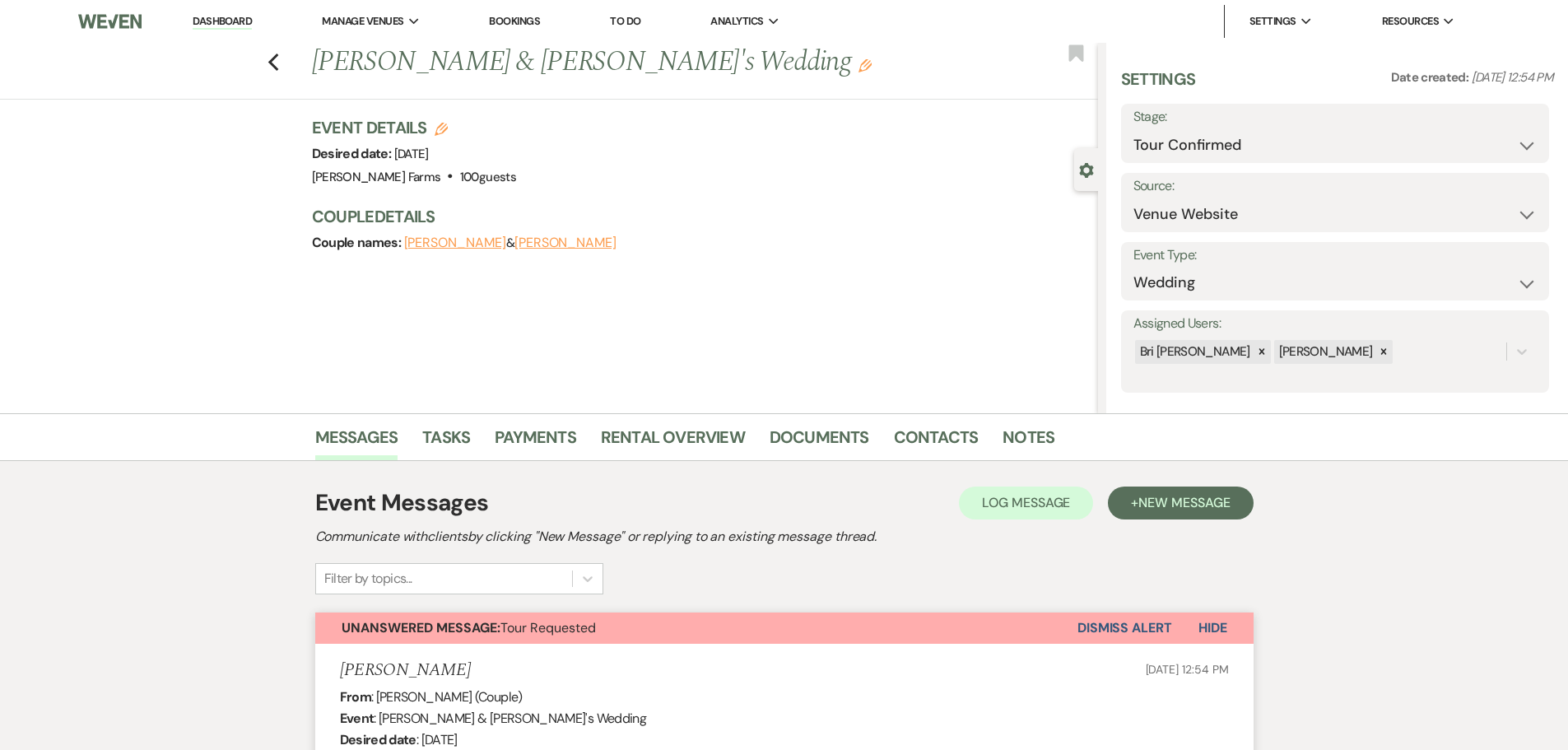
click at [1134, 623] on button "Dismiss Alert" at bounding box center [1124, 628] width 95 height 31
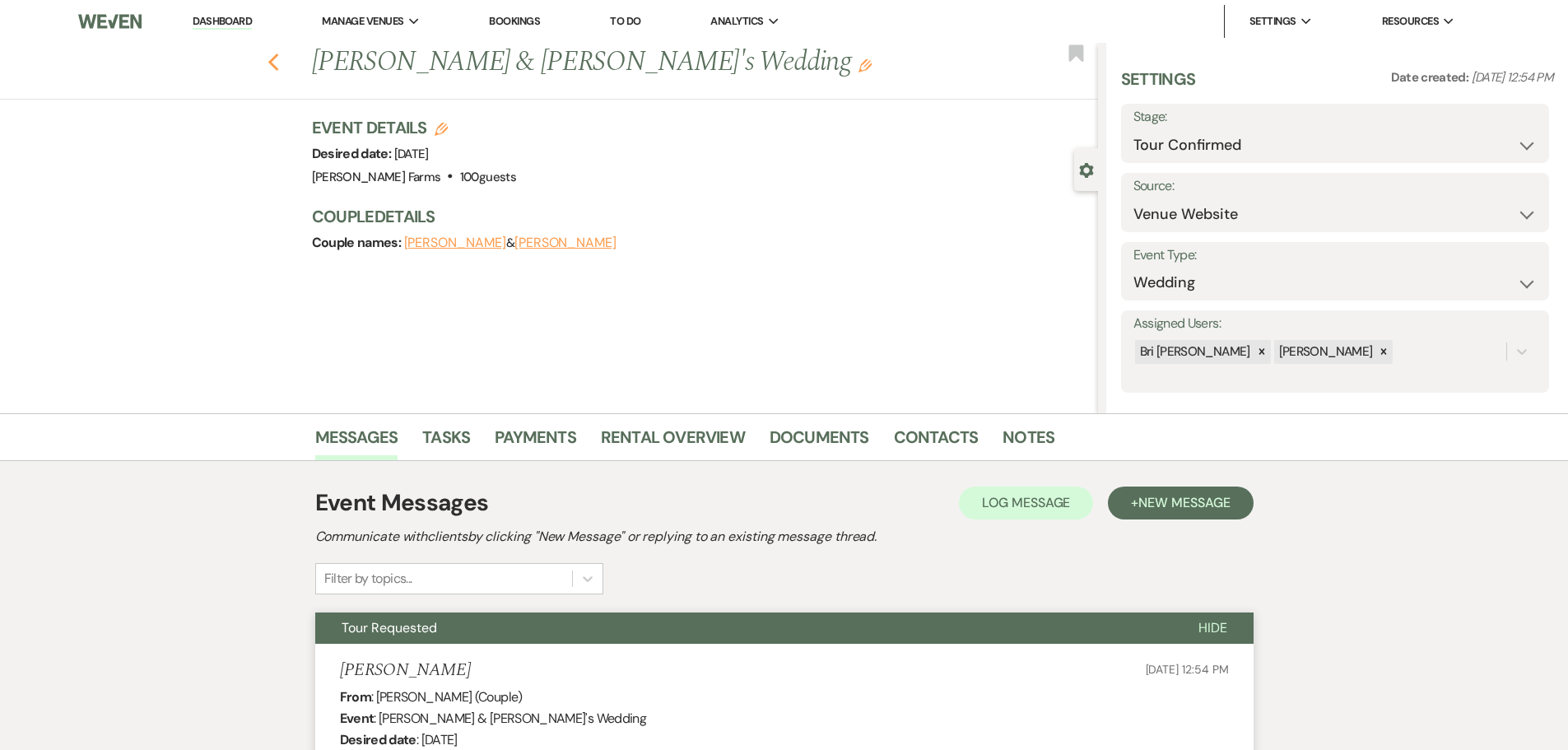
click at [275, 62] on use "button" at bounding box center [273, 62] width 11 height 18
